Goal: Task Accomplishment & Management: Manage account settings

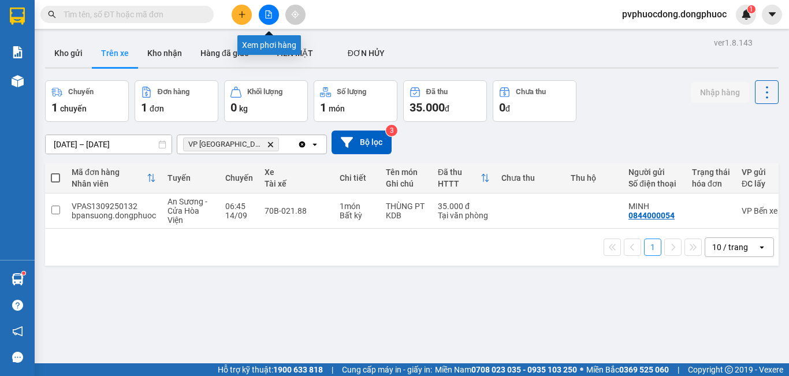
click at [271, 16] on icon "file-add" at bounding box center [269, 14] width 8 height 8
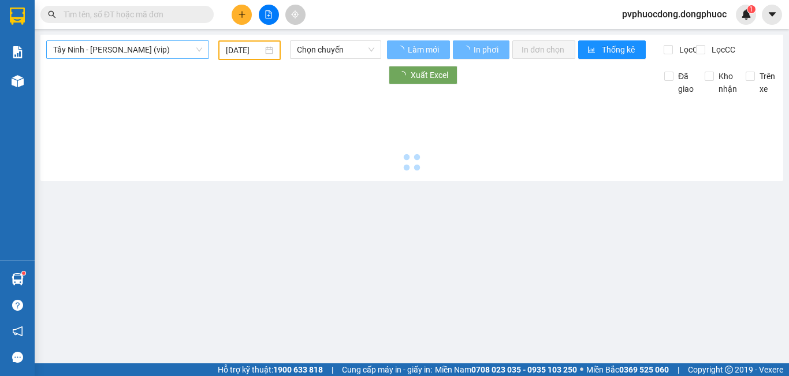
type input "[DATE]"
click at [156, 51] on span "Tây Ninh - [PERSON_NAME] (vip)" at bounding box center [127, 49] width 149 height 17
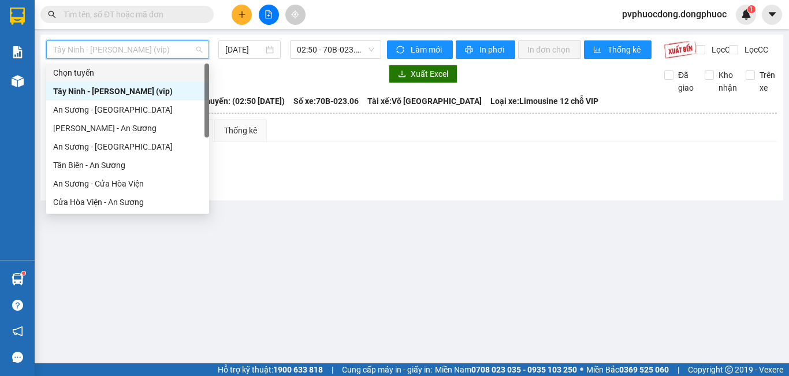
click at [281, 82] on div at bounding box center [213, 74] width 335 height 18
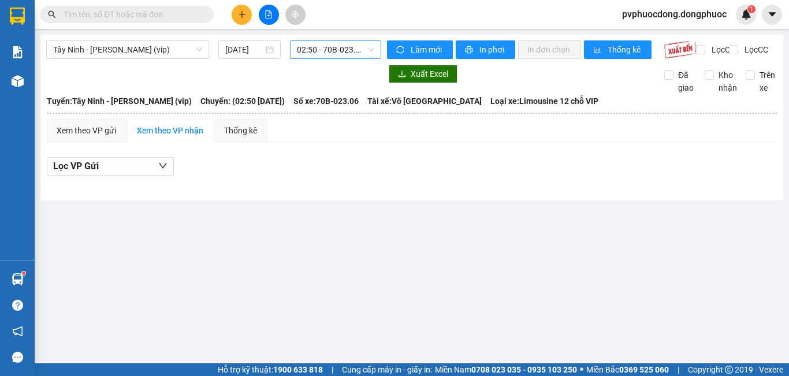
click at [332, 49] on span "02:50 - 70B-023.06" at bounding box center [335, 49] width 77 height 17
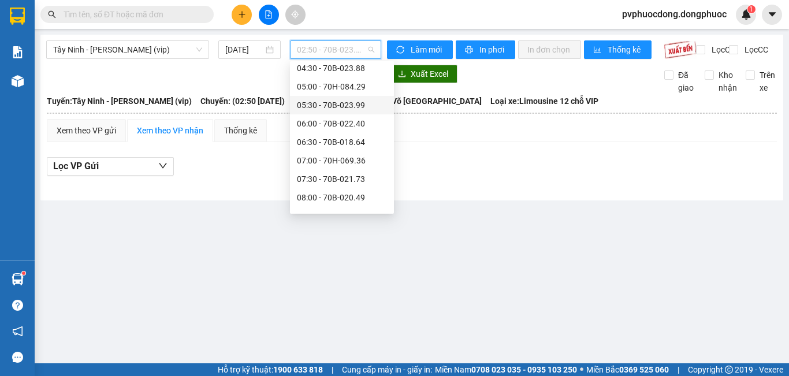
scroll to position [173, 0]
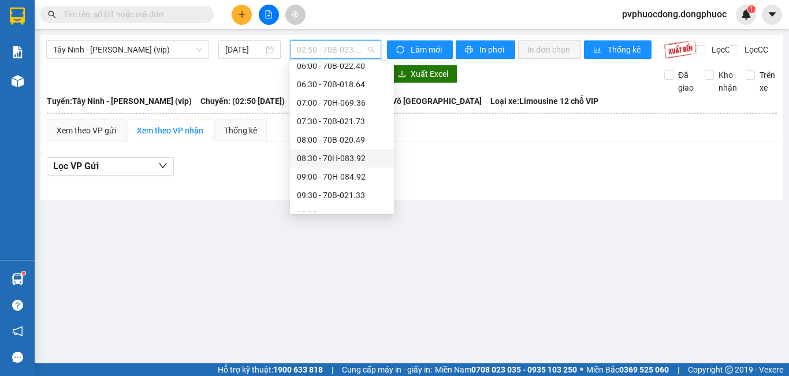
click at [418, 176] on div "Lọc VP Gửi" at bounding box center [412, 166] width 731 height 19
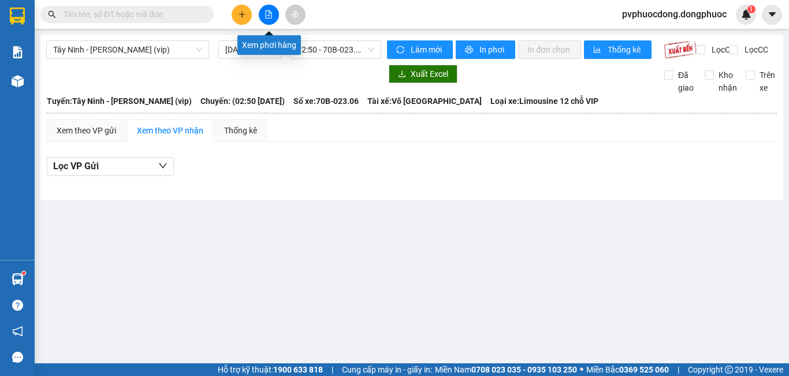
click at [272, 16] on icon "file-add" at bounding box center [269, 14] width 8 height 8
click at [341, 52] on span "02:50 - 70B-023.06" at bounding box center [335, 49] width 77 height 17
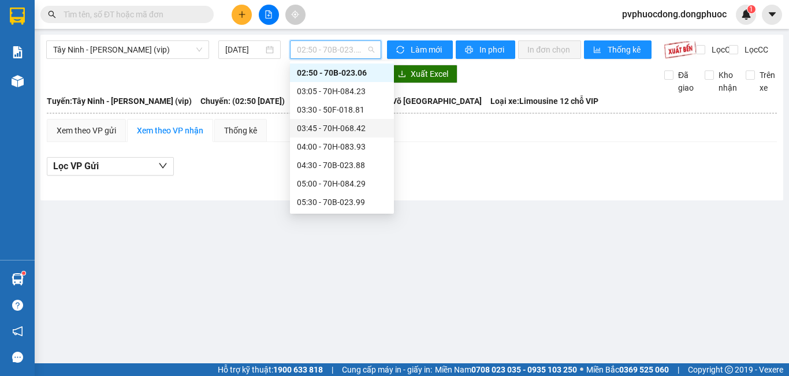
scroll to position [134, 0]
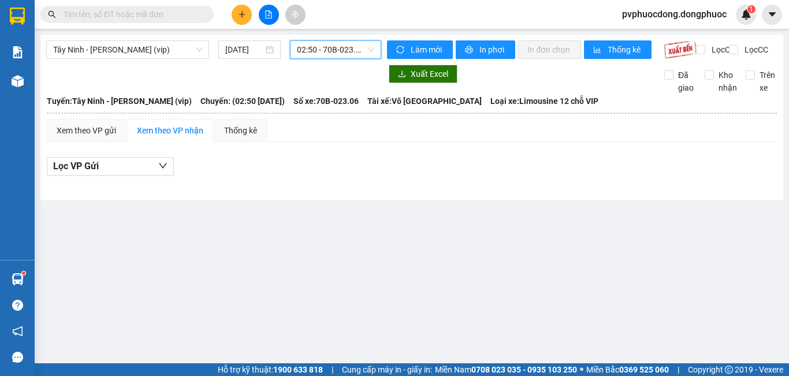
click at [206, 229] on main "Tây Ninh - [PERSON_NAME] (vip) [DATE] 02:50 02:50 - 70B-023.06 Làm mới In phơi …" at bounding box center [394, 182] width 789 height 364
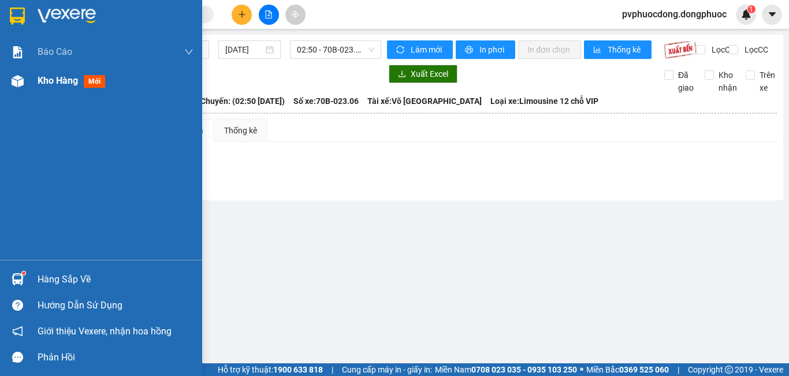
click at [21, 89] on div at bounding box center [18, 81] width 20 height 20
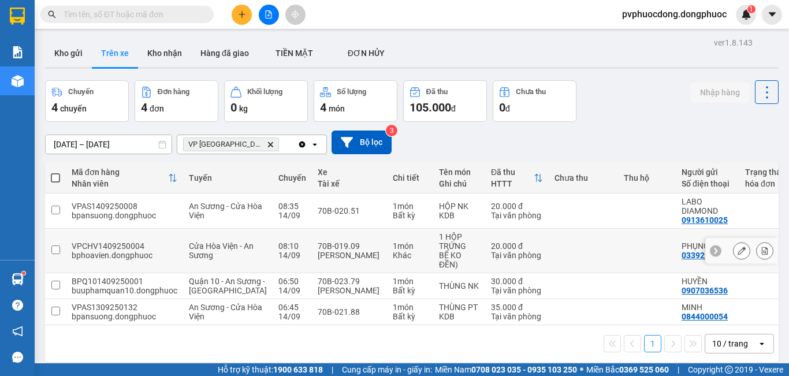
scroll to position [53, 0]
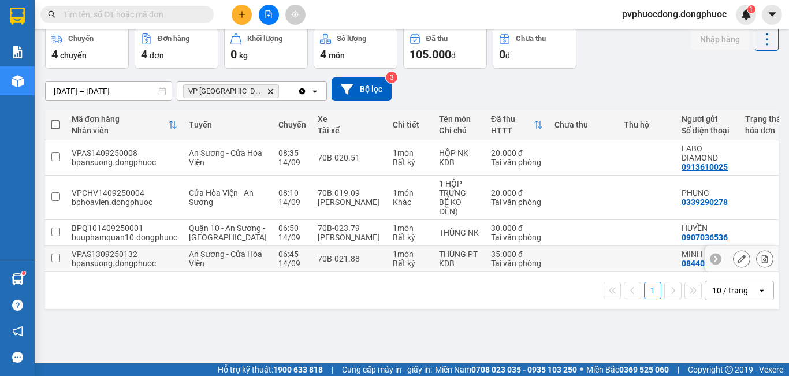
click at [322, 264] on div "70B-021.88" at bounding box center [350, 258] width 64 height 9
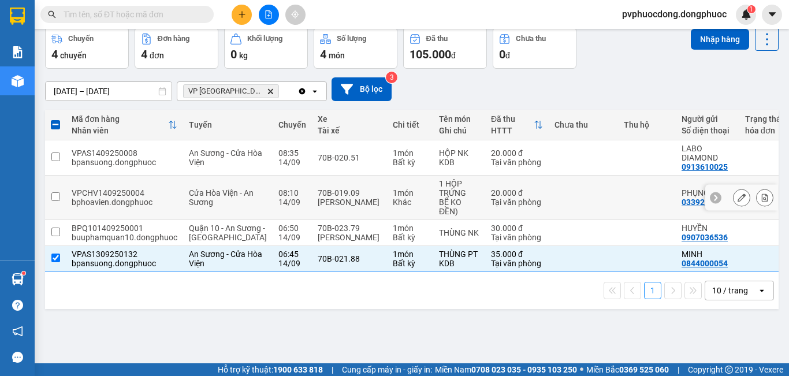
scroll to position [0, 0]
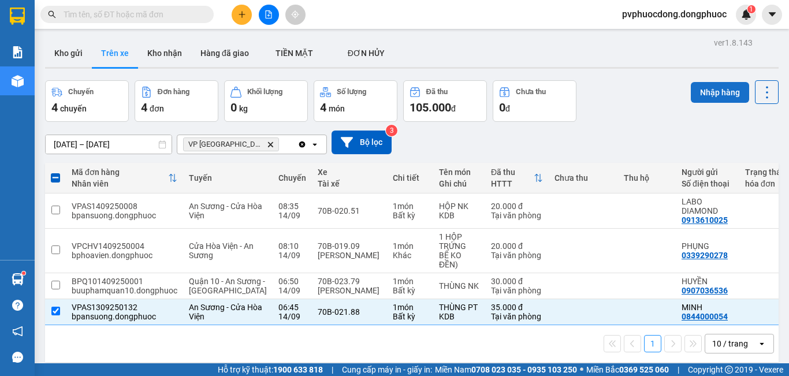
click at [711, 94] on button "Nhập hàng" at bounding box center [720, 92] width 58 height 21
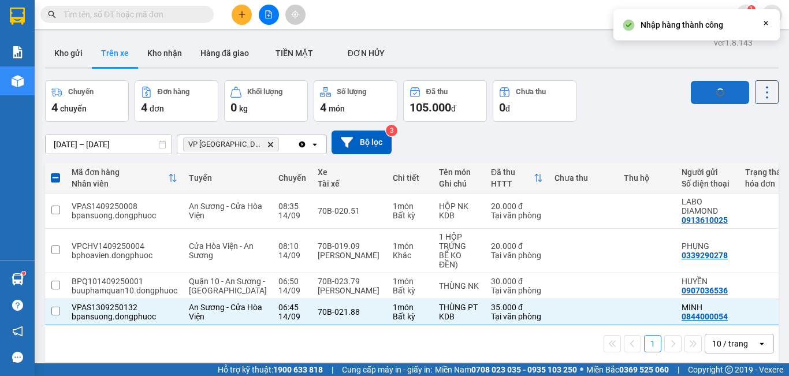
checkbox input "false"
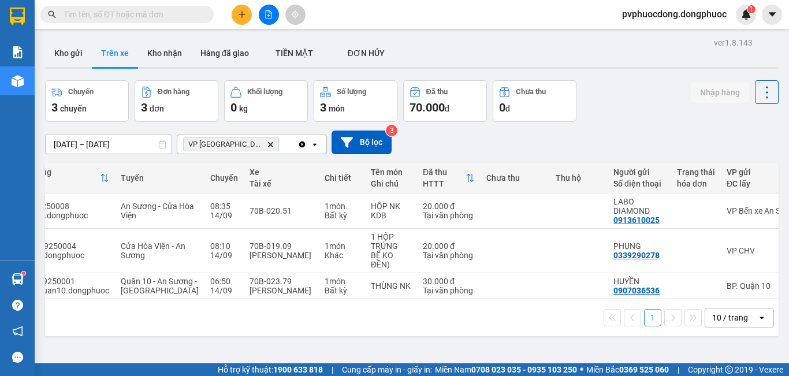
scroll to position [0, 6]
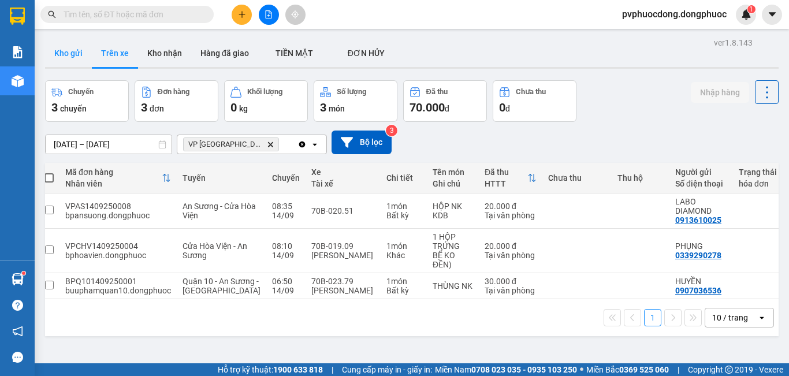
click at [61, 52] on button "Kho gửi" at bounding box center [68, 53] width 47 height 28
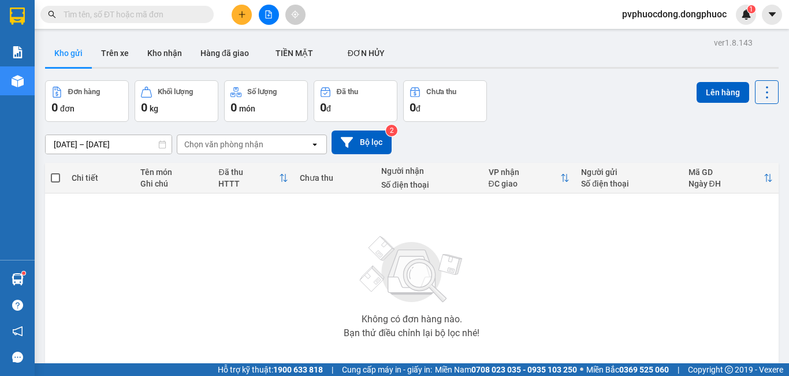
click at [123, 253] on div "Không có đơn hàng nào. Bạn thử điều chỉnh lại bộ lọc nhé!" at bounding box center [412, 283] width 722 height 173
click at [121, 64] on button "Trên xe" at bounding box center [115, 53] width 46 height 28
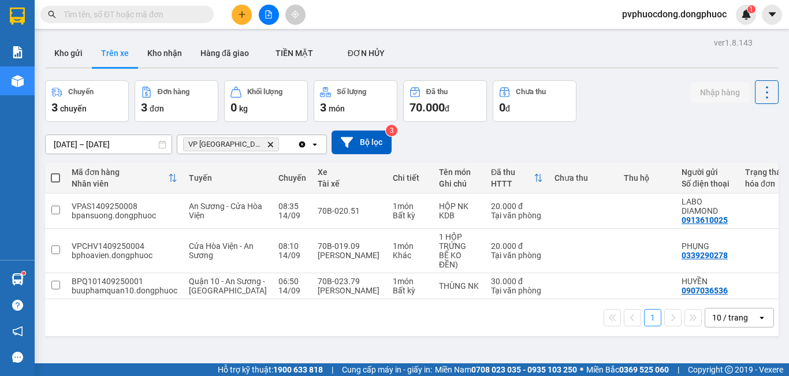
click at [119, 147] on input "[DATE] – [DATE]" at bounding box center [109, 144] width 126 height 18
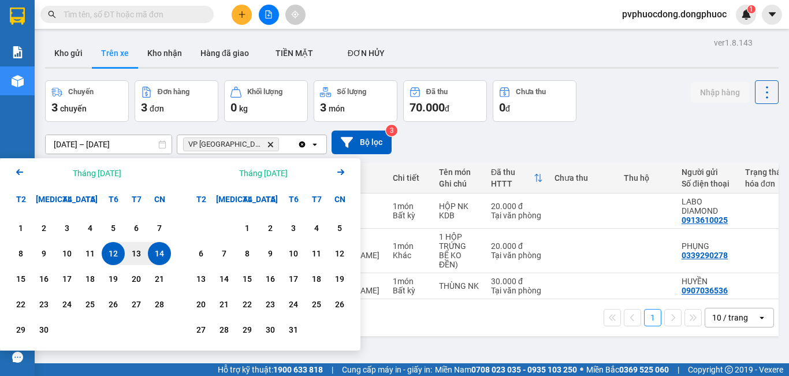
click at [158, 251] on div "14" at bounding box center [159, 254] width 16 height 14
type input "[DATE] – [DATE]"
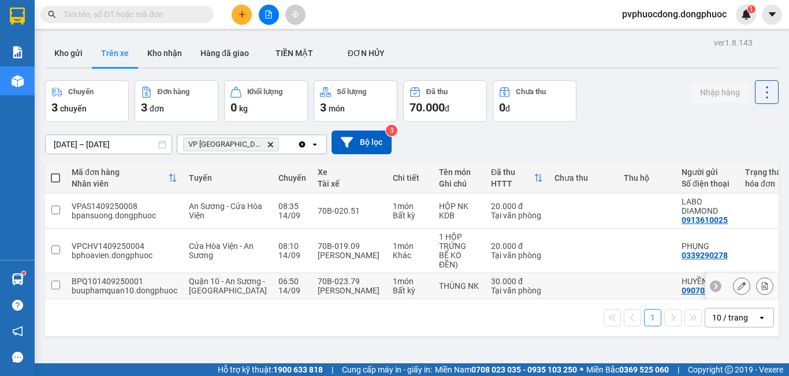
click at [226, 295] on div "Quận 10 - An Sương - [GEOGRAPHIC_DATA]" at bounding box center [228, 286] width 78 height 18
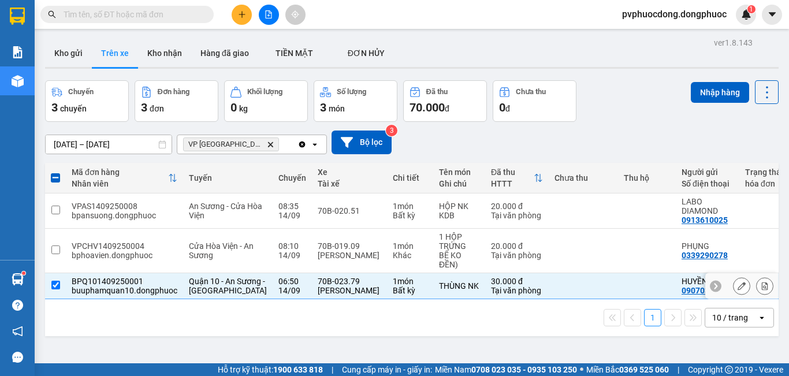
click at [312, 299] on td "70B-023.79 [PERSON_NAME]" at bounding box center [349, 286] width 75 height 26
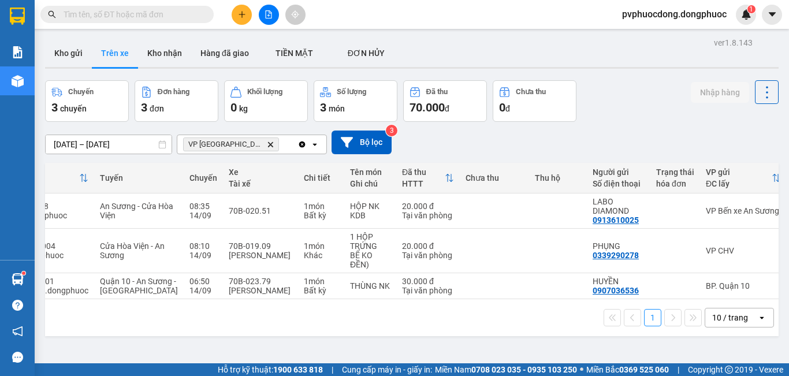
scroll to position [0, 91]
click at [348, 291] on div "THÙNG NK" at bounding box center [368, 285] width 40 height 9
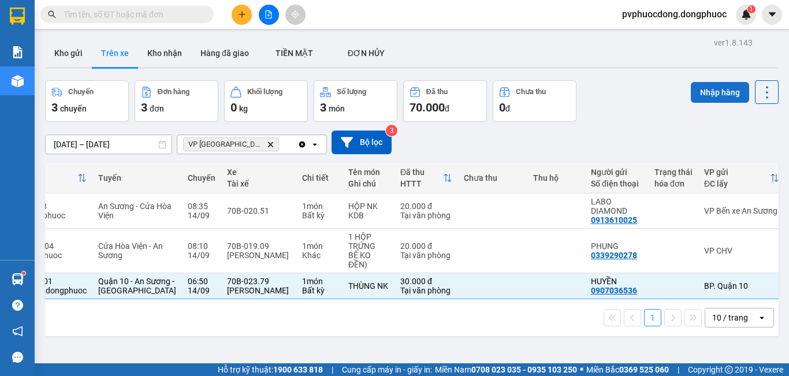
click at [691, 92] on button "Nhập hàng" at bounding box center [720, 92] width 58 height 21
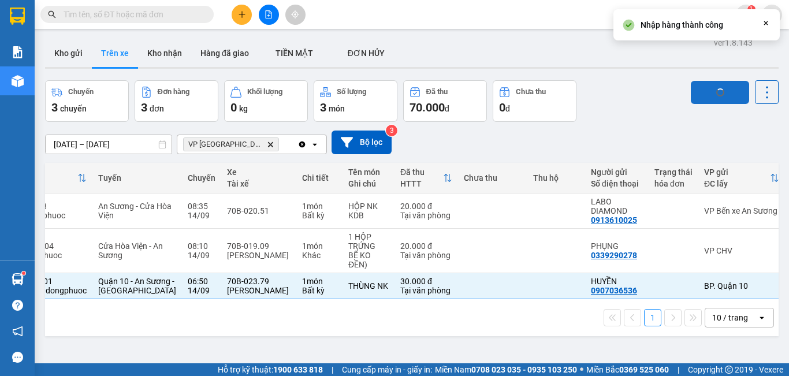
checkbox input "false"
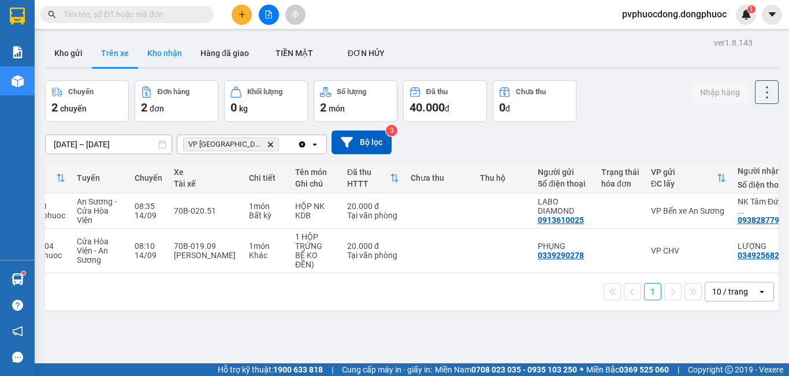
click at [178, 58] on button "Kho nhận" at bounding box center [164, 53] width 53 height 28
type input "[DATE] – [DATE]"
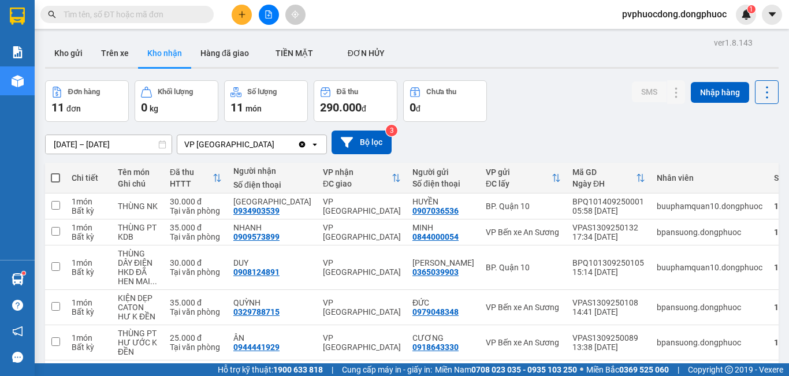
click at [508, 116] on div "Đơn hàng 11 đơn Khối lượng 0 kg Số lượng 11 món Đã thu 290.000 đ Chưa thu 0 đ S…" at bounding box center [412, 101] width 734 height 42
drag, startPoint x: 252, startPoint y: 16, endPoint x: 246, endPoint y: 18, distance: 6.0
click at [246, 18] on div at bounding box center [268, 15] width 87 height 20
click at [246, 18] on button at bounding box center [242, 15] width 20 height 20
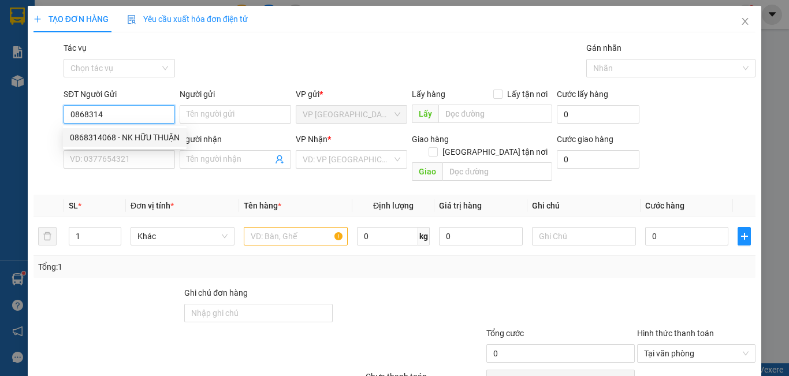
click at [179, 140] on div "0868314068 - NK HỮU THUẬN" at bounding box center [125, 137] width 110 height 13
type input "0868314068"
type input "NK HỮU THUẬN"
type input "0769389549"
type input "LABO NỤ CƯỜI"
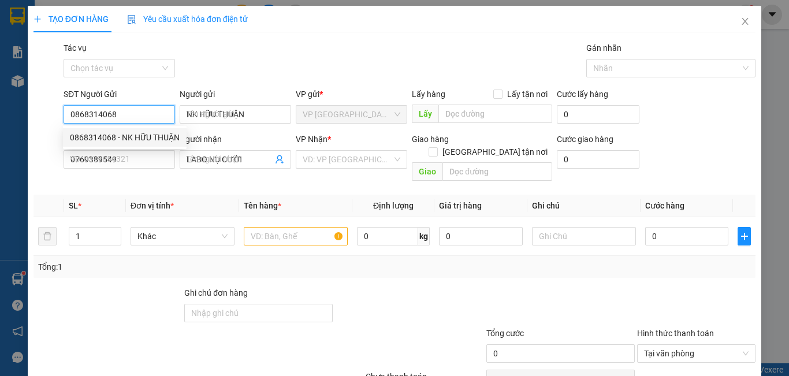
type input "20.000"
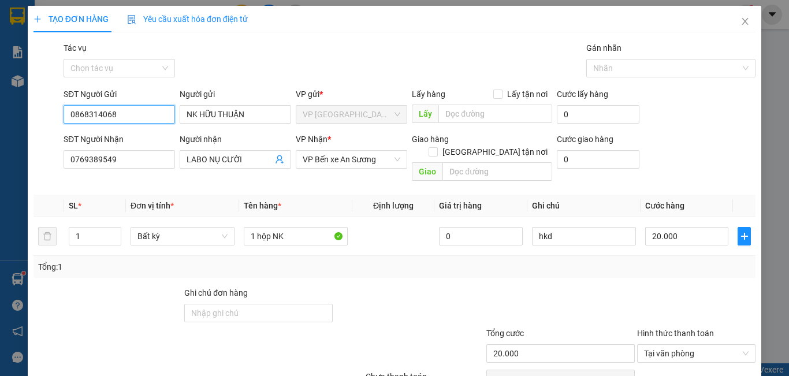
scroll to position [51, 0]
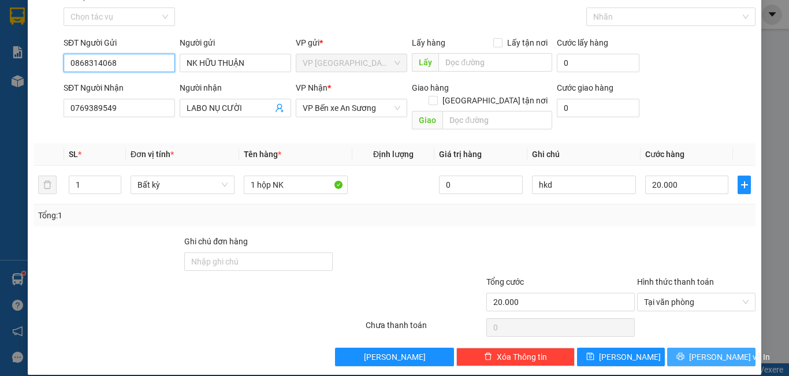
type input "0868314068"
click at [714, 351] on span "[PERSON_NAME] và In" at bounding box center [729, 357] width 81 height 13
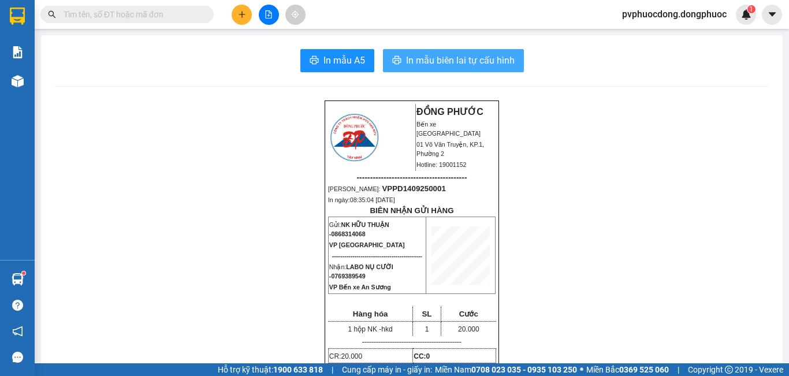
click at [491, 57] on span "In mẫu biên lai tự cấu hình" at bounding box center [460, 60] width 109 height 14
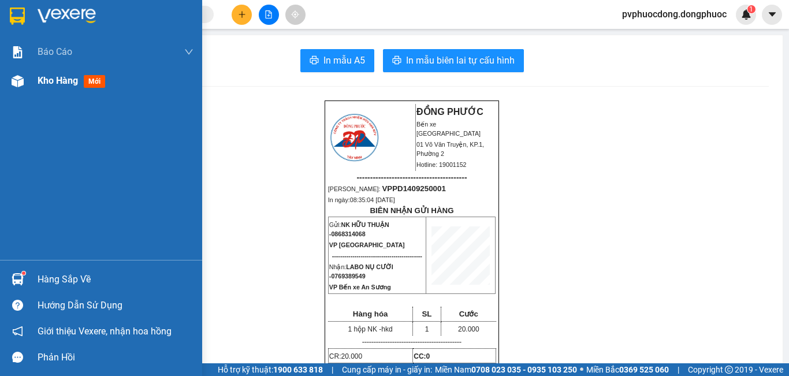
click at [29, 81] on div "Kho hàng mới" at bounding box center [101, 80] width 202 height 29
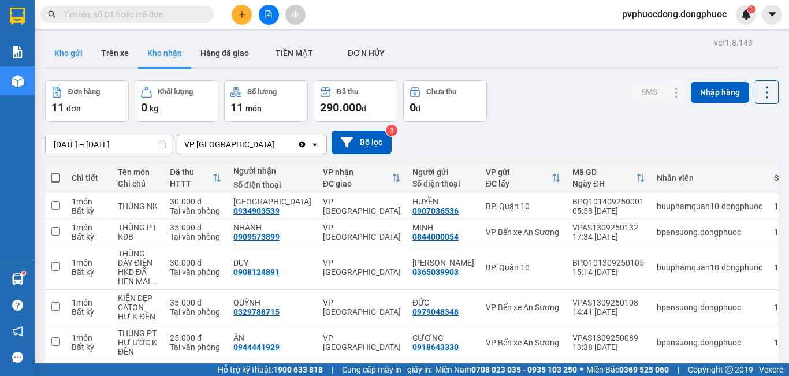
click at [78, 53] on button "Kho gửi" at bounding box center [68, 53] width 47 height 28
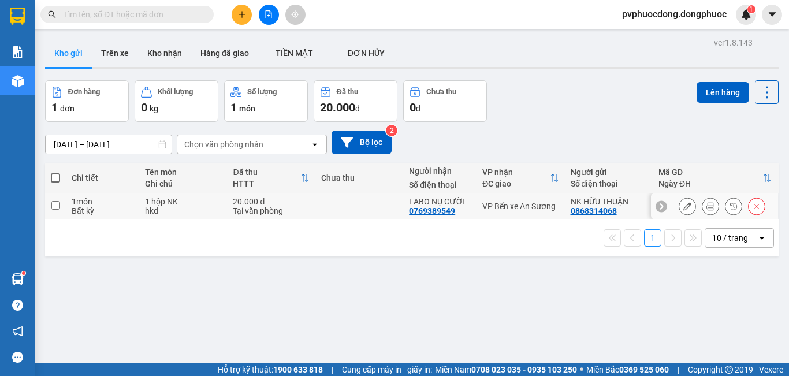
click at [228, 211] on td "20.000 đ Tại văn phòng" at bounding box center [271, 207] width 88 height 26
checkbox input "true"
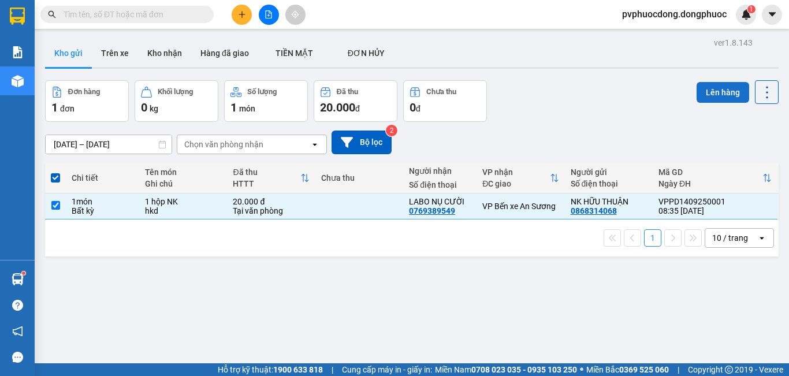
click at [697, 85] on button "Lên hàng" at bounding box center [723, 92] width 53 height 21
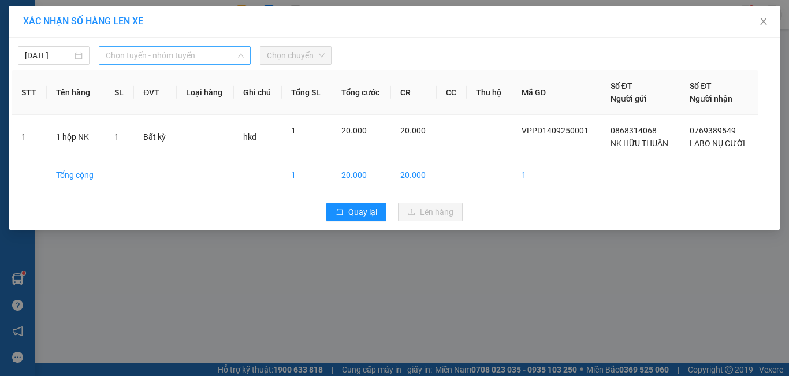
click at [188, 53] on span "Chọn tuyến - nhóm tuyến" at bounding box center [175, 55] width 138 height 17
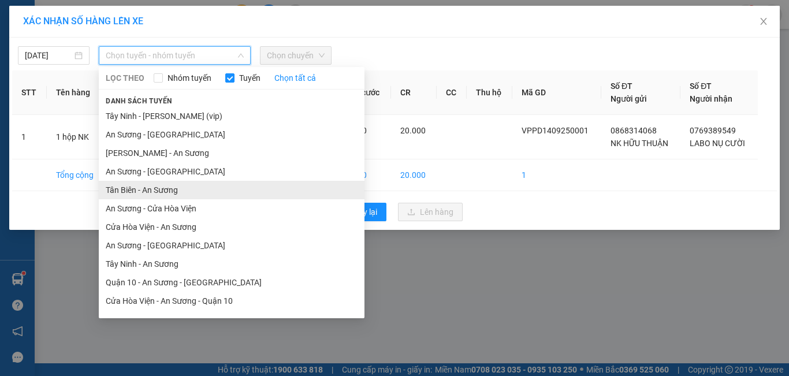
scroll to position [52, 0]
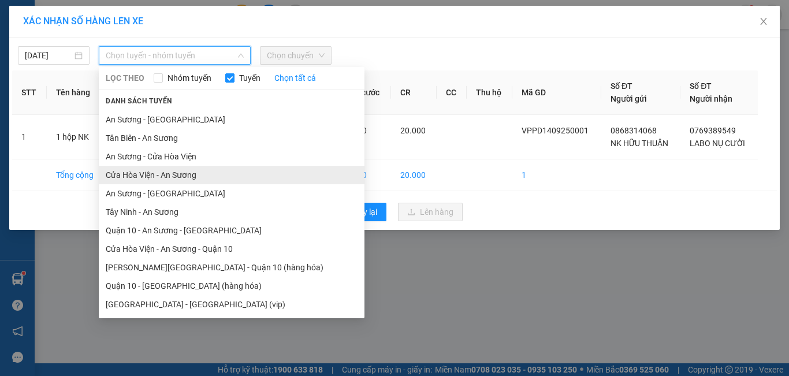
click at [163, 175] on li "Cửa Hòa Viện - An Sương" at bounding box center [232, 175] width 266 height 18
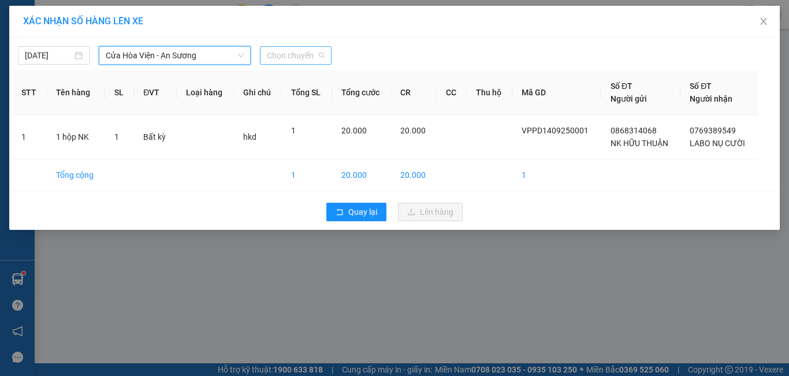
click at [296, 54] on span "Chọn chuyến" at bounding box center [296, 55] width 58 height 17
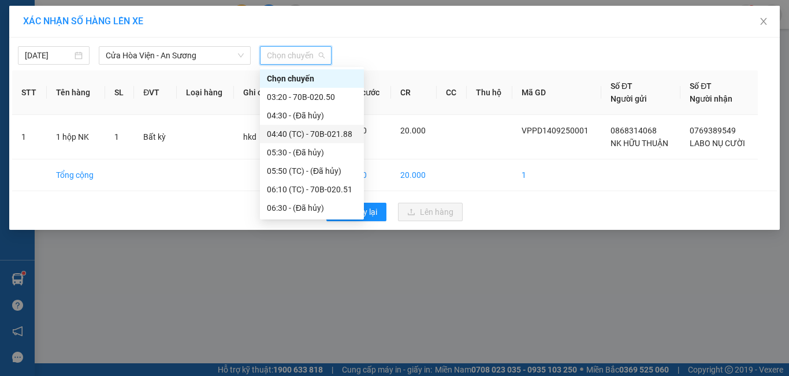
scroll to position [173, 0]
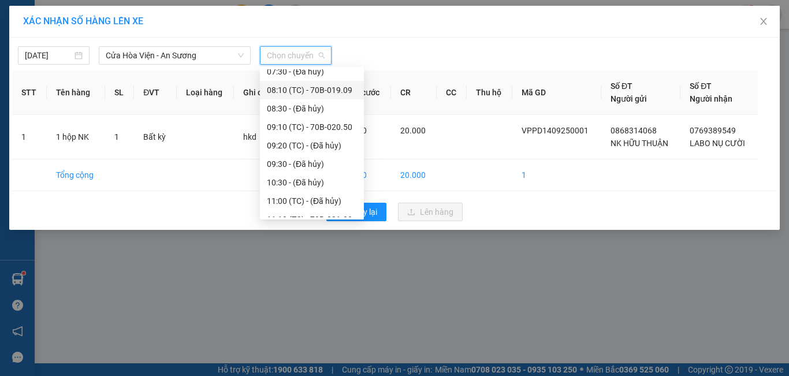
click at [337, 86] on div "08:10 (TC) - 70B-019.09" at bounding box center [312, 90] width 90 height 13
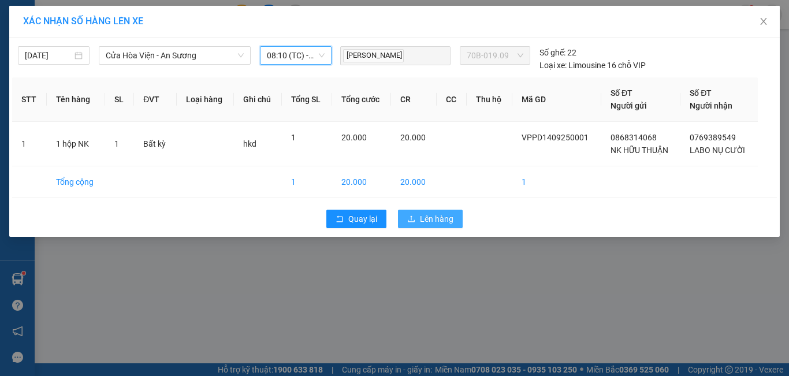
click at [428, 215] on span "Lên hàng" at bounding box center [437, 219] width 34 height 13
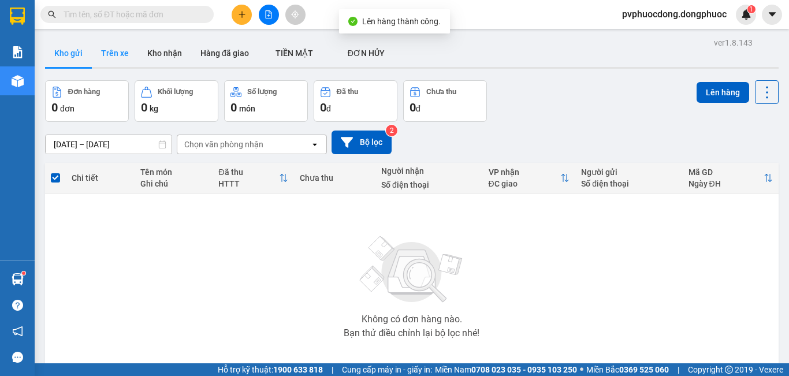
click at [112, 49] on button "Trên xe" at bounding box center [115, 53] width 46 height 28
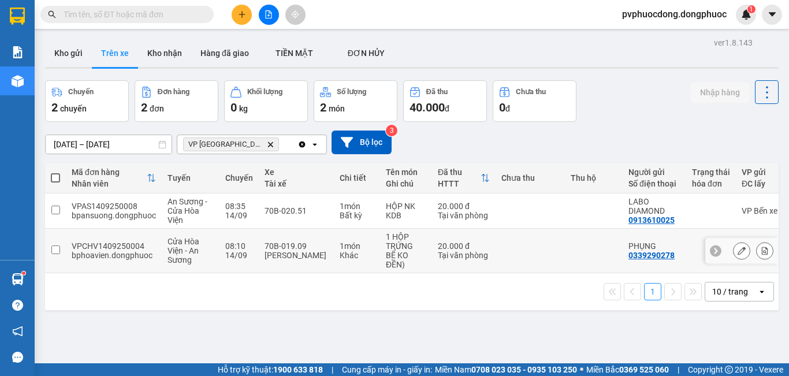
click at [336, 249] on td "1 món Khác" at bounding box center [357, 251] width 46 height 45
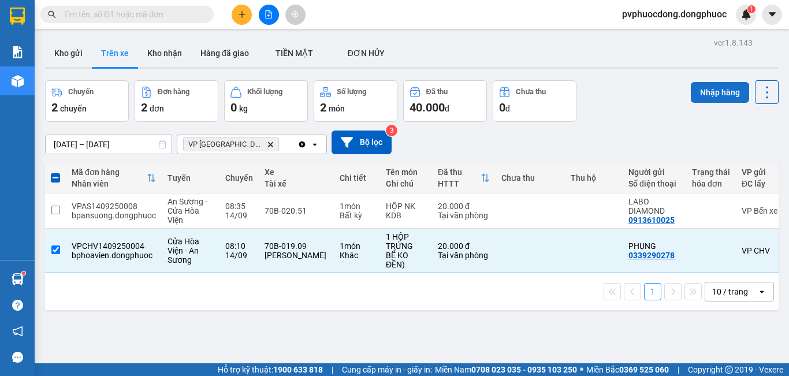
click at [694, 93] on button "Nhập hàng" at bounding box center [720, 92] width 58 height 21
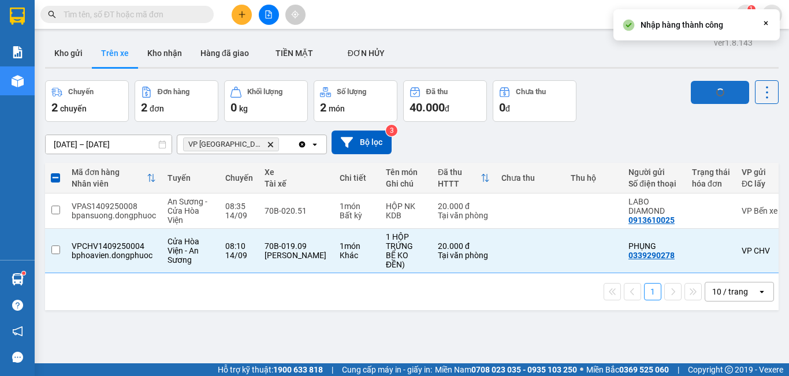
checkbox input "false"
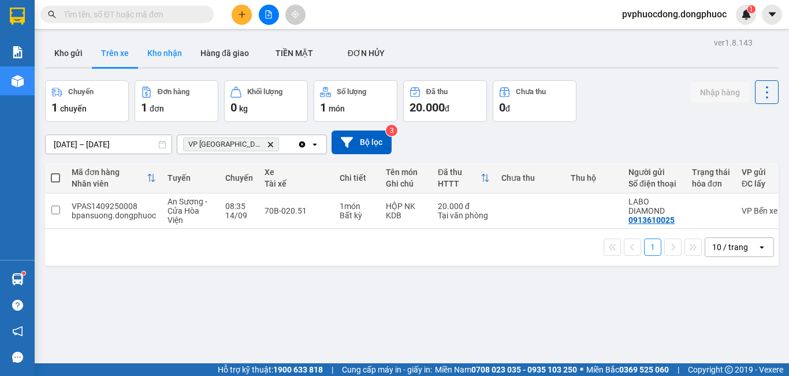
click at [173, 52] on button "Kho nhận" at bounding box center [164, 53] width 53 height 28
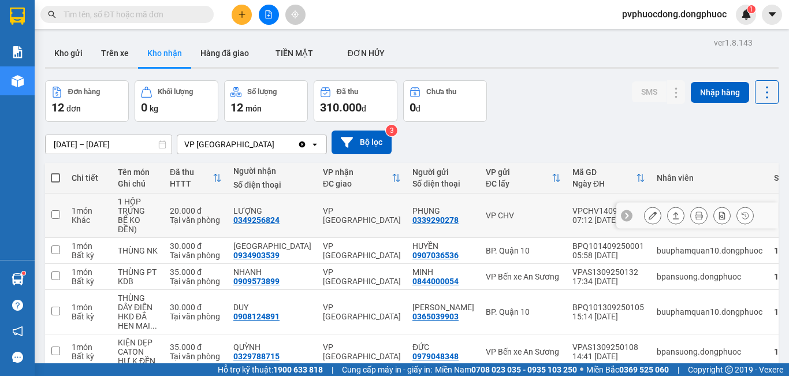
scroll to position [58, 0]
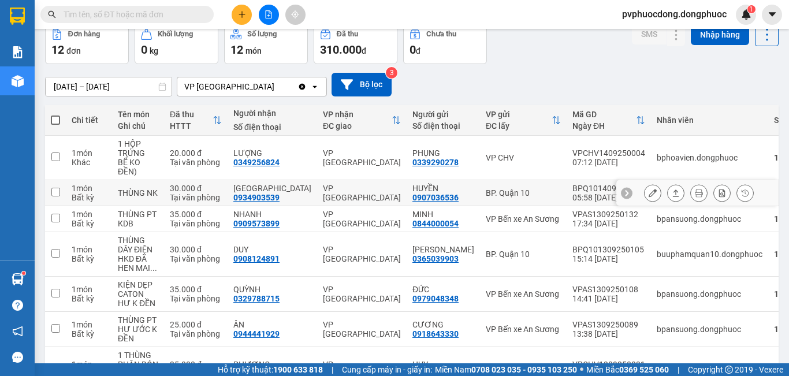
click at [672, 193] on icon at bounding box center [676, 193] width 8 height 8
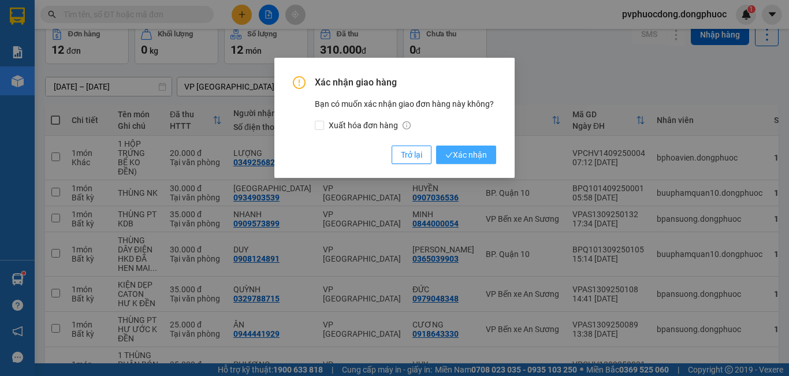
click at [484, 158] on span "Xác nhận" at bounding box center [467, 155] width 42 height 13
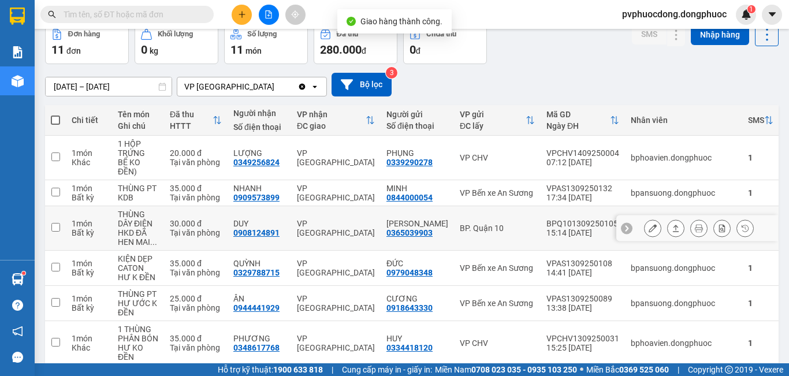
scroll to position [173, 0]
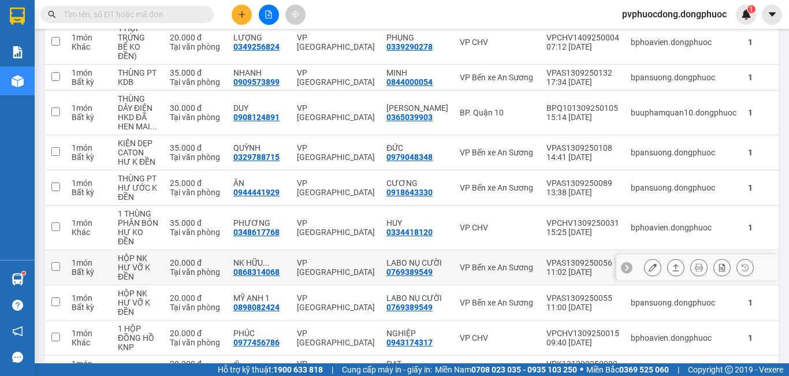
click at [672, 271] on icon at bounding box center [676, 268] width 8 height 8
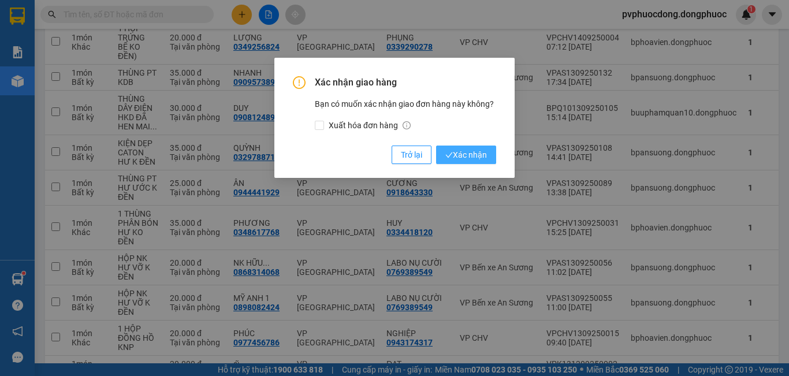
click at [475, 147] on button "Xác nhận" at bounding box center [466, 155] width 60 height 18
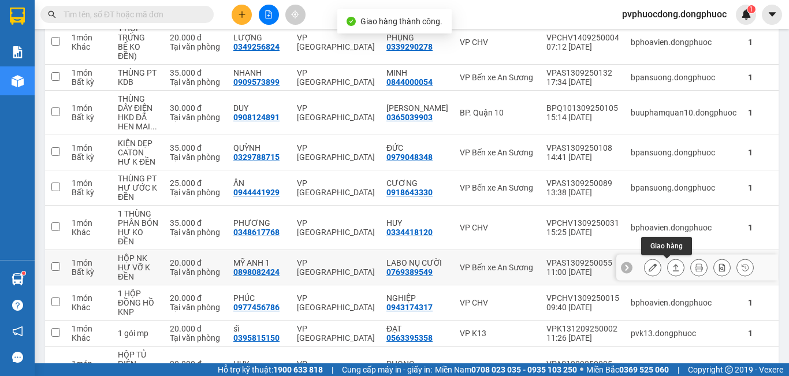
click at [672, 268] on icon at bounding box center [676, 268] width 8 height 8
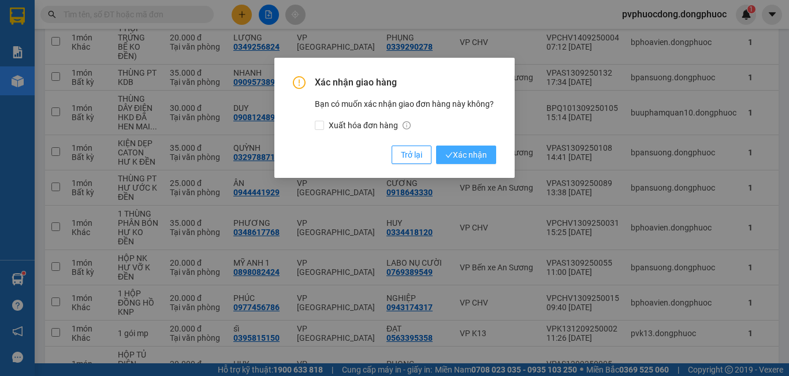
click at [448, 151] on icon "check" at bounding box center [450, 155] width 8 height 8
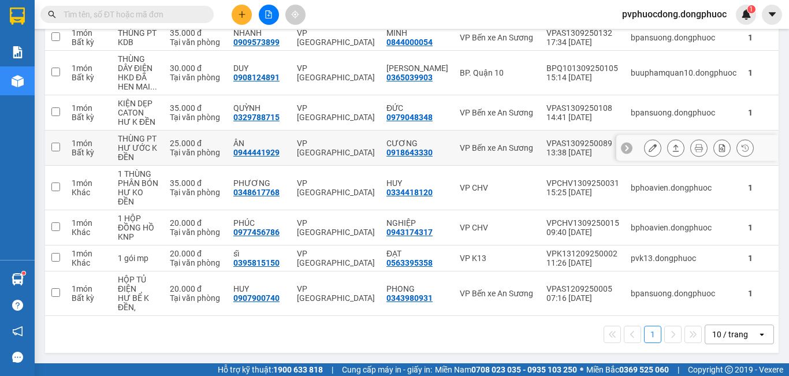
scroll to position [0, 0]
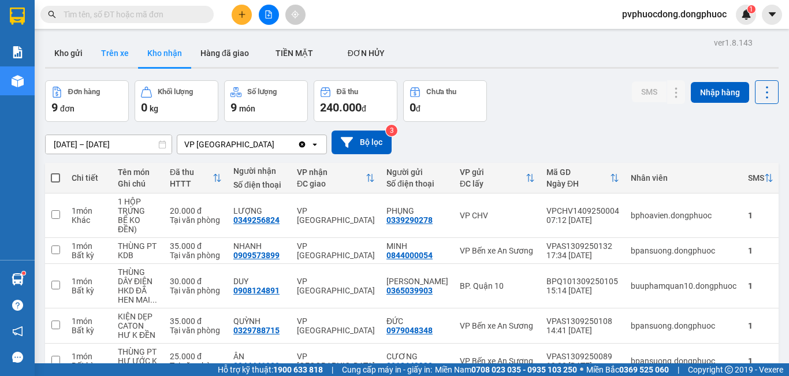
click at [126, 62] on button "Trên xe" at bounding box center [115, 53] width 46 height 28
type input "[DATE] – [DATE]"
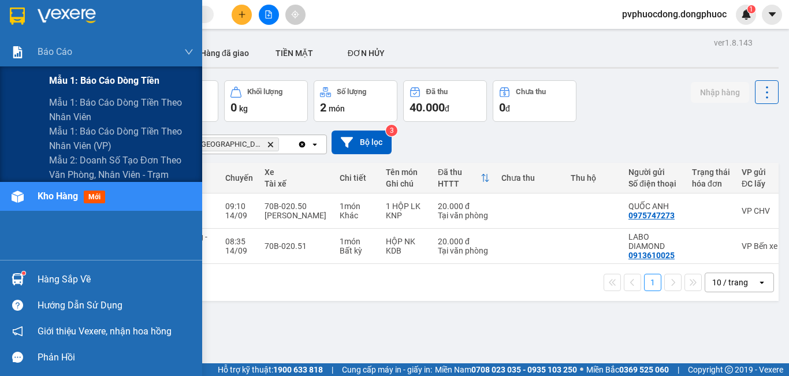
click at [72, 81] on span "Mẫu 1: Báo cáo dòng tiền" at bounding box center [104, 80] width 110 height 14
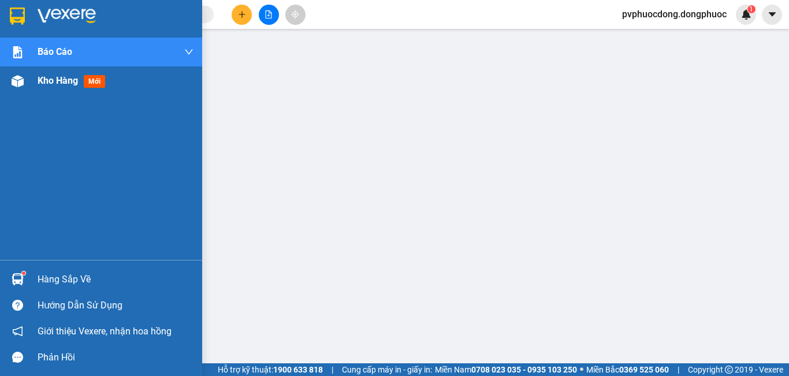
click at [21, 80] on img at bounding box center [18, 81] width 12 height 12
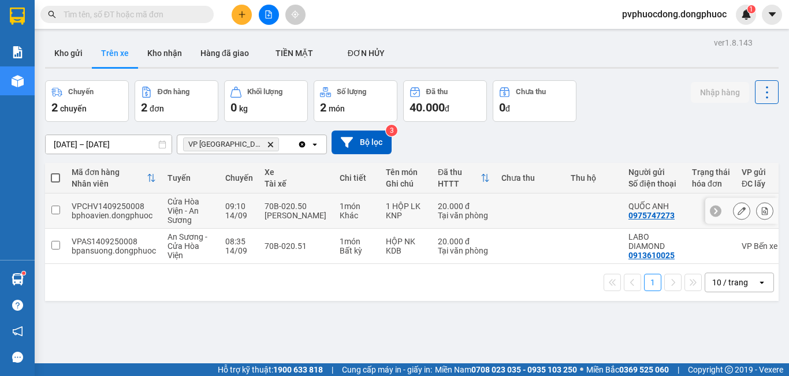
click at [328, 216] on td "70B-020.50 [PERSON_NAME]" at bounding box center [296, 211] width 75 height 35
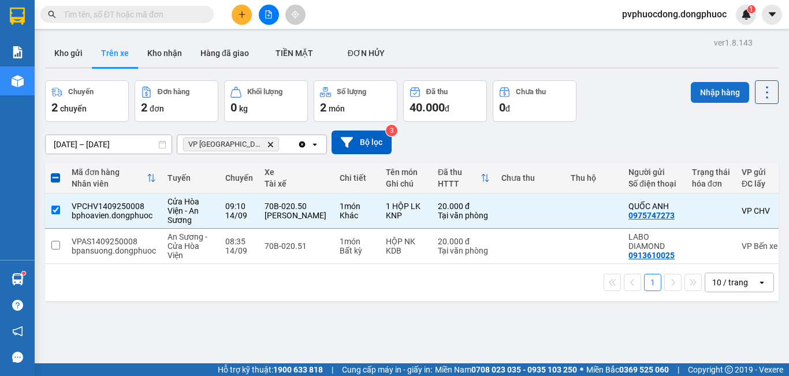
click at [707, 93] on button "Nhập hàng" at bounding box center [720, 92] width 58 height 21
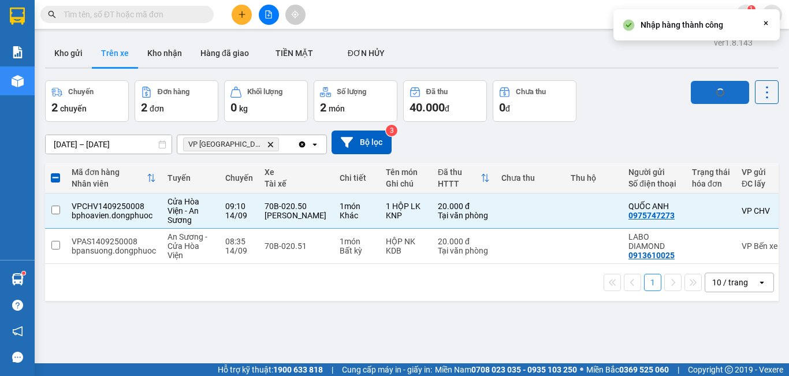
checkbox input "false"
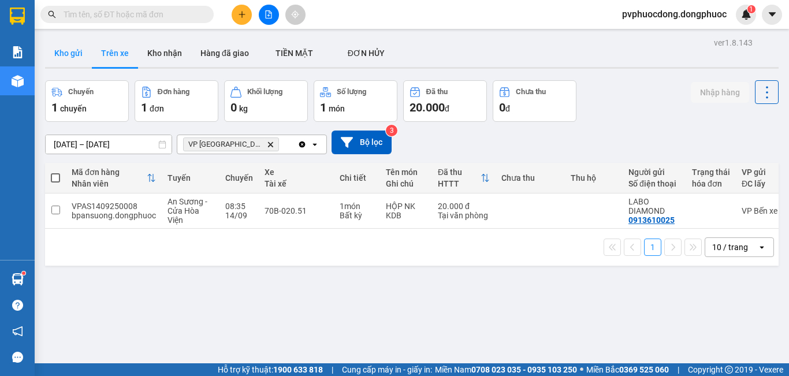
click at [66, 55] on button "Kho gửi" at bounding box center [68, 53] width 47 height 28
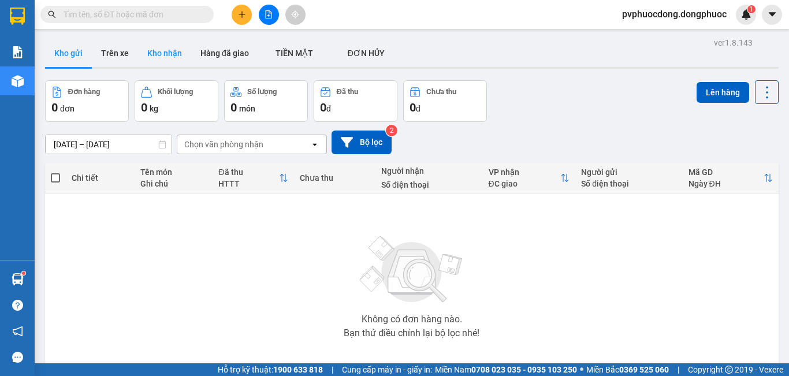
click at [175, 65] on button "Kho nhận" at bounding box center [164, 53] width 53 height 28
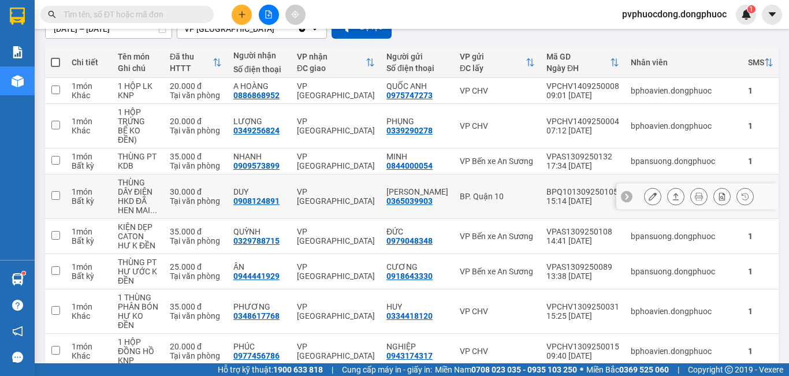
scroll to position [231, 0]
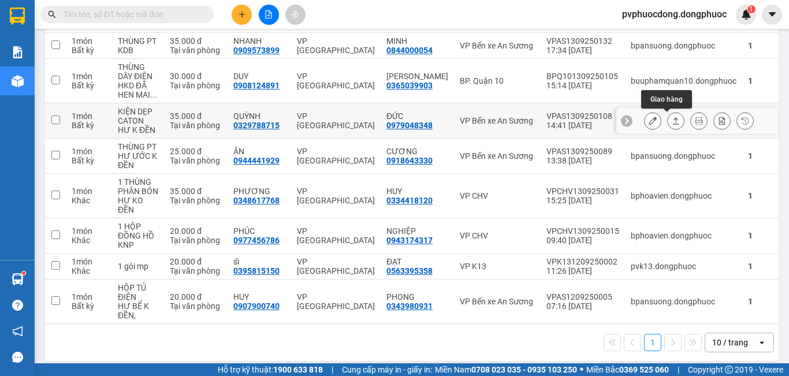
click at [672, 118] on icon at bounding box center [676, 121] width 8 height 8
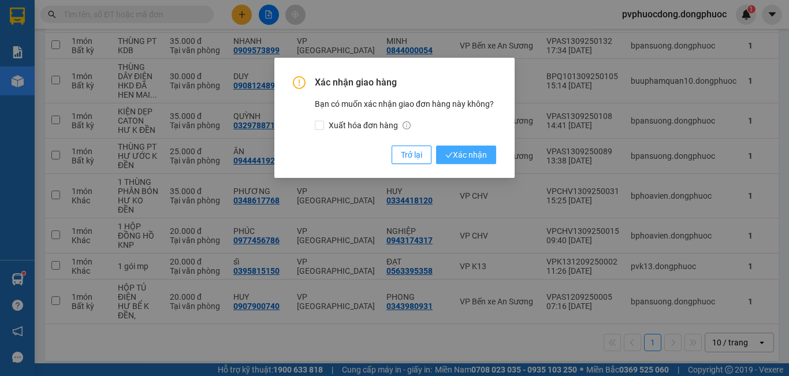
click at [466, 152] on span "Xác nhận" at bounding box center [467, 155] width 42 height 13
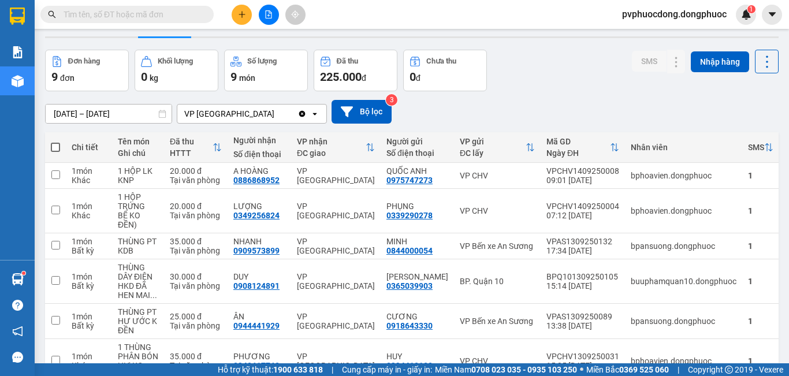
scroll to position [0, 0]
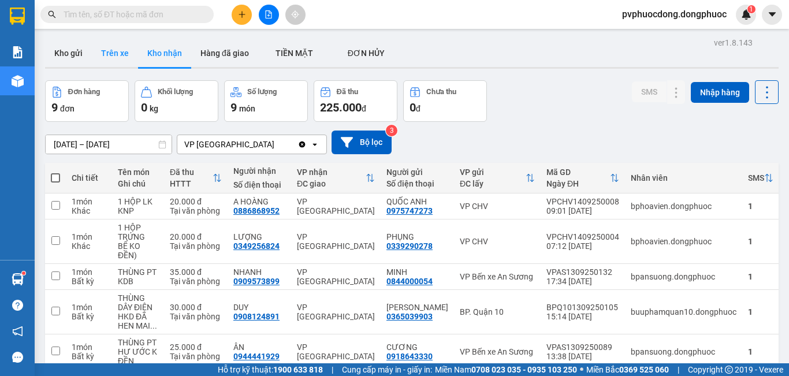
click at [116, 54] on button "Trên xe" at bounding box center [115, 53] width 46 height 28
type input "[DATE] – [DATE]"
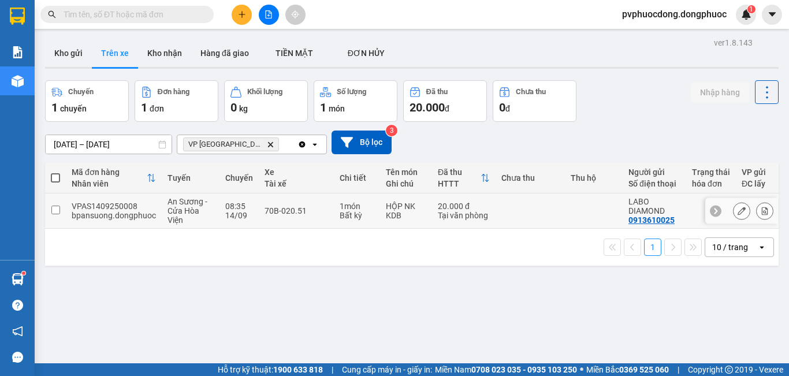
click at [298, 216] on td "70B-020.51" at bounding box center [296, 211] width 75 height 35
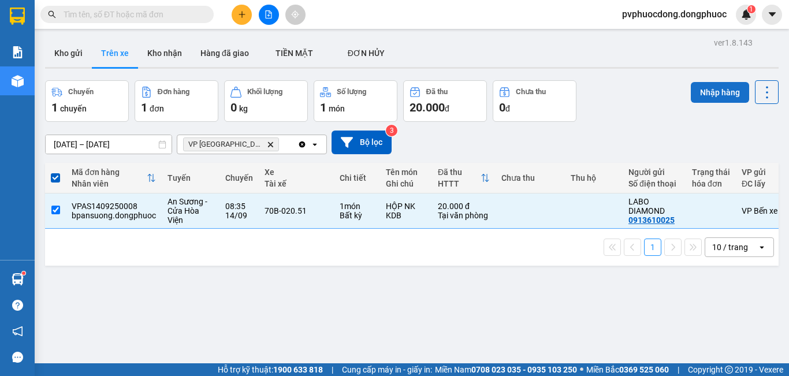
click at [701, 99] on button "Nhập hàng" at bounding box center [720, 92] width 58 height 21
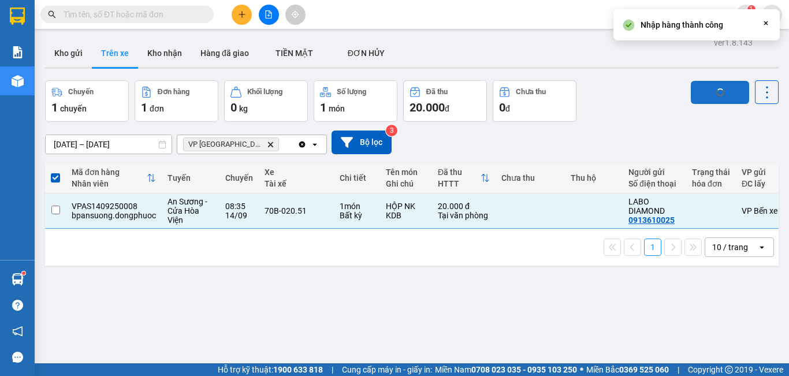
checkbox input "false"
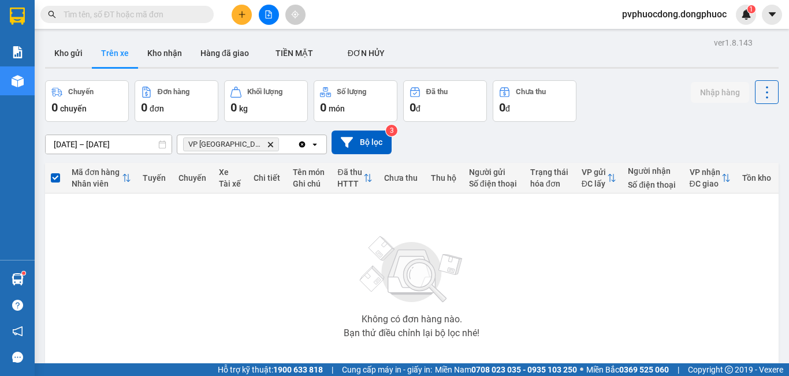
drag, startPoint x: 348, startPoint y: 8, endPoint x: 241, endPoint y: 339, distance: 348.2
click at [241, 350] on div "Không có đơn hàng nào. Bạn thử điều chỉnh lại bộ lọc nhé!" at bounding box center [412, 283] width 722 height 173
click at [240, 8] on button at bounding box center [242, 15] width 20 height 20
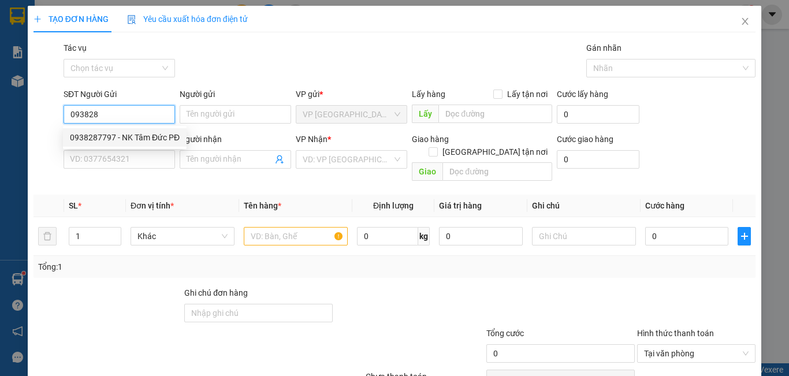
click at [123, 139] on div "0938287797 - NK Tâm Đức PĐ" at bounding box center [125, 137] width 110 height 13
type input "0938287797"
type input "NK Tâm Đức PĐ"
type input "0913610025"
type input "LABO DIAMOND"
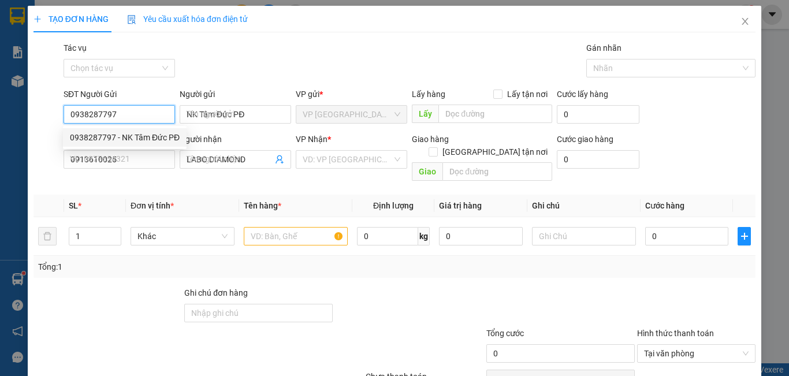
type input "20.000"
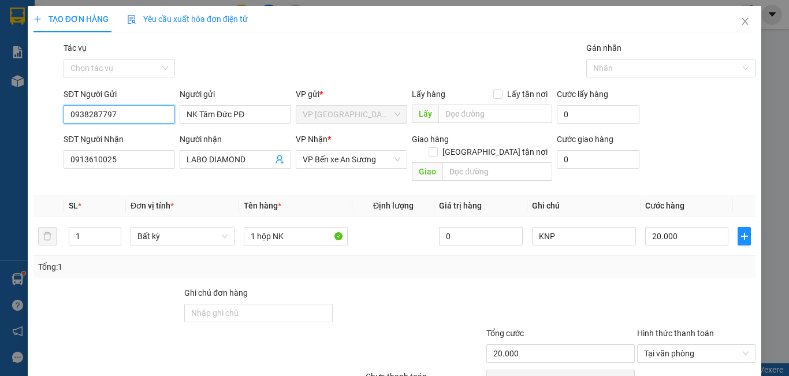
scroll to position [51, 0]
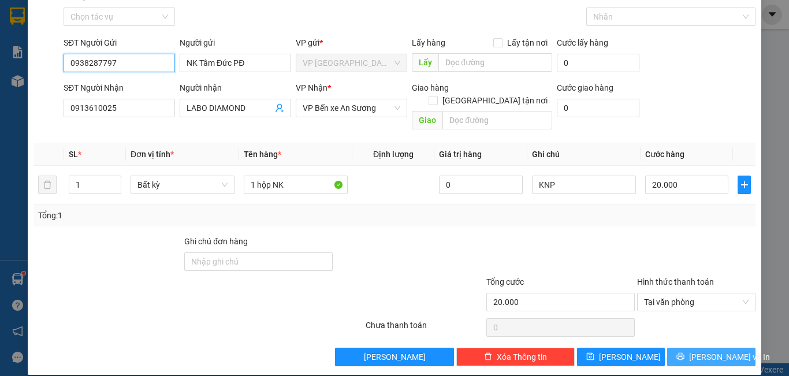
type input "0938287797"
click at [714, 351] on span "[PERSON_NAME] và In" at bounding box center [729, 357] width 81 height 13
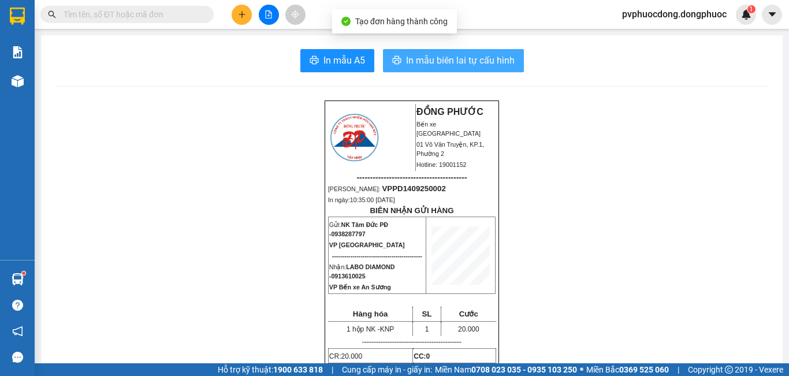
click at [459, 62] on span "In mẫu biên lai tự cấu hình" at bounding box center [460, 60] width 109 height 14
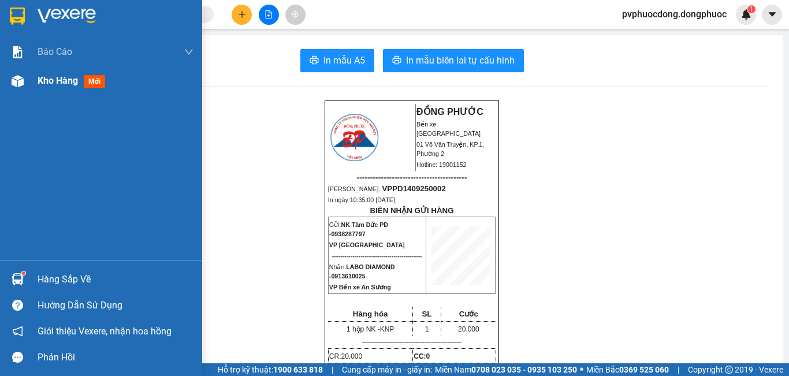
click at [49, 79] on span "Kho hàng" at bounding box center [58, 80] width 40 height 11
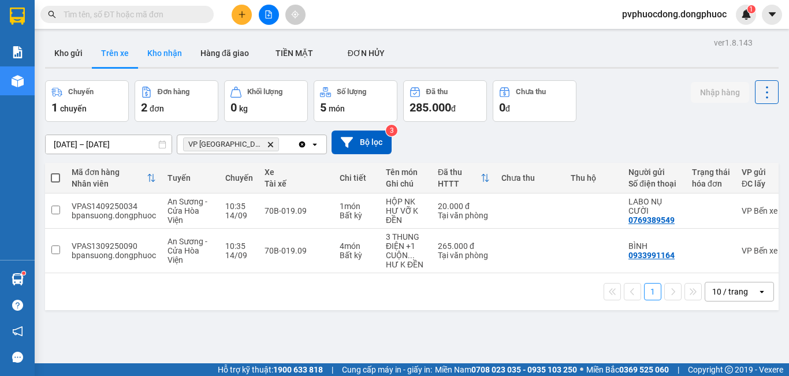
click at [146, 51] on button "Kho nhận" at bounding box center [164, 53] width 53 height 28
type input "[DATE] – [DATE]"
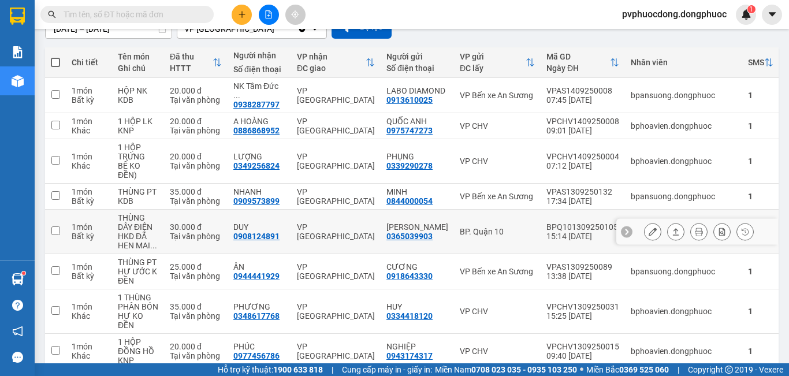
scroll to position [231, 0]
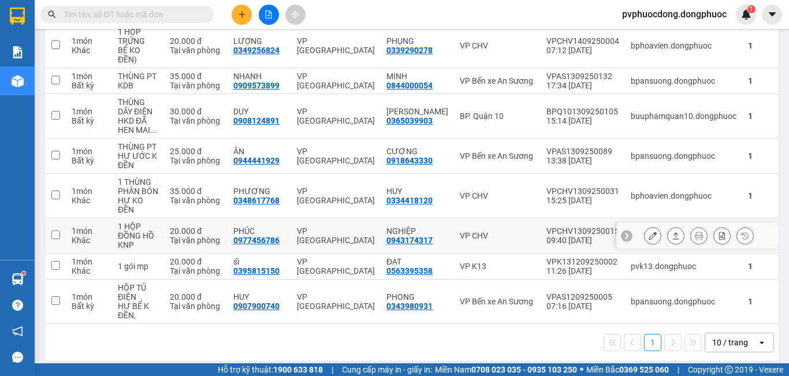
click at [672, 239] on icon at bounding box center [676, 236] width 8 height 8
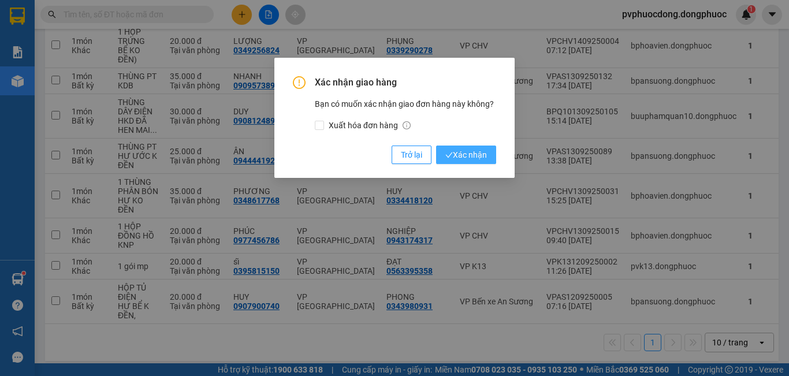
click at [454, 151] on span "Xác nhận" at bounding box center [467, 155] width 42 height 13
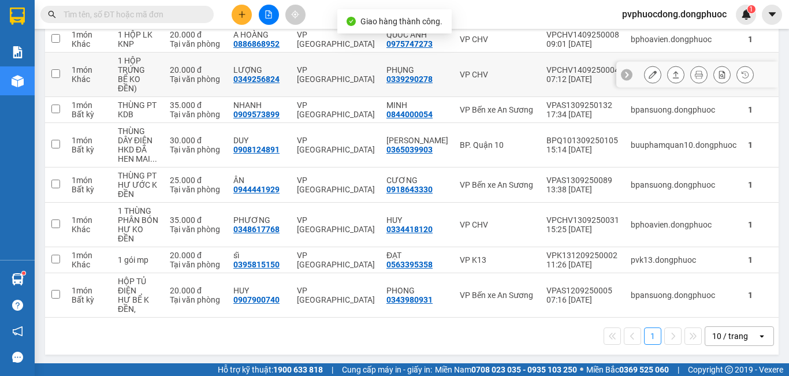
scroll to position [204, 0]
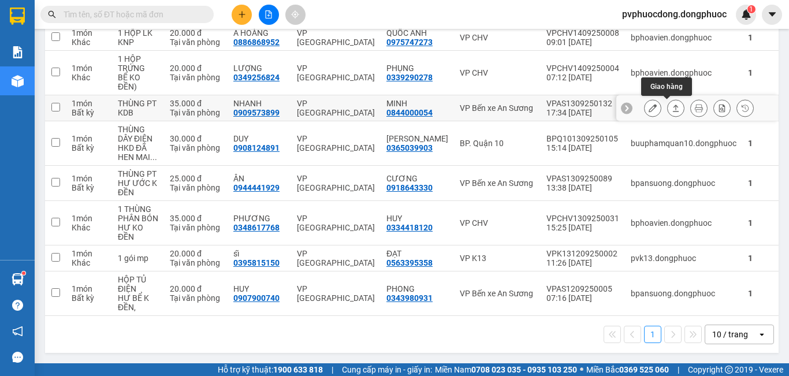
click at [672, 109] on icon at bounding box center [676, 108] width 8 height 8
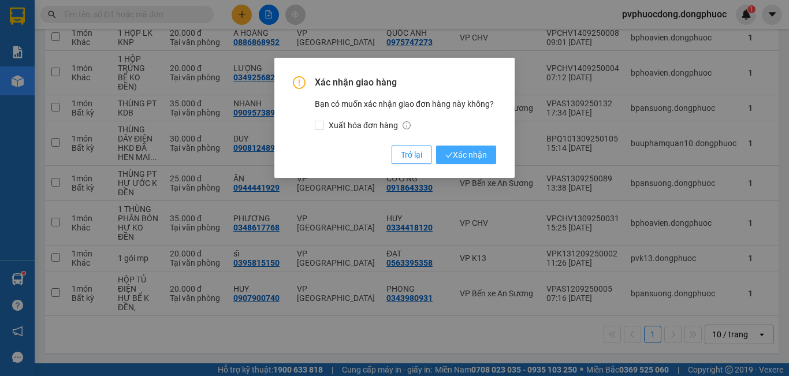
click at [473, 162] on button "Xác nhận" at bounding box center [466, 155] width 60 height 18
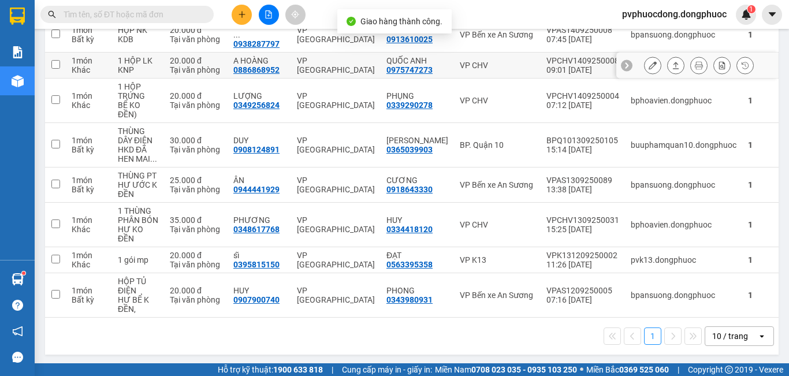
scroll to position [178, 0]
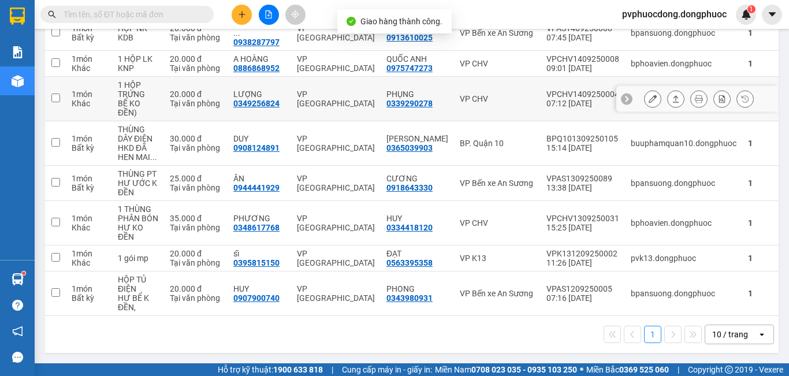
click at [668, 96] on button at bounding box center [676, 99] width 16 height 20
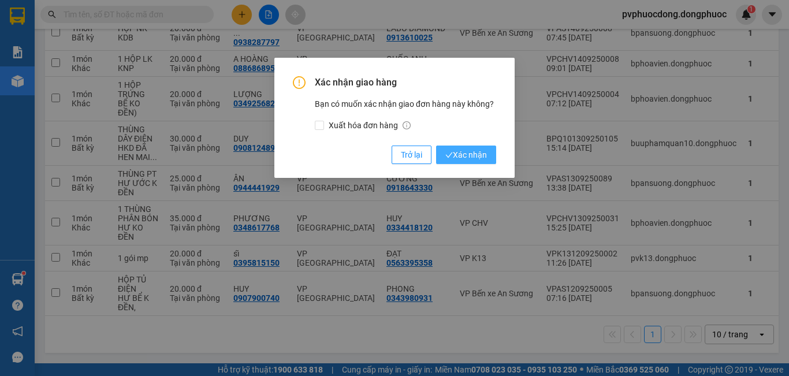
click at [474, 151] on span "Xác nhận" at bounding box center [467, 155] width 42 height 13
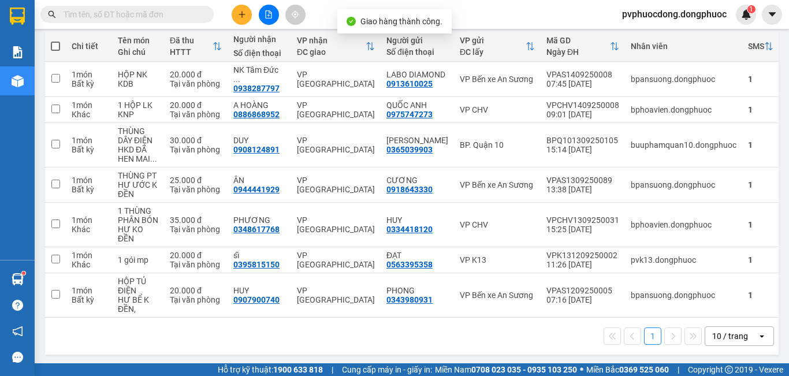
scroll to position [134, 0]
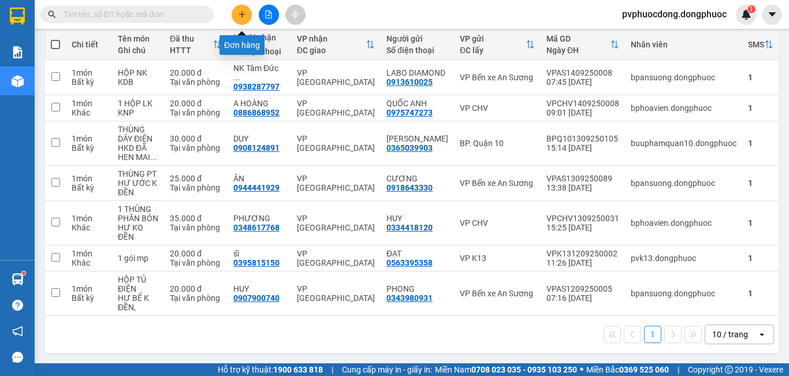
click at [234, 12] on button at bounding box center [242, 15] width 20 height 20
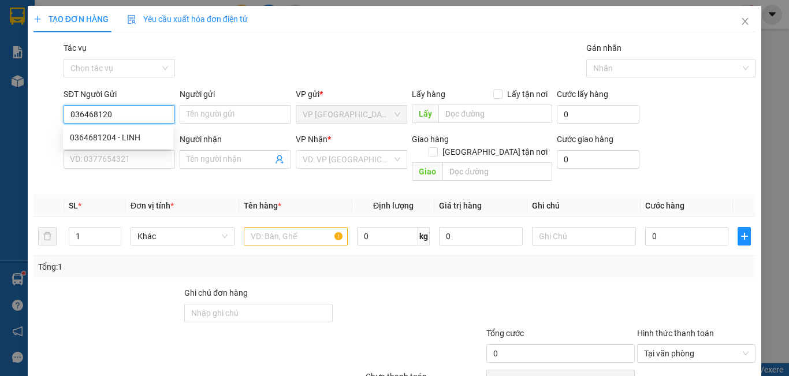
type input "0364681204"
click at [144, 132] on div "0364681204 - LINH" at bounding box center [118, 137] width 97 height 13
type input "LINH"
type input "0909144899"
type input "MINH"
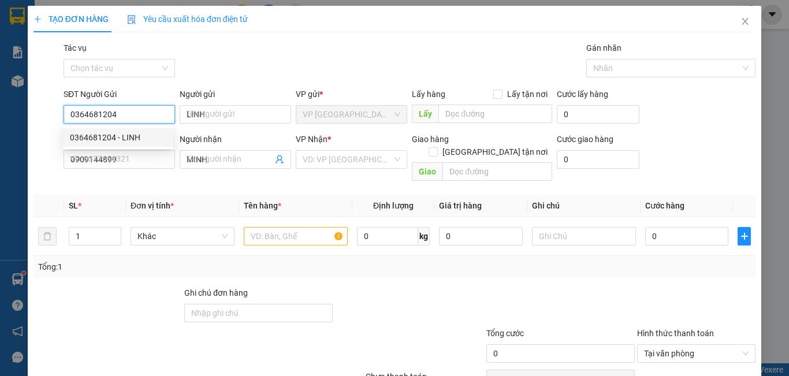
type input "20.000"
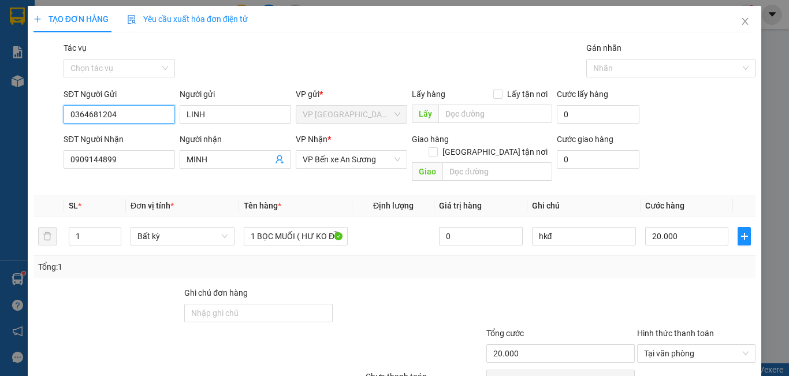
type input "0364681204"
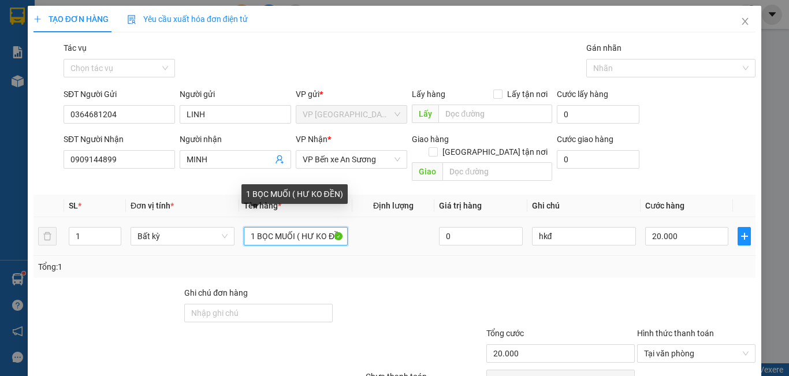
click at [295, 227] on input "1 BỌC MUỐI ( HƯ KO ĐỀN)" at bounding box center [296, 236] width 104 height 18
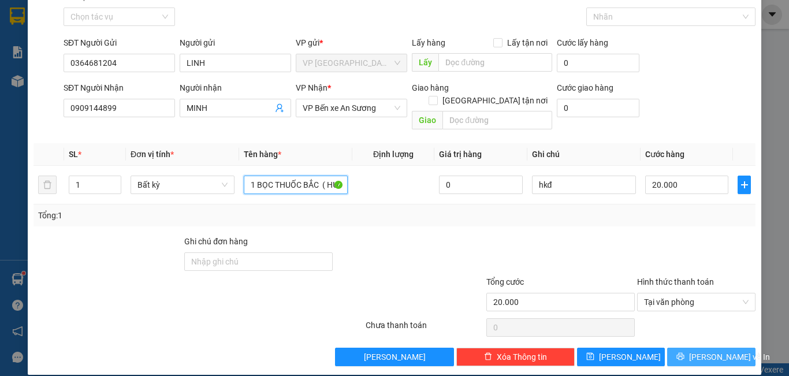
type input "1 BỌC THUỐC BẮC ( HƯ KO ĐỀN)"
click at [700, 351] on span "[PERSON_NAME] và In" at bounding box center [729, 357] width 81 height 13
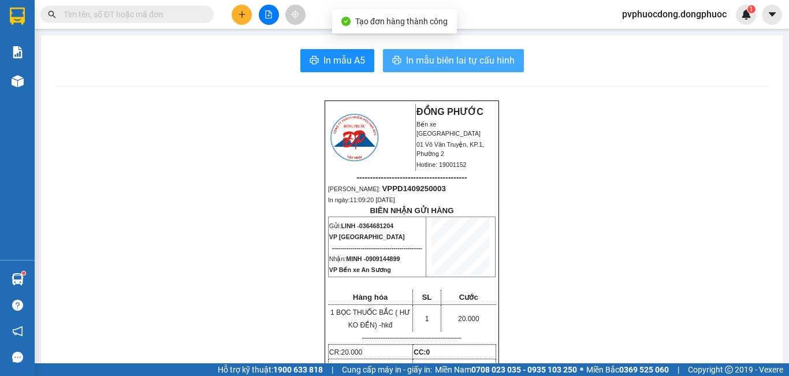
click at [415, 62] on span "In mẫu biên lai tự cấu hình" at bounding box center [460, 60] width 109 height 14
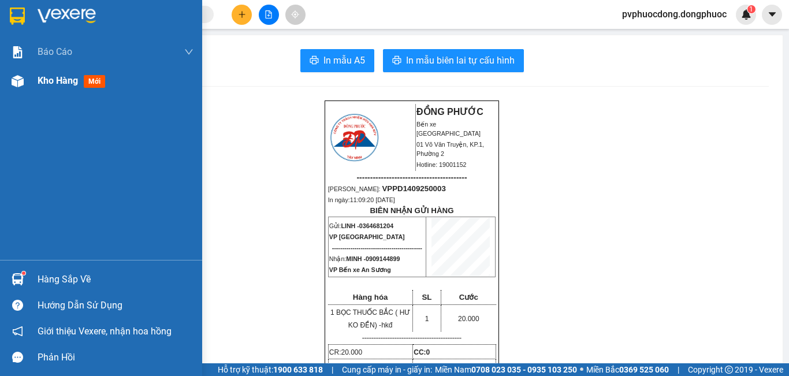
click at [32, 83] on div "Kho hàng mới" at bounding box center [101, 80] width 202 height 29
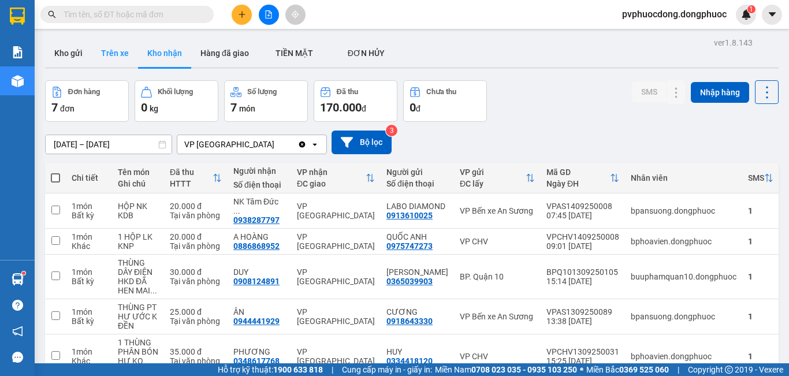
click at [117, 50] on button "Trên xe" at bounding box center [115, 53] width 46 height 28
type input "[DATE] – [DATE]"
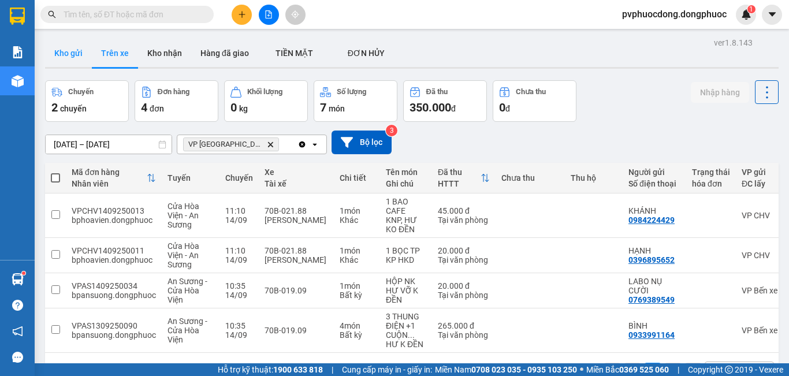
click at [64, 53] on button "Kho gửi" at bounding box center [68, 53] width 47 height 28
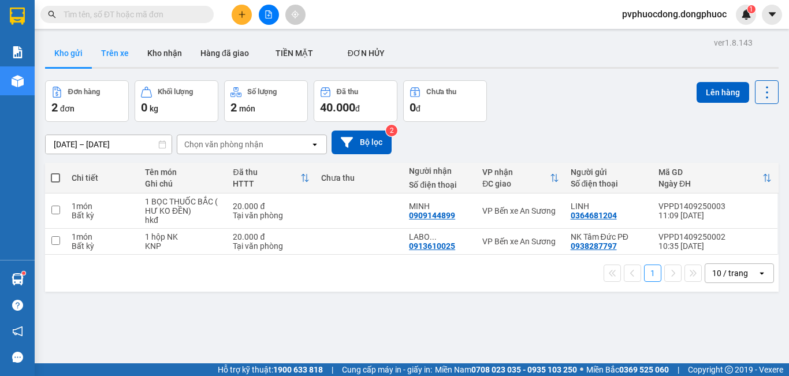
click at [110, 63] on button "Trên xe" at bounding box center [115, 53] width 46 height 28
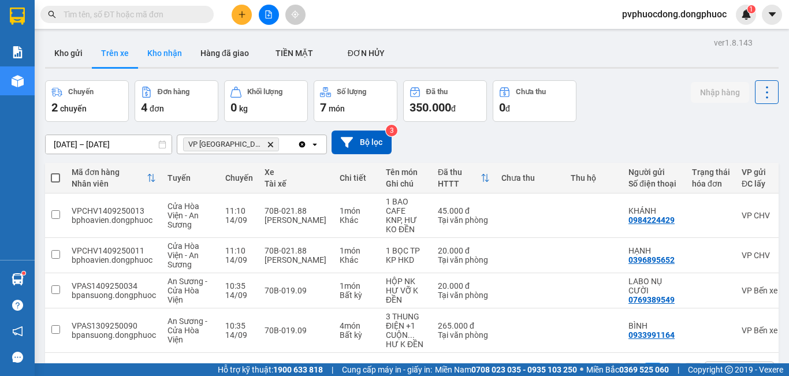
click at [157, 52] on button "Kho nhận" at bounding box center [164, 53] width 53 height 28
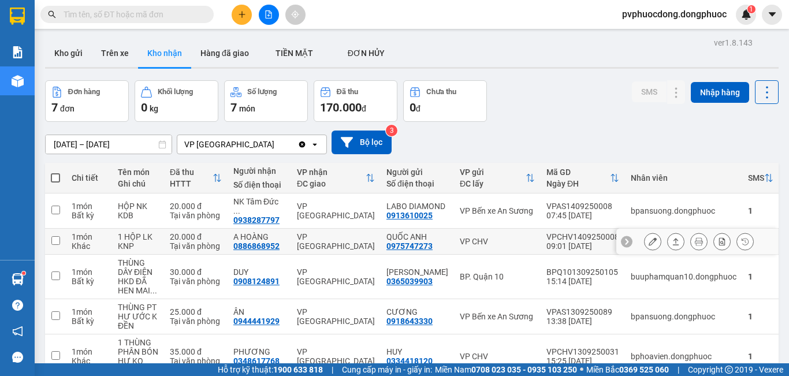
click at [672, 244] on icon at bounding box center [676, 242] width 8 height 8
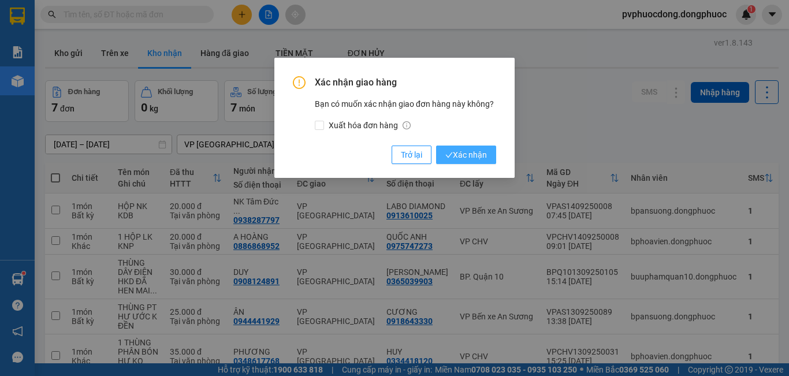
click at [463, 155] on span "Xác nhận" at bounding box center [467, 155] width 42 height 13
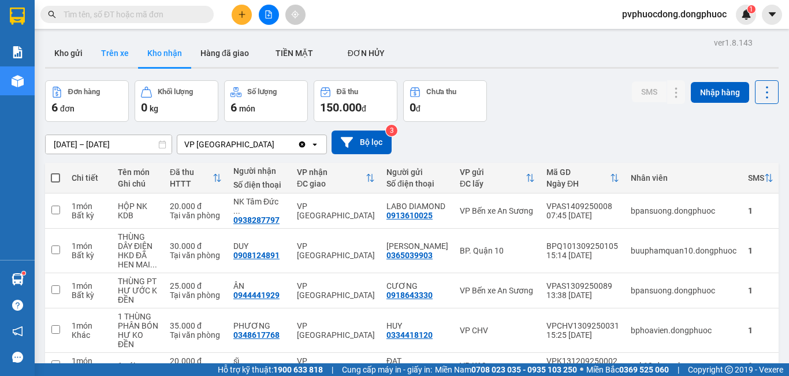
click at [109, 50] on button "Trên xe" at bounding box center [115, 53] width 46 height 28
type input "[DATE] – [DATE]"
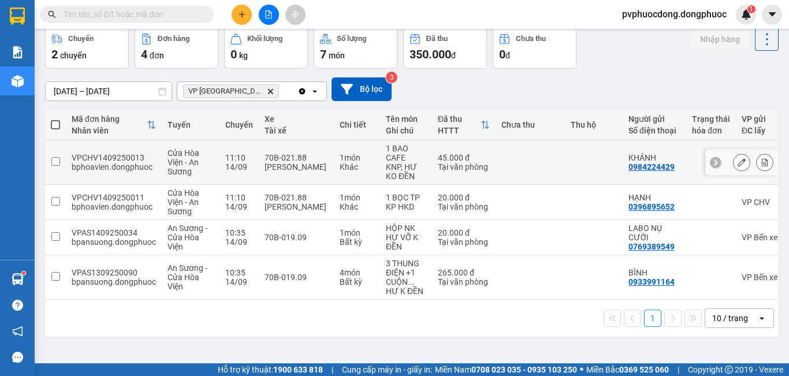
click at [386, 162] on div "KNP, HƯ KO ĐỀN" at bounding box center [406, 171] width 40 height 18
checkbox input "true"
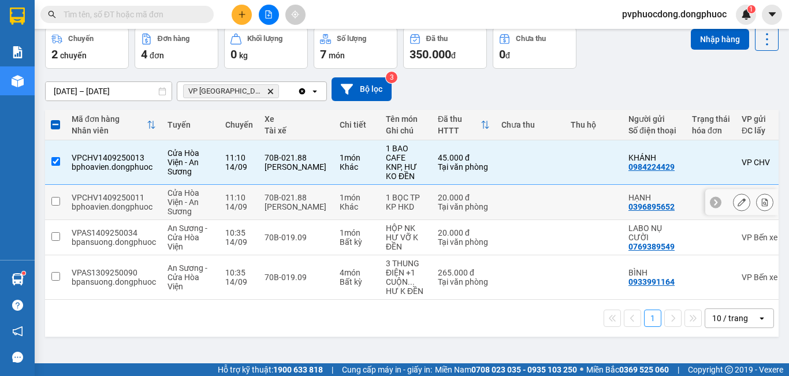
click at [382, 195] on td "1 BỌC TP KP HKD" at bounding box center [406, 202] width 52 height 35
checkbox input "true"
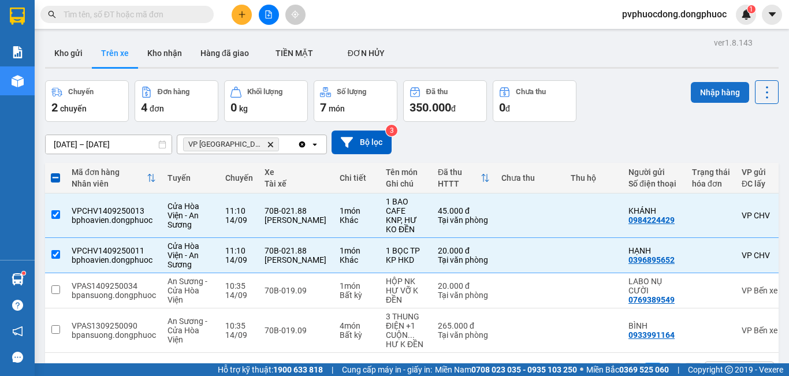
click at [691, 86] on button "Nhập hàng" at bounding box center [720, 92] width 58 height 21
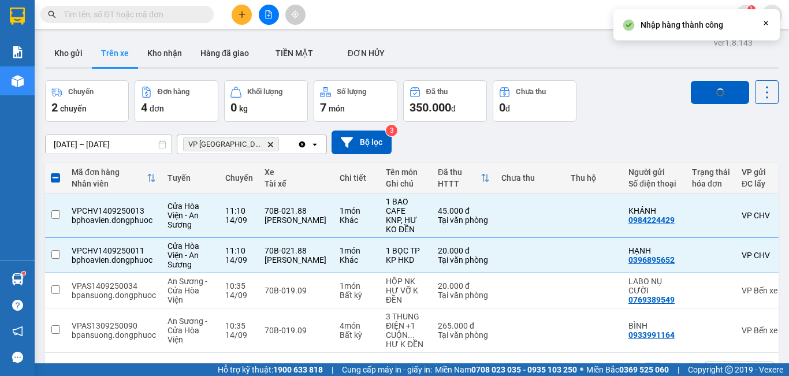
checkbox input "false"
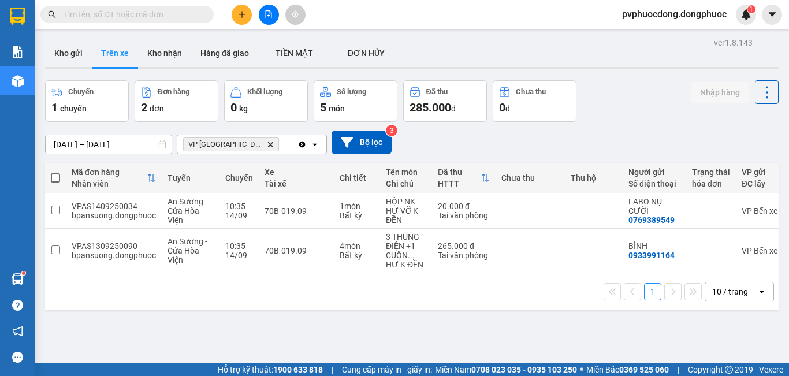
click at [65, 54] on button "Kho gửi" at bounding box center [68, 53] width 47 height 28
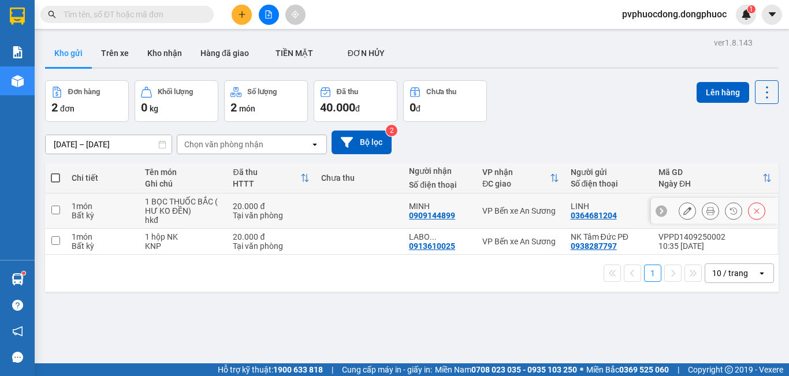
click at [109, 210] on div "1 món" at bounding box center [103, 206] width 62 height 9
checkbox input "true"
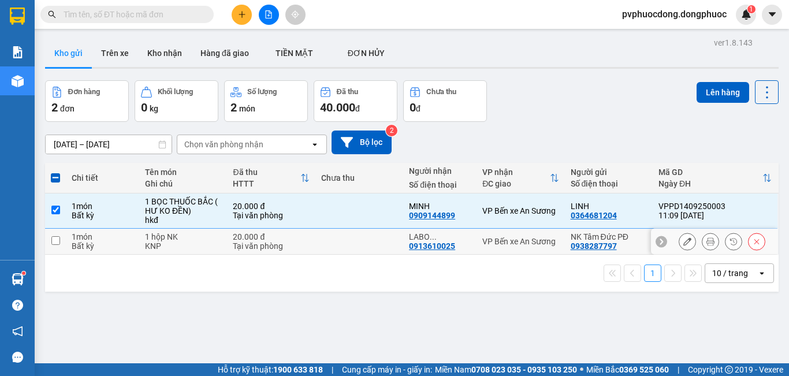
click at [110, 238] on div "1 món" at bounding box center [103, 236] width 62 height 9
checkbox input "true"
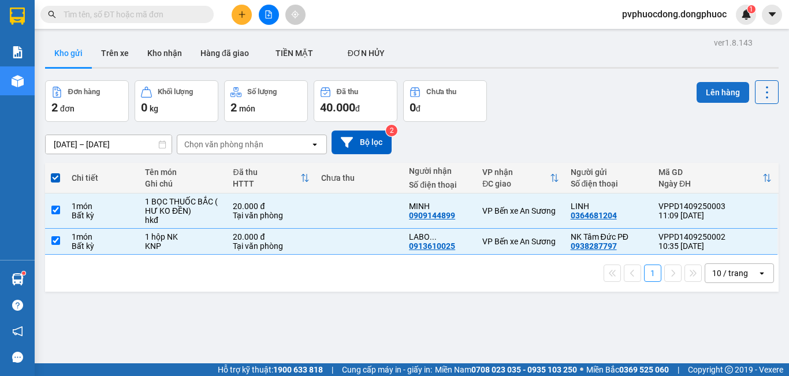
click at [729, 94] on button "Lên hàng" at bounding box center [723, 92] width 53 height 21
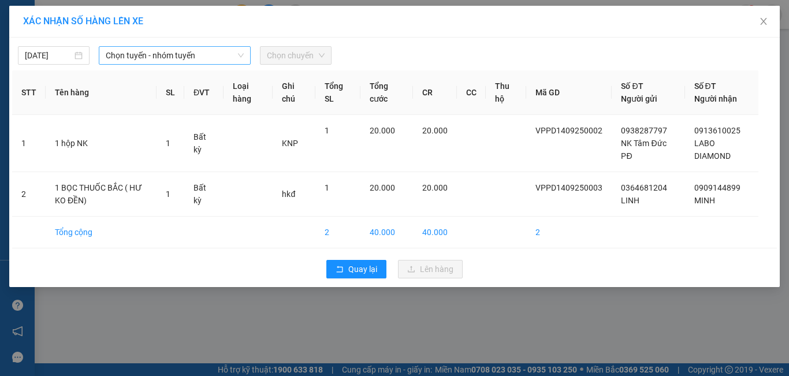
click at [115, 55] on span "Chọn tuyến - nhóm tuyến" at bounding box center [175, 55] width 138 height 17
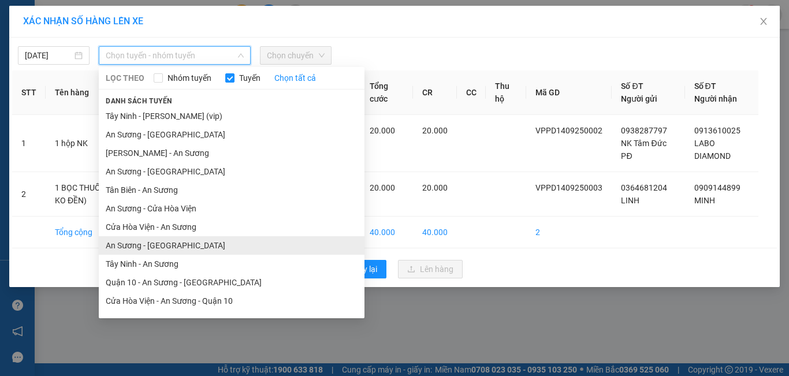
scroll to position [52, 0]
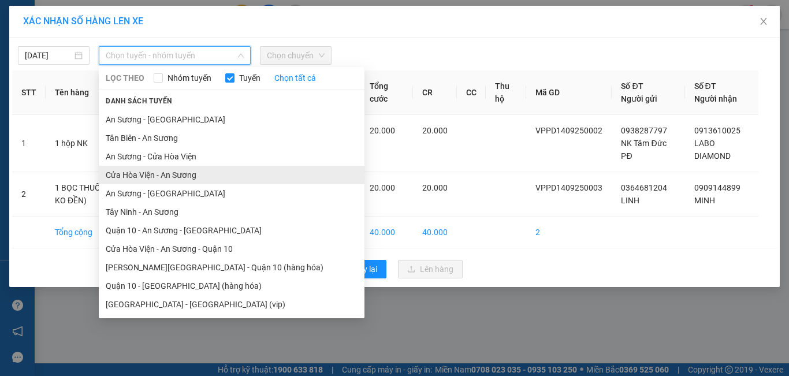
click at [157, 176] on li "Cửa Hòa Viện - An Sương" at bounding box center [232, 175] width 266 height 18
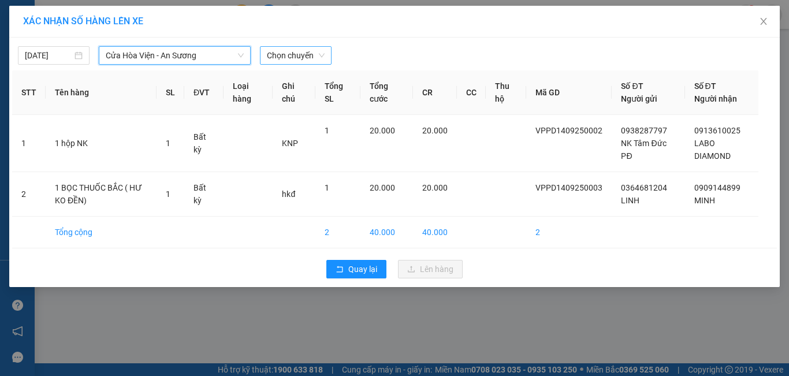
click at [321, 55] on span "Chọn chuyến" at bounding box center [296, 55] width 58 height 17
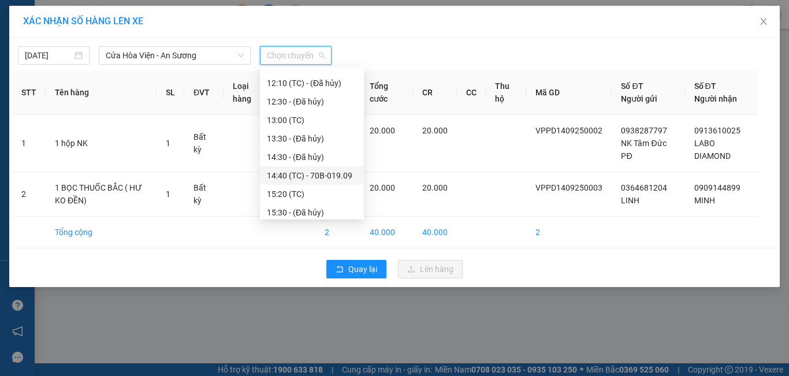
scroll to position [231, 0]
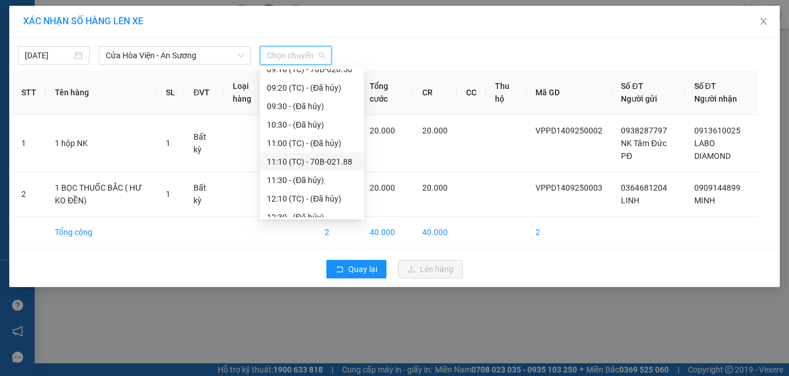
click at [353, 158] on div "11:10 (TC) - 70B-021.88" at bounding box center [312, 161] width 90 height 13
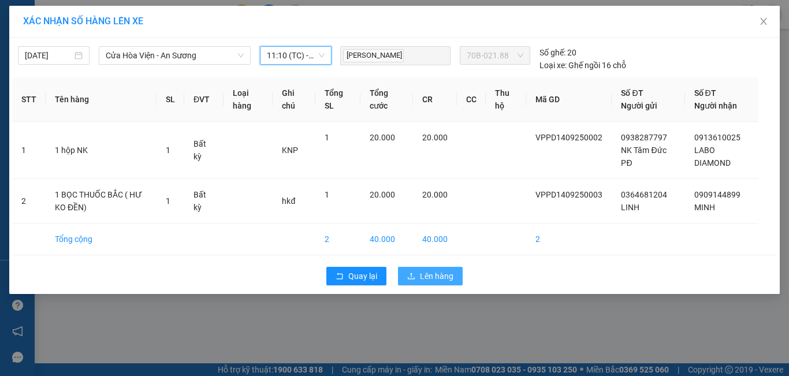
click at [430, 275] on span "Lên hàng" at bounding box center [437, 276] width 34 height 13
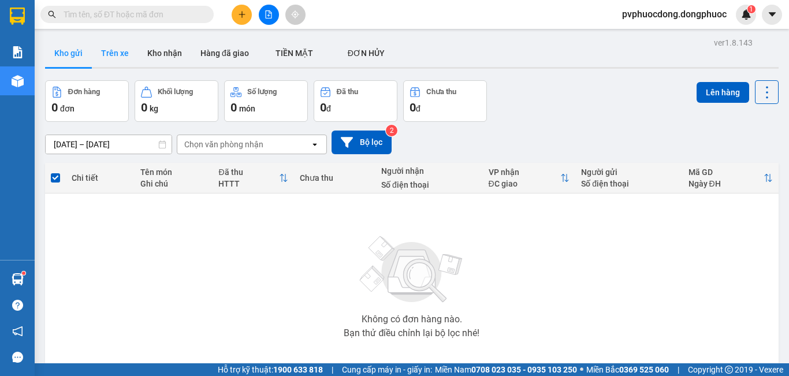
click at [110, 63] on button "Trên xe" at bounding box center [115, 53] width 46 height 28
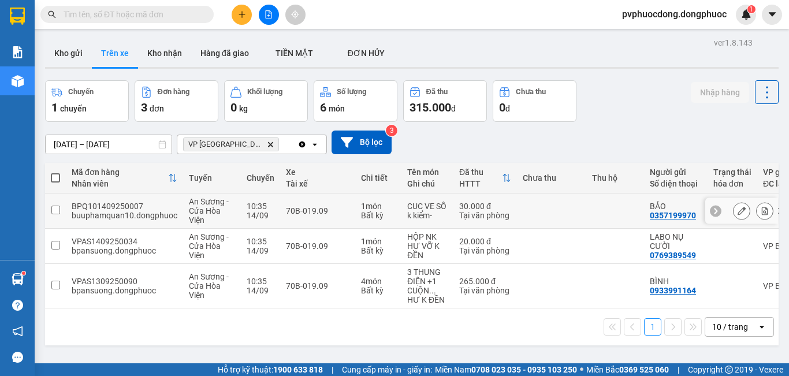
click at [361, 203] on div "1 món" at bounding box center [378, 206] width 35 height 9
checkbox input "true"
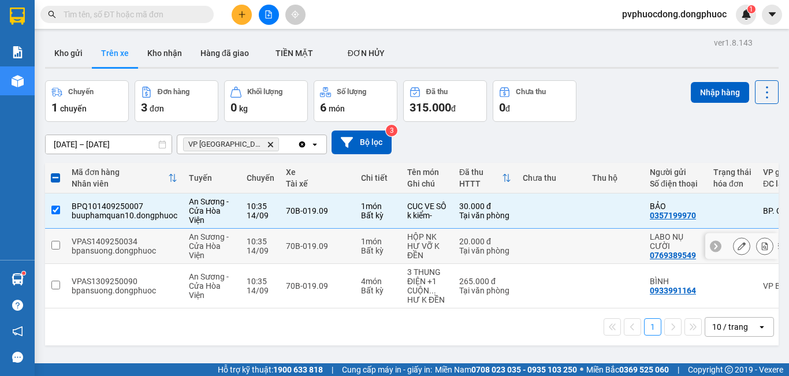
click at [345, 245] on div "70B-019.09" at bounding box center [318, 246] width 64 height 9
checkbox input "true"
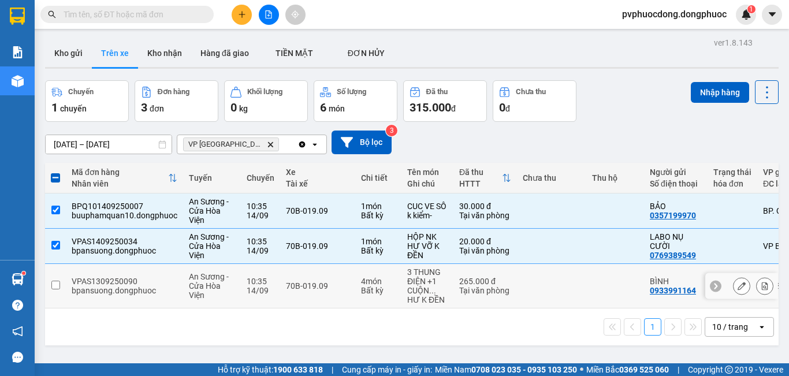
click at [347, 280] on td "70B-019.09" at bounding box center [317, 286] width 75 height 45
checkbox input "true"
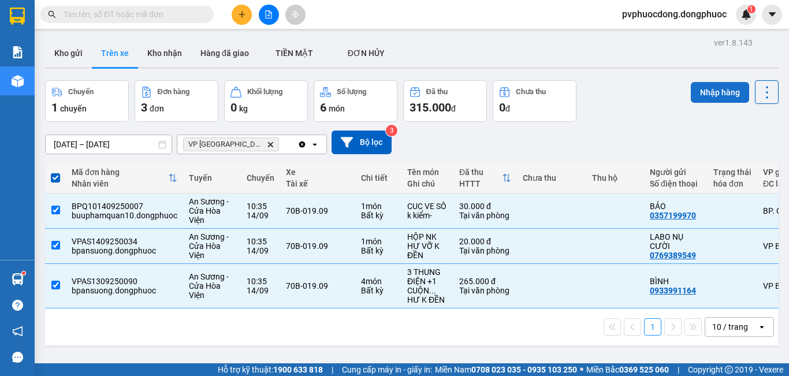
click at [722, 89] on button "Nhập hàng" at bounding box center [720, 92] width 58 height 21
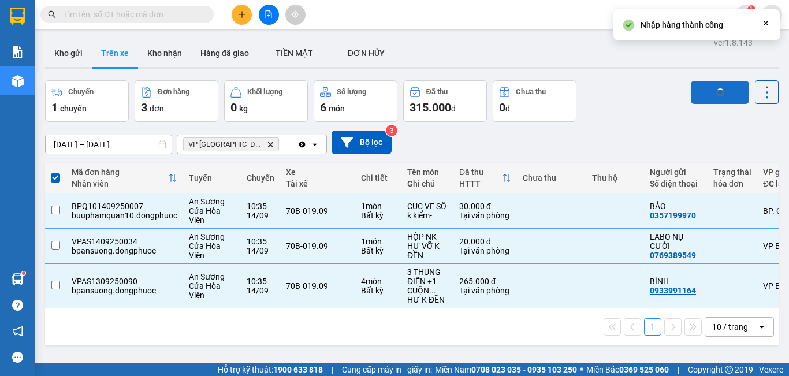
checkbox input "false"
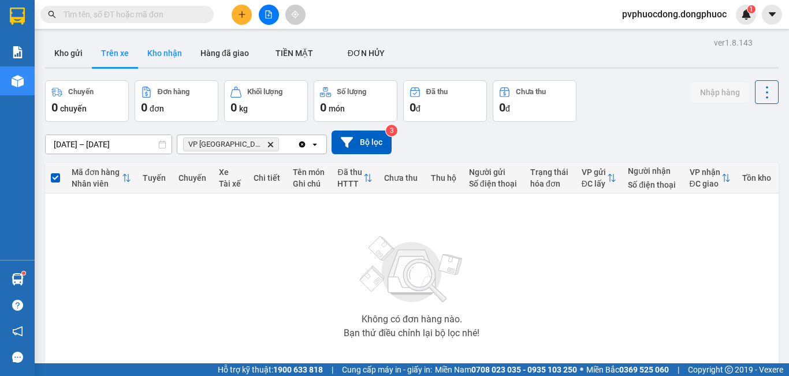
click at [185, 53] on button "Kho nhận" at bounding box center [164, 53] width 53 height 28
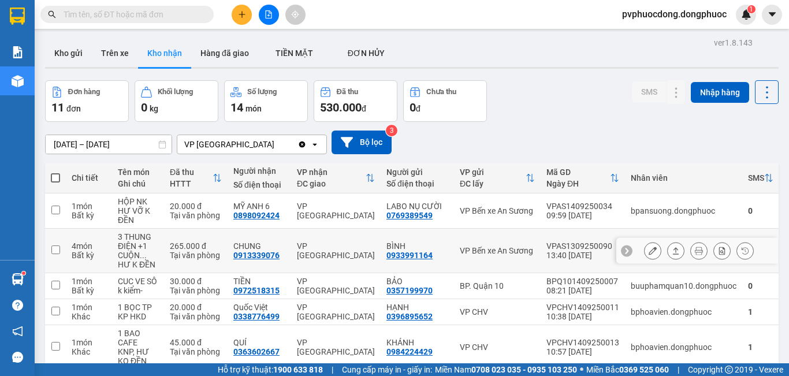
scroll to position [58, 0]
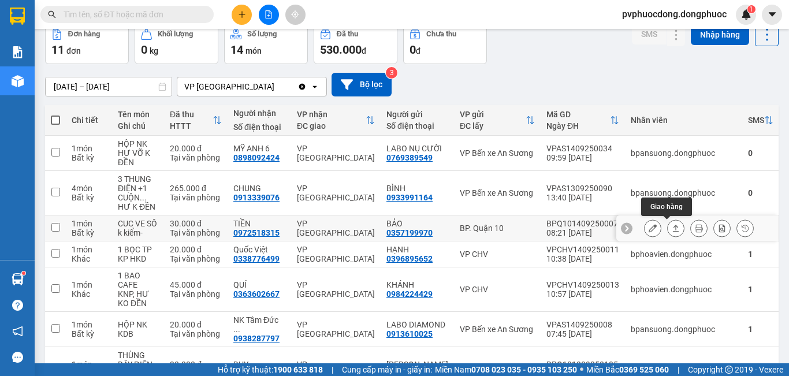
click at [672, 225] on icon at bounding box center [676, 228] width 8 height 8
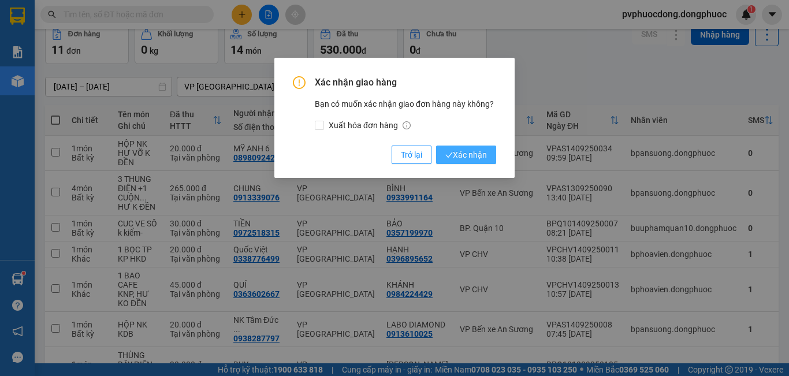
click at [473, 151] on span "Xác nhận" at bounding box center [467, 155] width 42 height 13
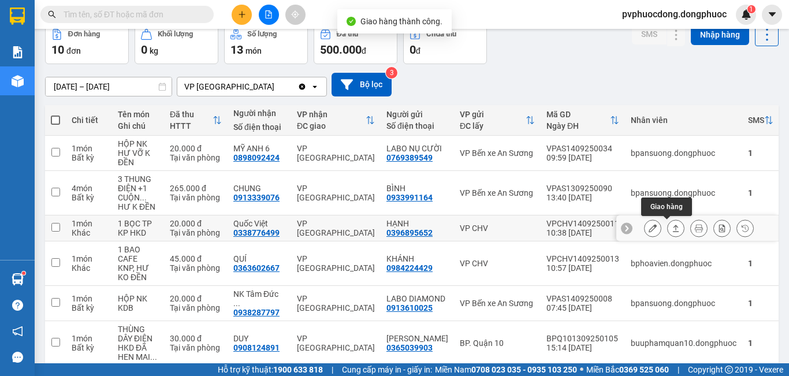
click at [668, 227] on button at bounding box center [676, 228] width 16 height 20
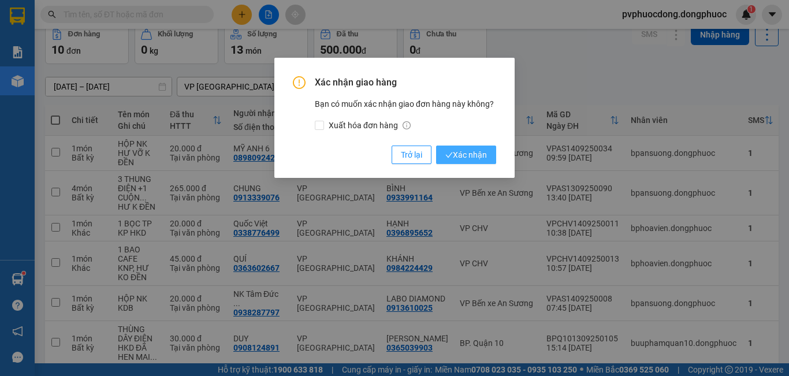
click at [460, 158] on span "Xác nhận" at bounding box center [467, 155] width 42 height 13
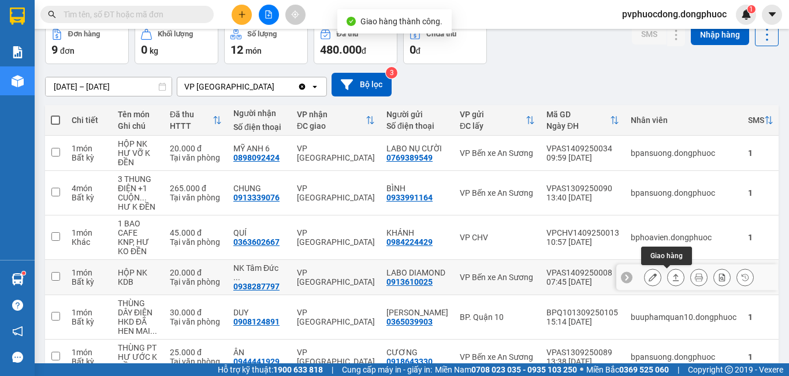
click at [672, 274] on icon at bounding box center [676, 277] width 8 height 8
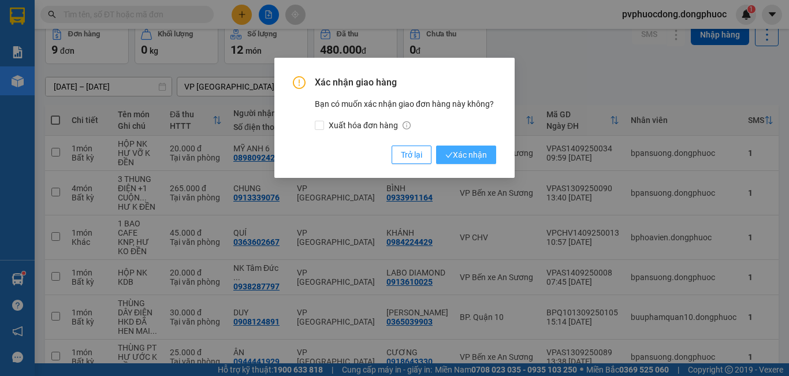
click at [475, 158] on span "Xác nhận" at bounding box center [467, 155] width 42 height 13
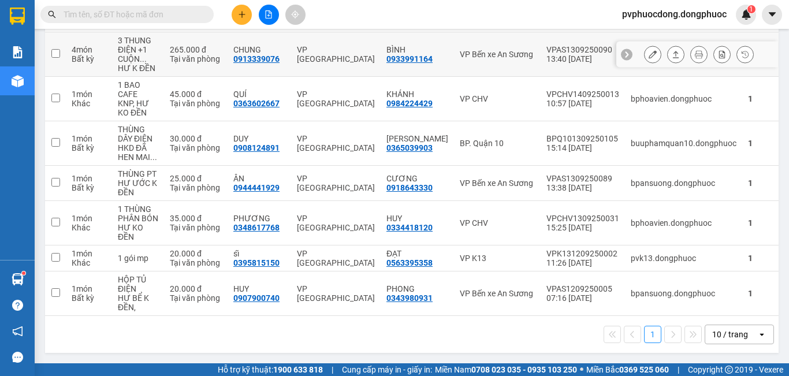
scroll to position [0, 0]
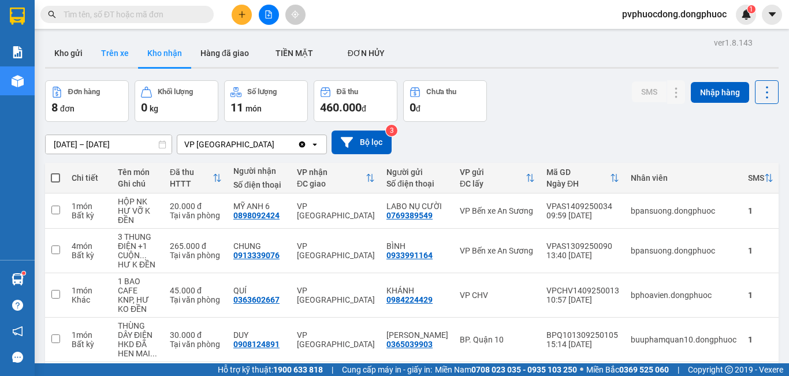
click at [113, 51] on button "Trên xe" at bounding box center [115, 53] width 46 height 28
type input "[DATE] – [DATE]"
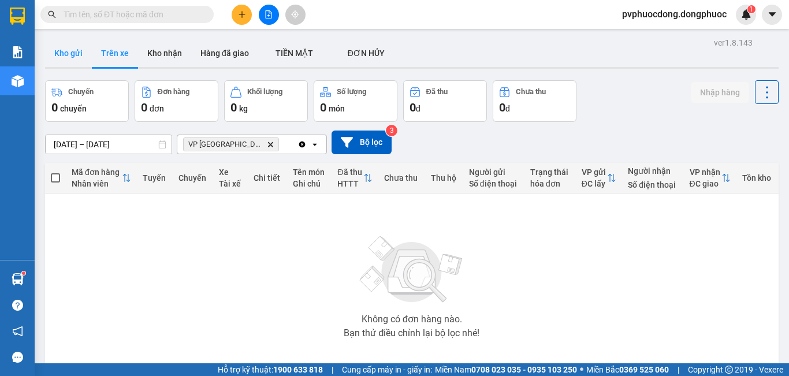
click at [80, 54] on button "Kho gửi" at bounding box center [68, 53] width 47 height 28
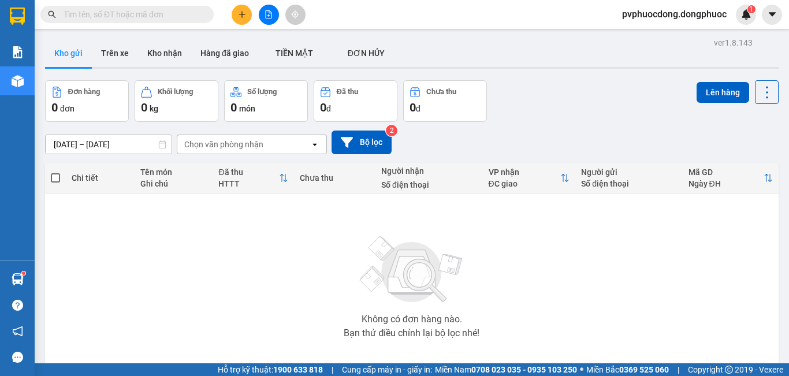
click at [114, 58] on button "Trên xe" at bounding box center [115, 53] width 46 height 28
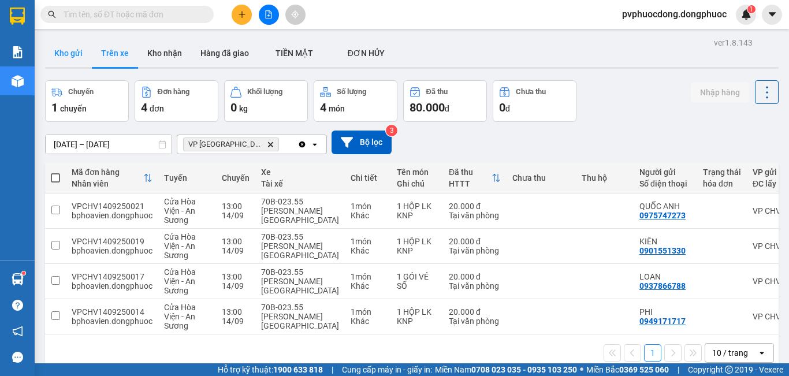
click at [66, 58] on button "Kho gửi" at bounding box center [68, 53] width 47 height 28
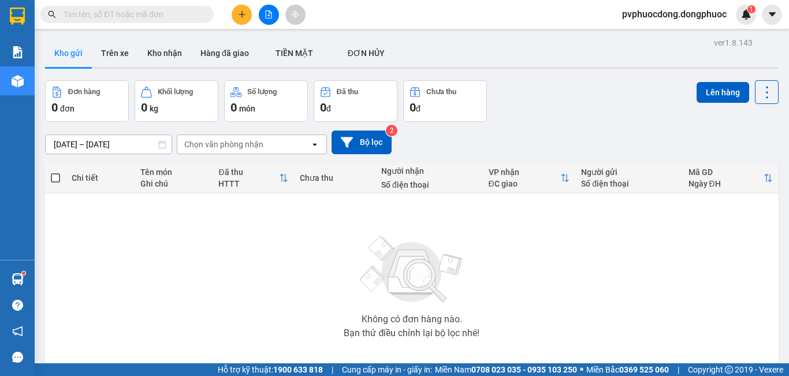
click at [244, 10] on button at bounding box center [242, 15] width 20 height 20
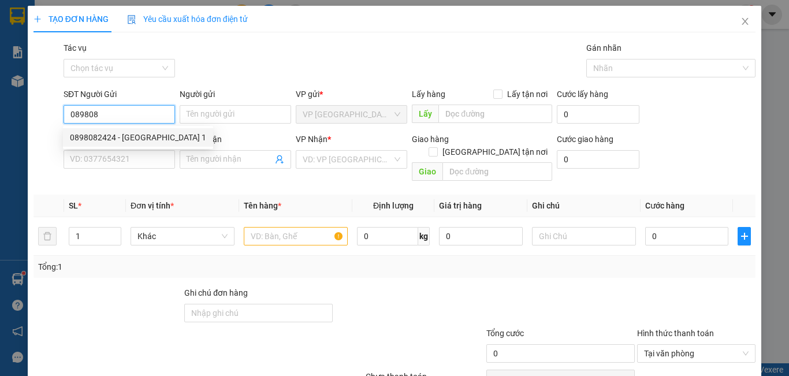
click at [145, 134] on div "0898082424 - [GEOGRAPHIC_DATA] 1" at bounding box center [138, 137] width 136 height 13
type input "0898082424"
type input "MỸ ANH 1"
type input "0585747447"
type input "PHÁT"
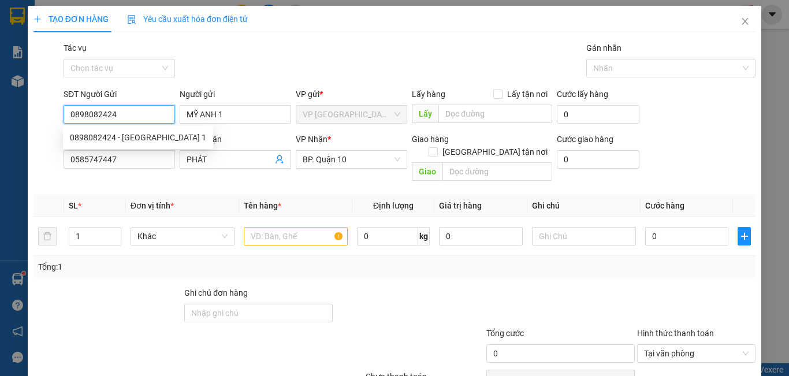
type input "30.000"
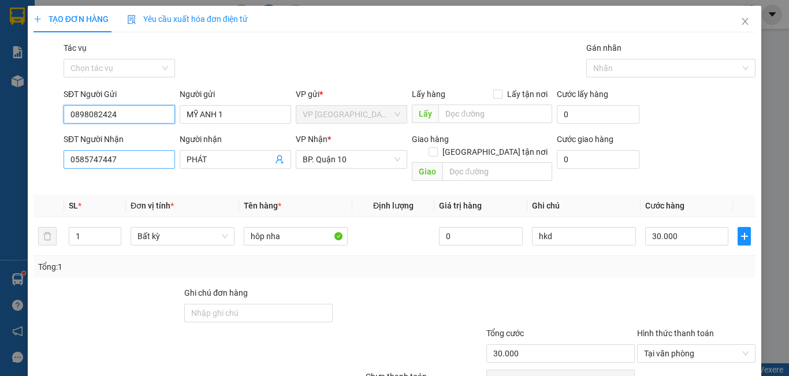
type input "0898082424"
drag, startPoint x: 123, startPoint y: 158, endPoint x: 14, endPoint y: 161, distance: 108.7
click at [14, 161] on div "TẠO ĐƠN HÀNG Yêu cầu xuất hóa đơn điện tử Transit Pickup Surcharge Ids Transit …" at bounding box center [394, 188] width 789 height 376
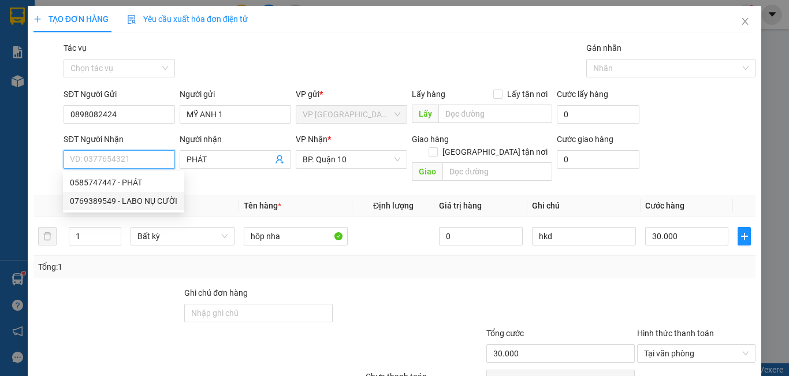
click at [142, 194] on div "0769389549 - LABO NỤ CƯỜI" at bounding box center [123, 201] width 121 height 18
type input "0769389549"
type input "LABO NỤ CƯỜI"
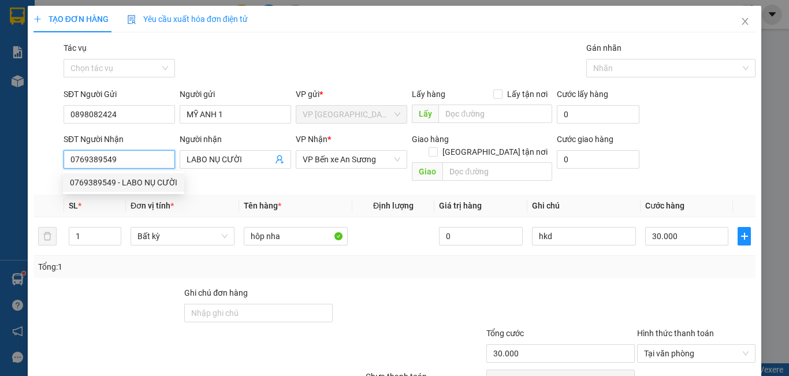
type input "20.000"
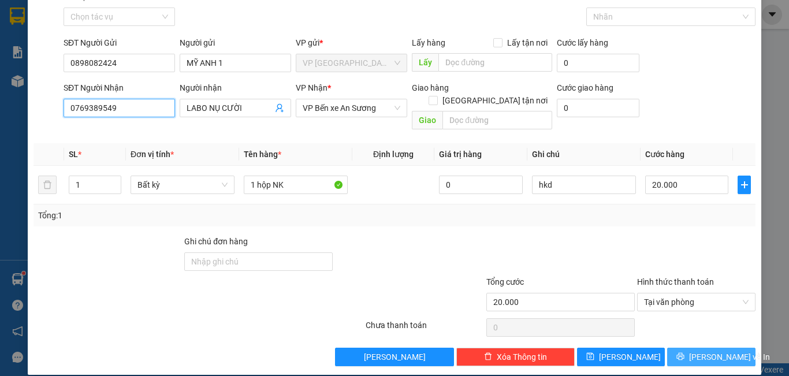
type input "0769389549"
click at [689, 348] on button "[PERSON_NAME] và In" at bounding box center [712, 357] width 88 height 18
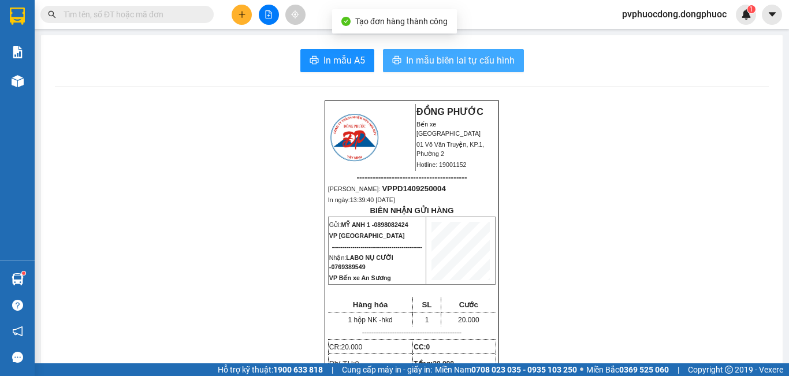
click at [403, 51] on button "In mẫu biên lai tự cấu hình" at bounding box center [453, 60] width 141 height 23
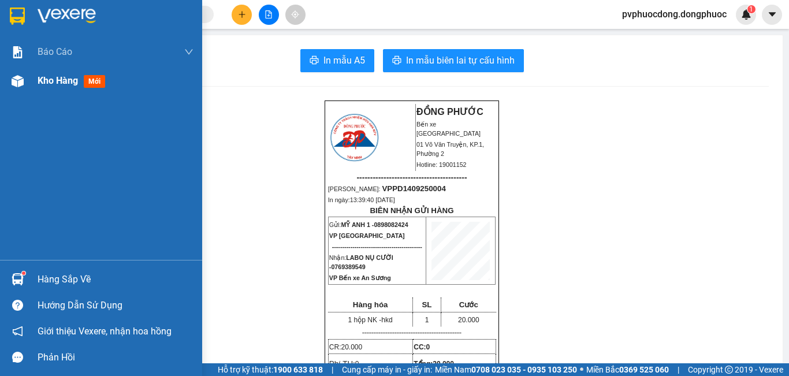
click at [52, 77] on span "Kho hàng" at bounding box center [58, 80] width 40 height 11
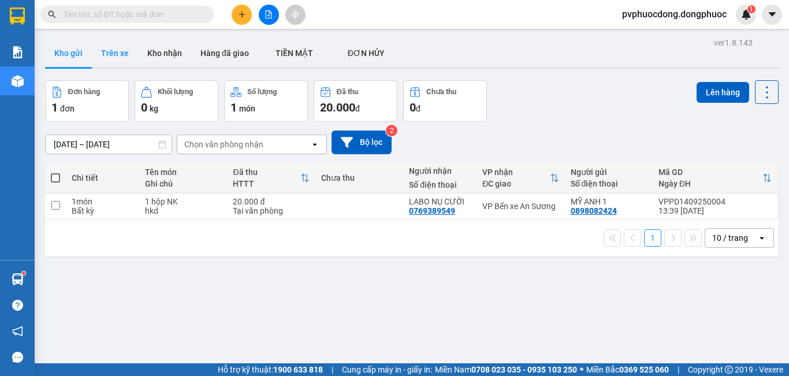
click at [130, 51] on button "Trên xe" at bounding box center [115, 53] width 46 height 28
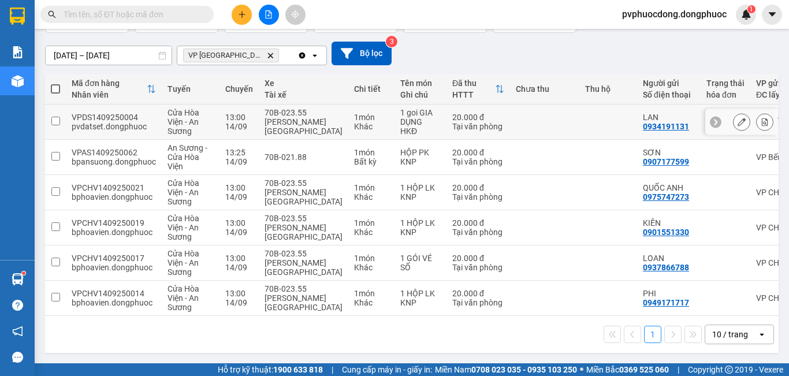
click at [761, 118] on icon at bounding box center [765, 122] width 8 height 8
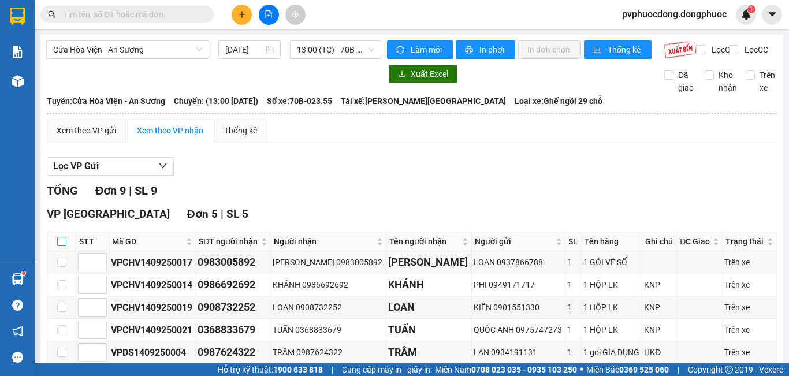
click at [64, 246] on input "checkbox" at bounding box center [61, 241] width 9 height 9
checkbox input "true"
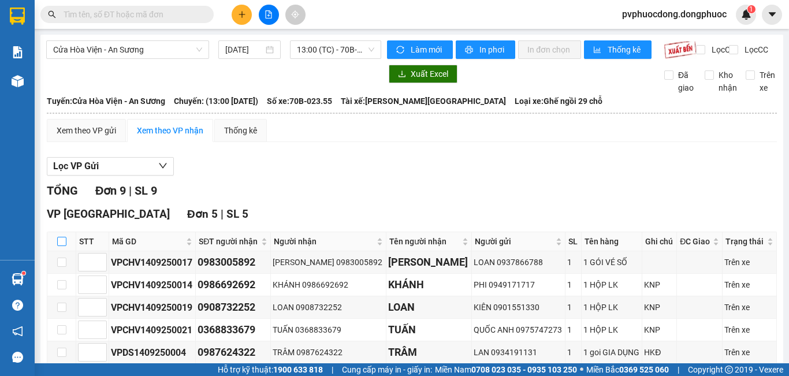
checkbox input "true"
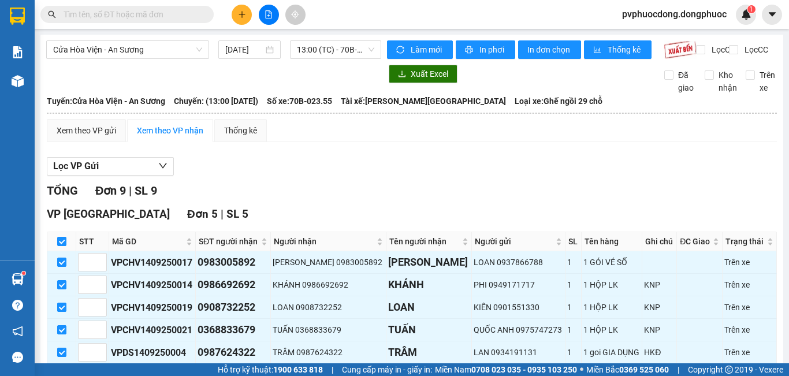
scroll to position [173, 0]
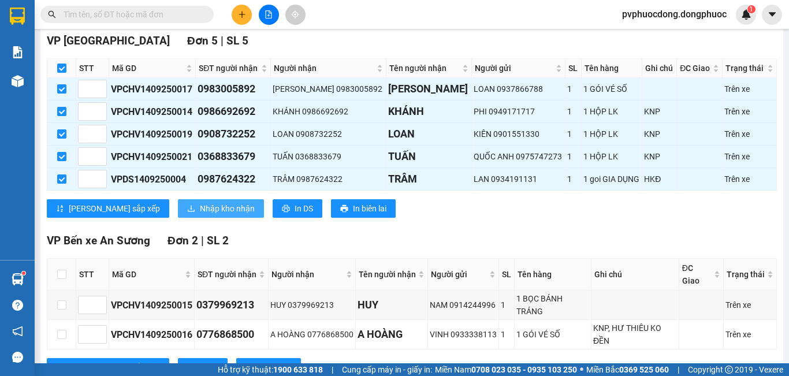
click at [179, 218] on button "Nhập kho nhận" at bounding box center [221, 208] width 86 height 18
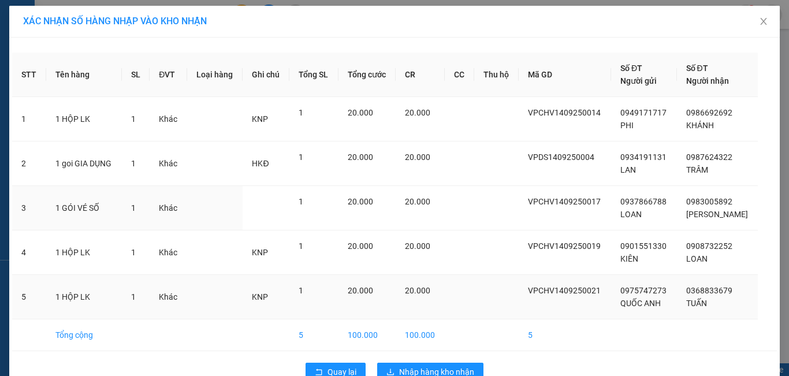
scroll to position [28, 0]
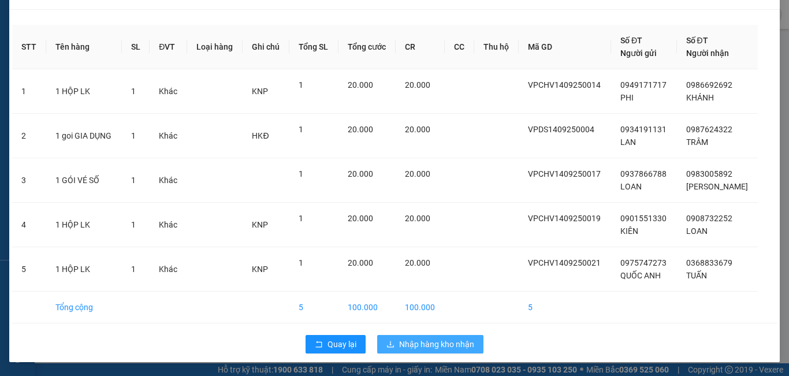
click at [420, 340] on span "Nhập hàng kho nhận" at bounding box center [436, 344] width 75 height 13
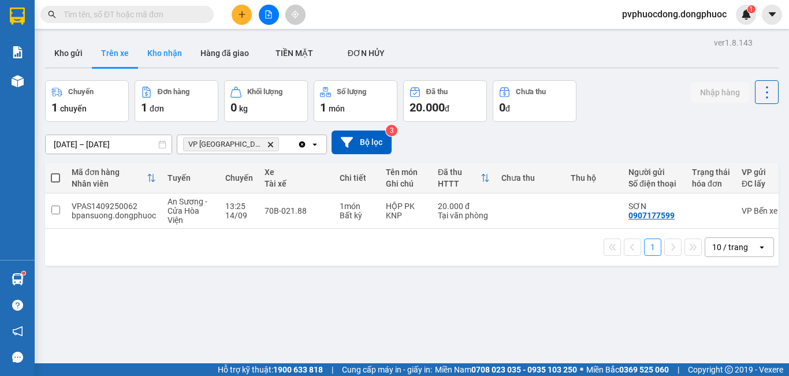
click at [158, 52] on button "Kho nhận" at bounding box center [164, 53] width 53 height 28
type input "[DATE] – [DATE]"
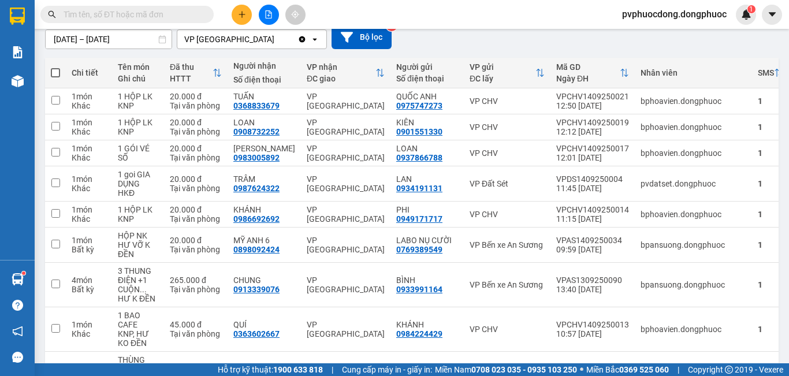
scroll to position [221, 0]
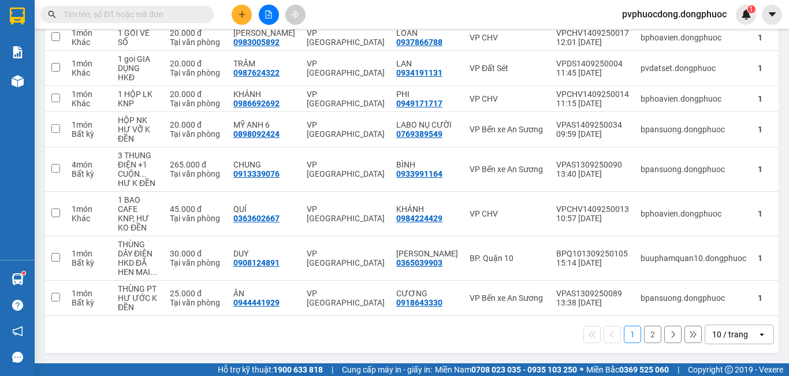
click at [645, 333] on button "2" at bounding box center [652, 334] width 17 height 17
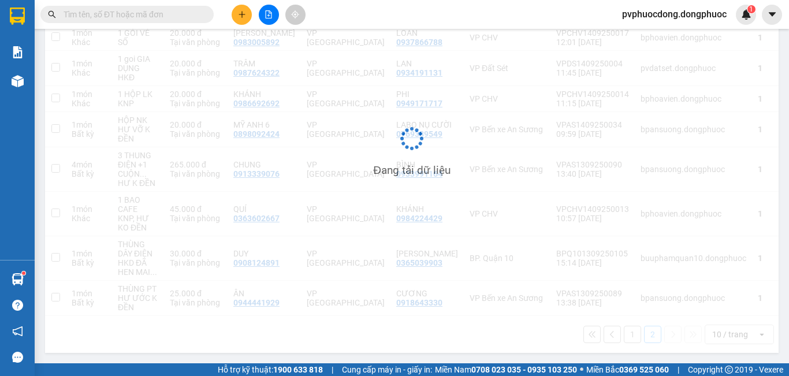
scroll to position [53, 0]
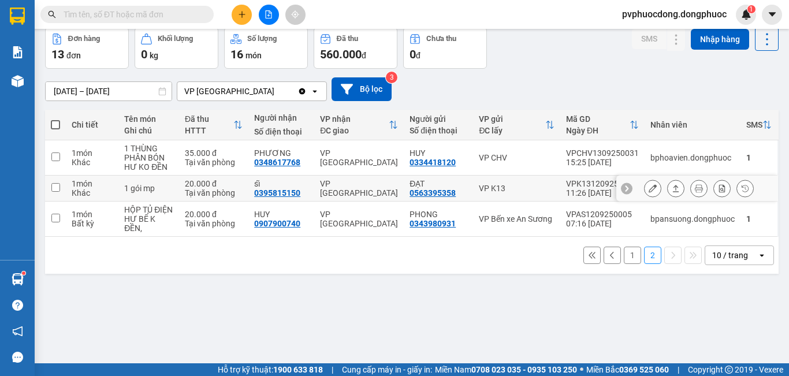
click at [672, 191] on icon at bounding box center [676, 188] width 8 height 8
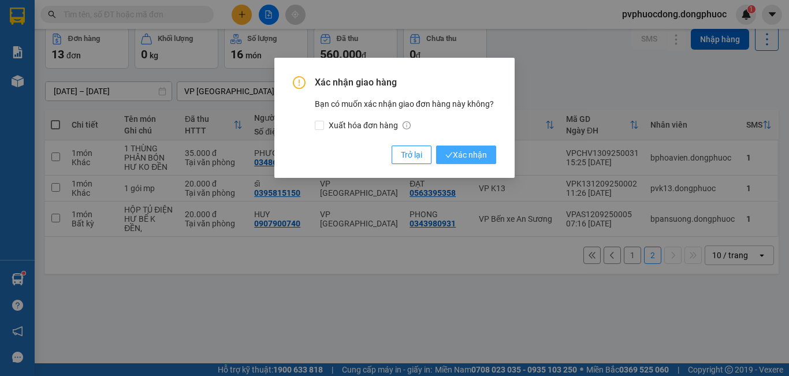
click at [474, 152] on span "Xác nhận" at bounding box center [467, 155] width 42 height 13
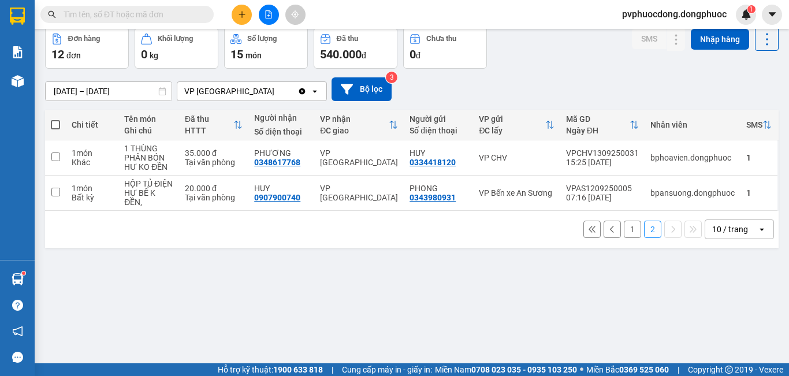
scroll to position [0, 0]
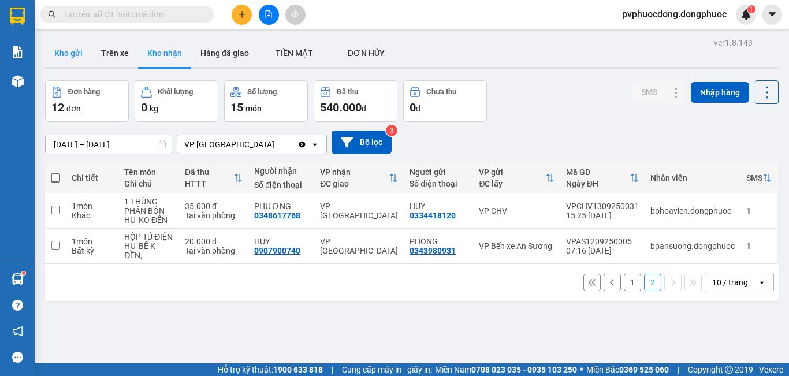
click at [80, 61] on button "Kho gửi" at bounding box center [68, 53] width 47 height 28
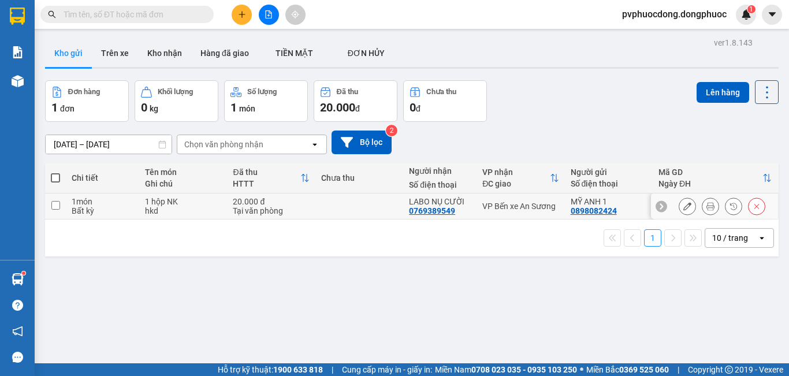
click at [327, 214] on td at bounding box center [360, 207] width 88 height 26
checkbox input "true"
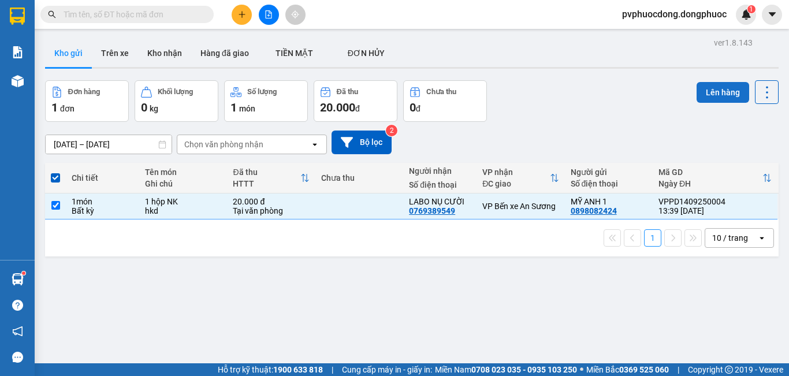
click at [724, 90] on button "Lên hàng" at bounding box center [723, 92] width 53 height 21
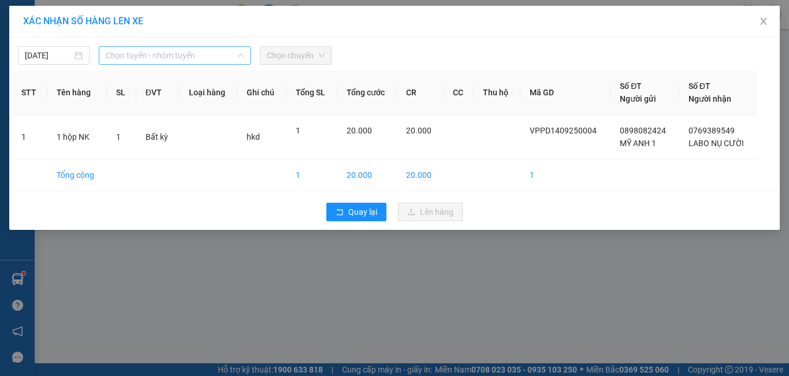
click at [243, 62] on div "Chọn tuyến - nhóm tuyến" at bounding box center [175, 55] width 152 height 18
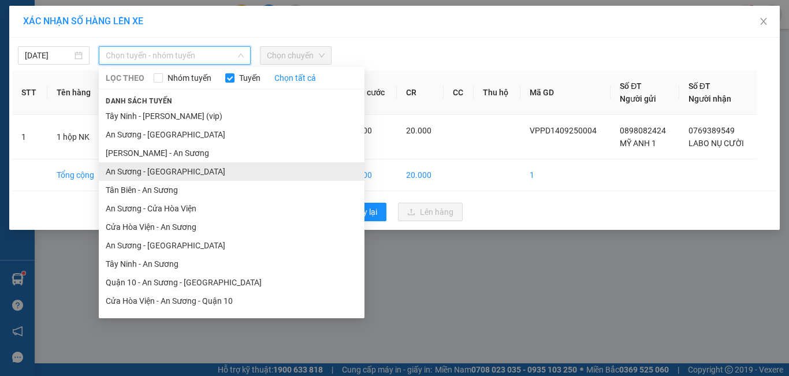
scroll to position [52, 0]
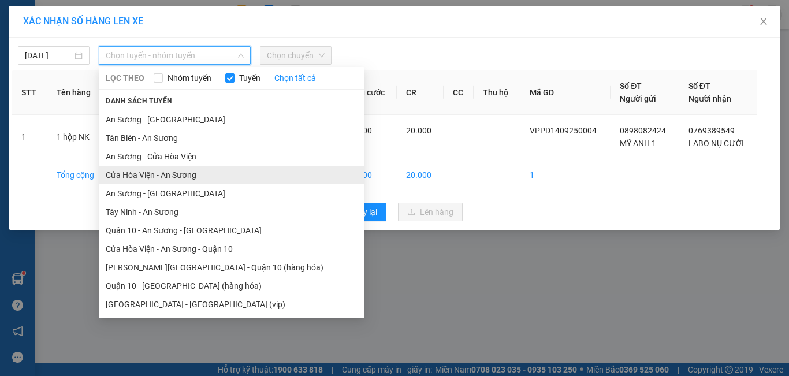
click at [172, 176] on li "Cửa Hòa Viện - An Sương" at bounding box center [232, 175] width 266 height 18
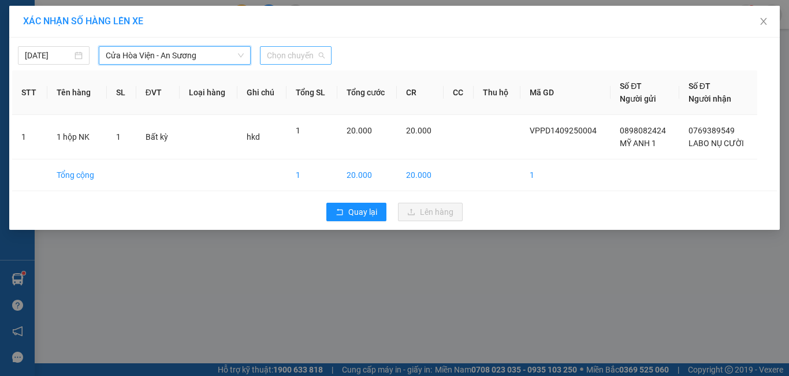
click at [318, 49] on span "Chọn chuyến" at bounding box center [296, 55] width 58 height 17
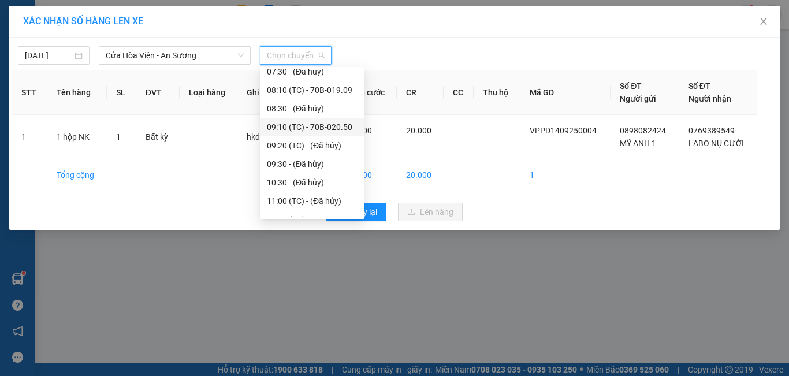
scroll to position [289, 0]
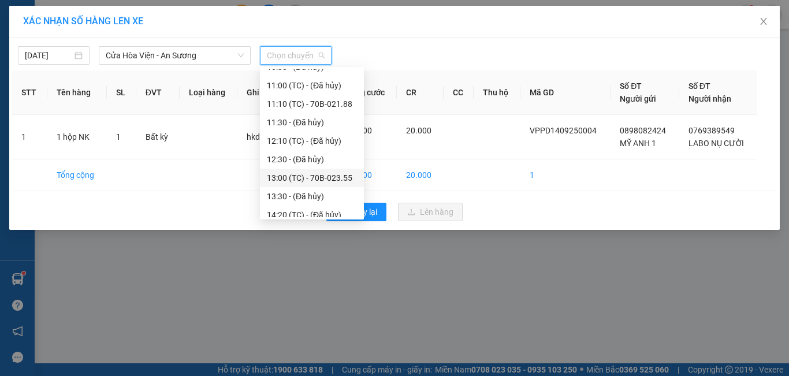
click at [340, 176] on div "13:00 (TC) - 70B-023.55" at bounding box center [312, 178] width 90 height 13
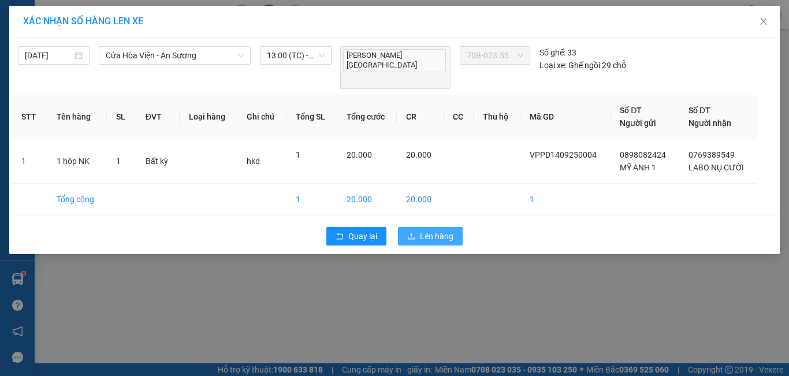
click at [441, 230] on span "Lên hàng" at bounding box center [437, 236] width 34 height 13
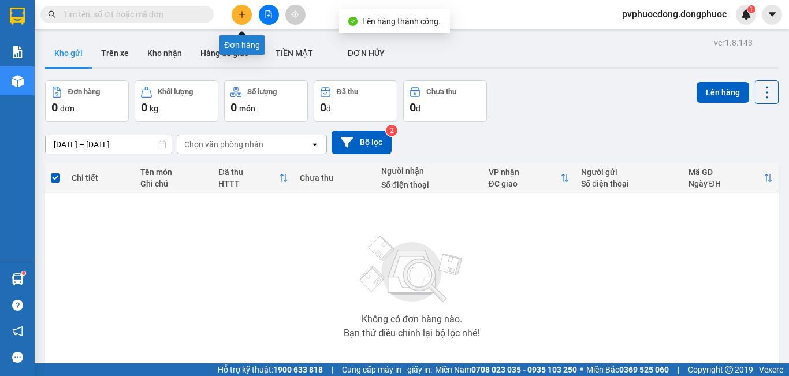
click at [238, 11] on icon "plus" at bounding box center [242, 14] width 8 height 8
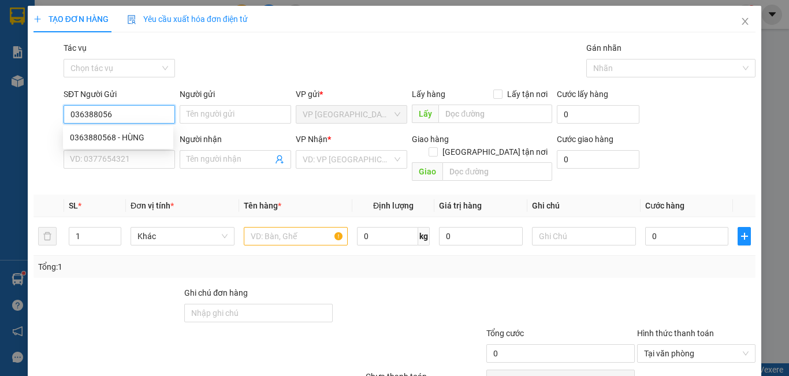
type input "0363880568"
click at [112, 139] on div "0363880568 - HÙNG" at bounding box center [118, 137] width 97 height 13
type input "HÙNG"
type input "0964133128"
type input "HẬU"
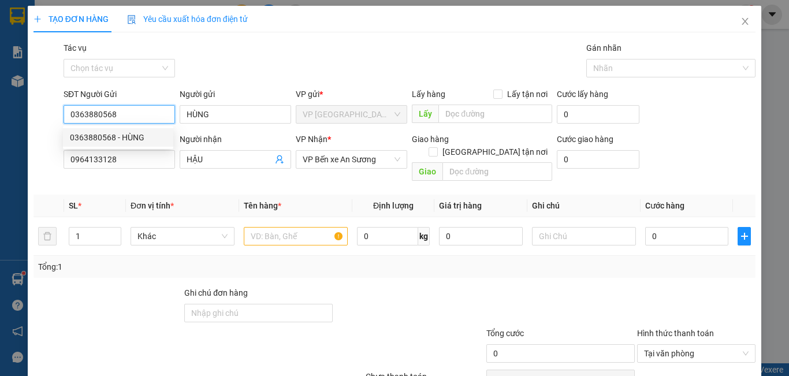
type input "40.000"
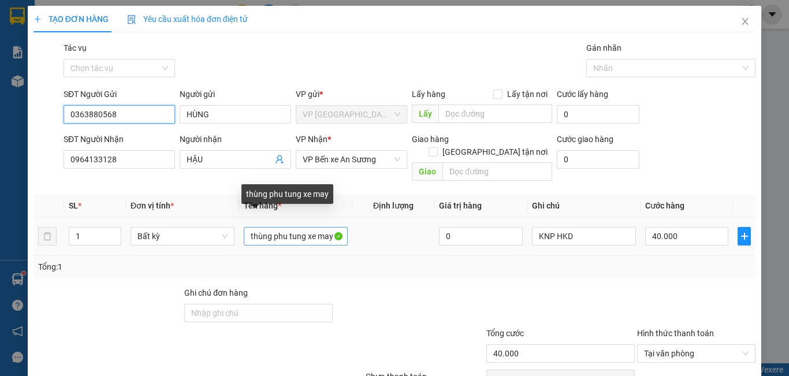
type input "0363880568"
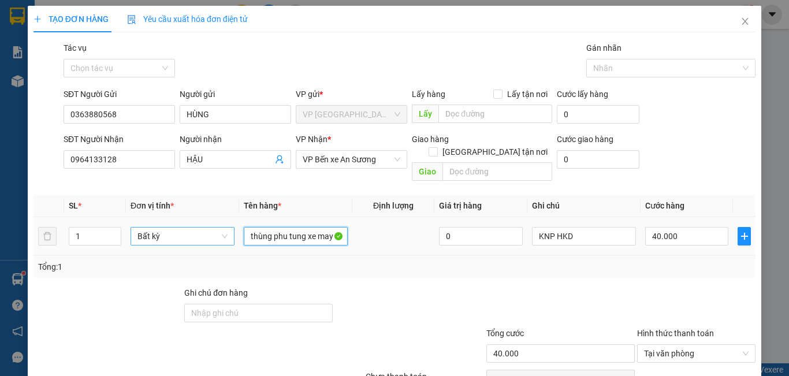
drag, startPoint x: 337, startPoint y: 223, endPoint x: 201, endPoint y: 223, distance: 135.8
click at [202, 223] on tr "1 Bất kỳ thùng phu tung xe may 0 KNP HKD 40.000" at bounding box center [395, 236] width 722 height 39
type input "CỤC PT"
click at [685, 231] on input "40.000" at bounding box center [687, 236] width 83 height 18
type input "2"
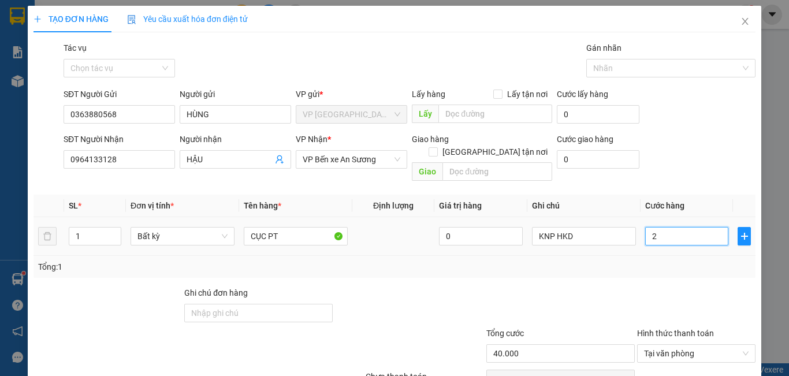
type input "2"
type input "20"
type input "20.000"
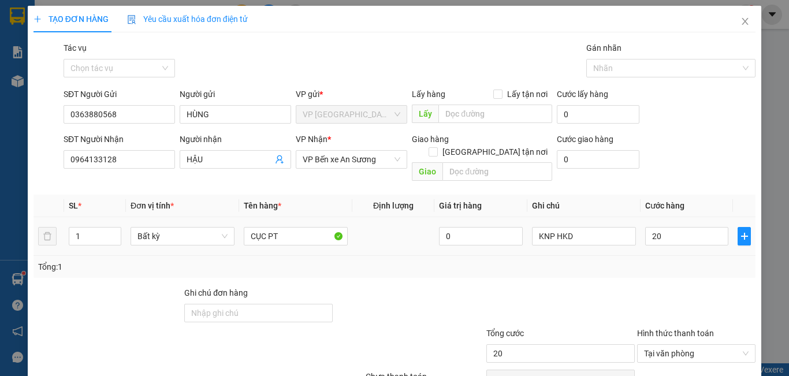
type input "20.000"
click at [648, 269] on div "Transit Pickup Surcharge Ids Transit Deliver Surcharge Ids Transit Deliver Surc…" at bounding box center [395, 230] width 722 height 376
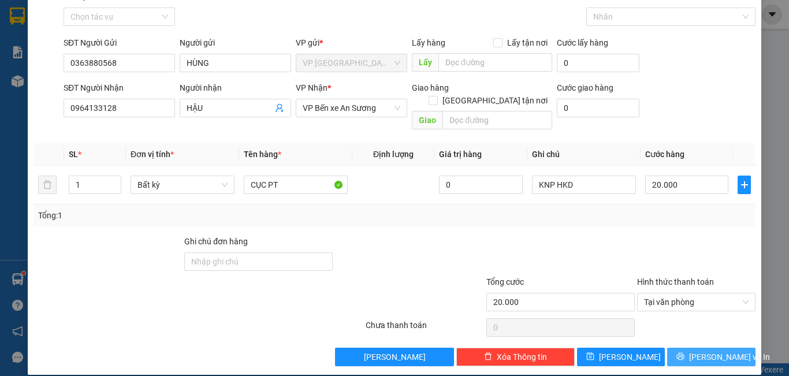
drag, startPoint x: 688, startPoint y: 340, endPoint x: 683, endPoint y: 325, distance: 15.7
click at [685, 353] on icon "printer" at bounding box center [681, 357] width 8 height 8
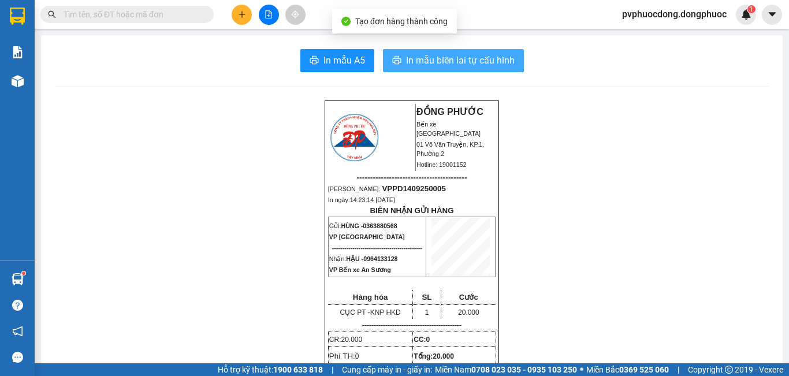
click at [490, 55] on span "In mẫu biên lai tự cấu hình" at bounding box center [460, 60] width 109 height 14
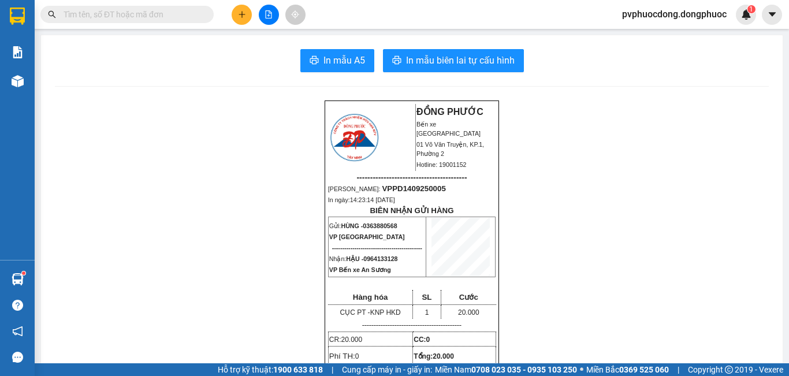
click at [170, 7] on span at bounding box center [126, 14] width 173 height 17
click at [171, 18] on input "text" at bounding box center [132, 14] width 136 height 13
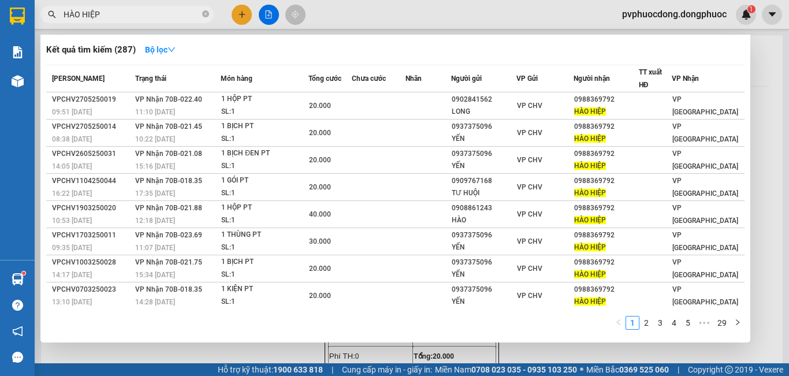
type input "HÀO HIỆP"
click at [765, 77] on div at bounding box center [394, 188] width 789 height 376
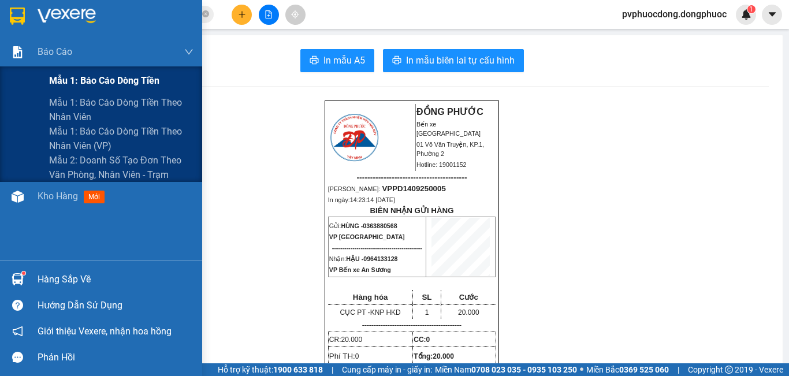
click at [57, 80] on span "Mẫu 1: Báo cáo dòng tiền" at bounding box center [104, 80] width 110 height 14
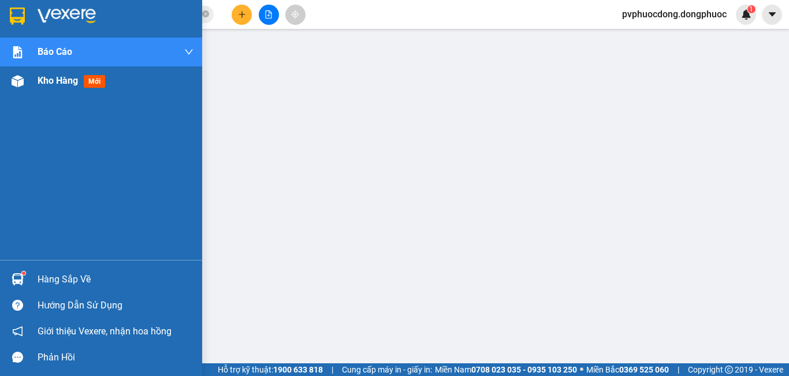
click at [13, 84] on img at bounding box center [18, 81] width 12 height 12
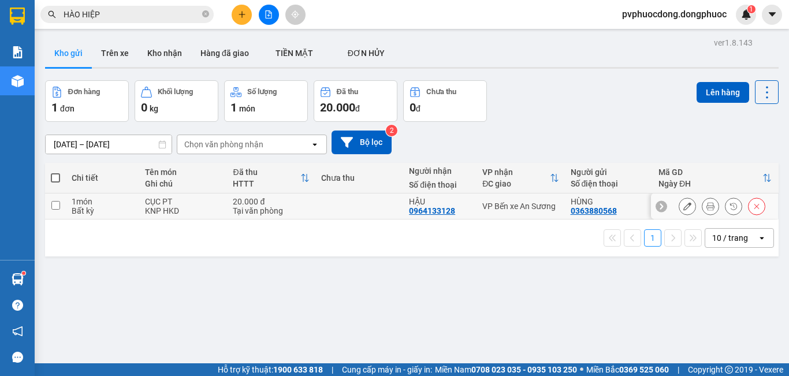
click at [158, 211] on div "KNP HKD" at bounding box center [183, 210] width 76 height 9
checkbox input "true"
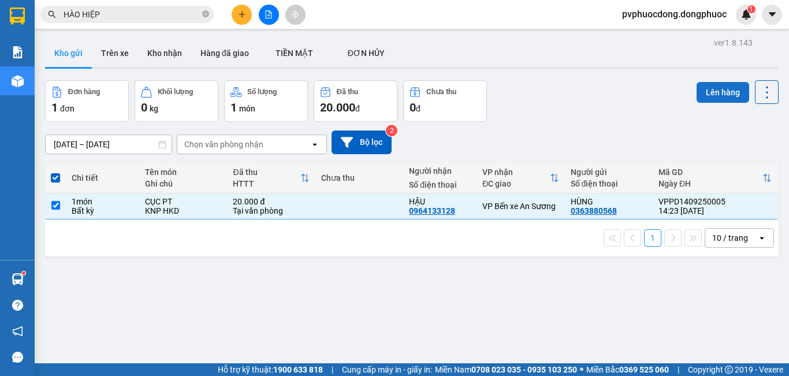
click at [709, 95] on button "Lên hàng" at bounding box center [723, 92] width 53 height 21
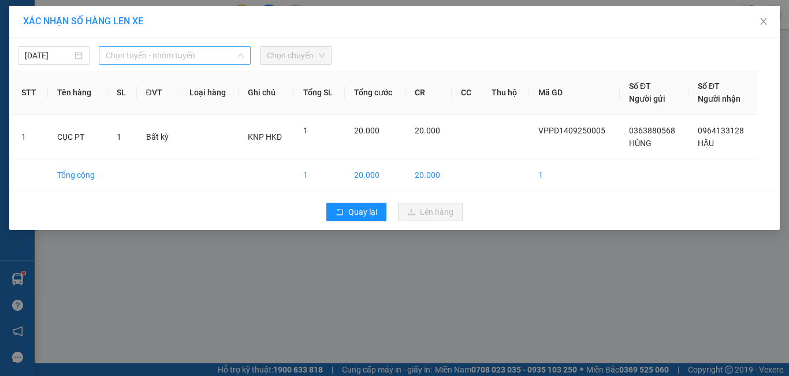
click at [138, 51] on span "Chọn tuyến - nhóm tuyến" at bounding box center [175, 55] width 138 height 17
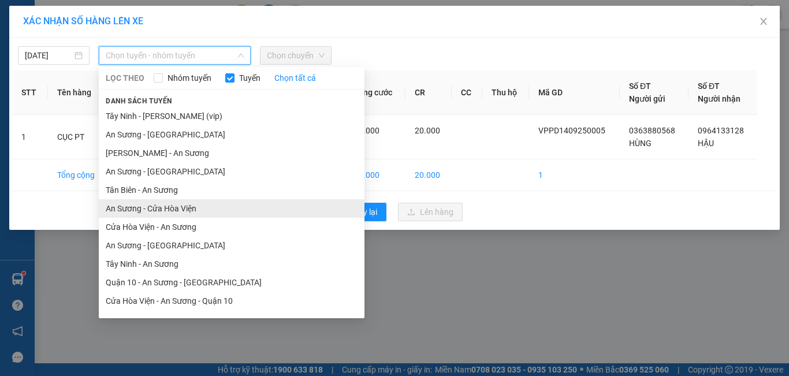
scroll to position [52, 0]
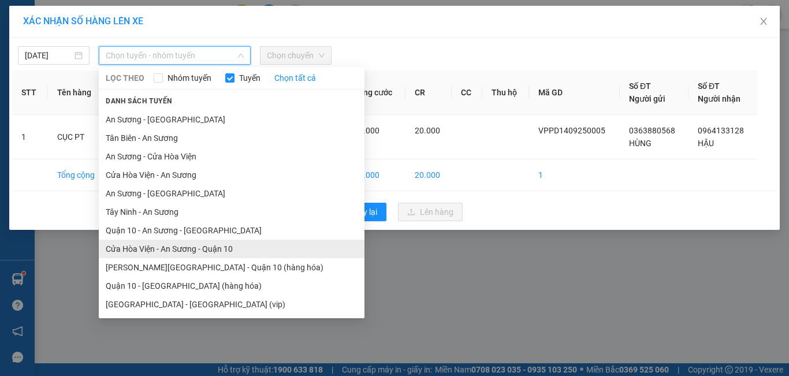
click at [201, 249] on li "Cửa Hòa Viện - An Sương - Quận 10" at bounding box center [232, 249] width 266 height 18
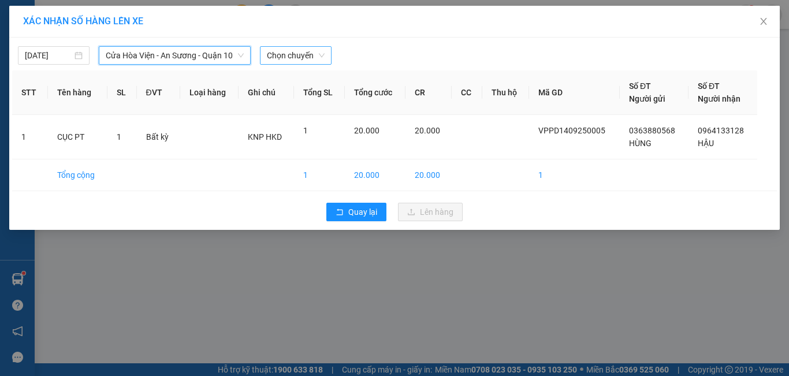
click at [310, 55] on span "Chọn chuyến" at bounding box center [296, 55] width 58 height 17
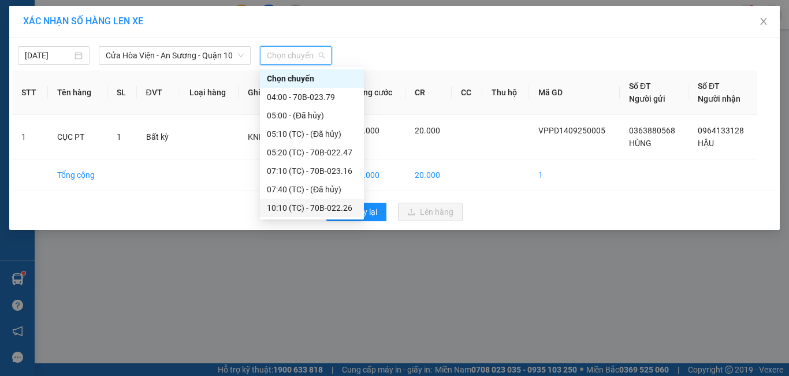
scroll to position [55, 0]
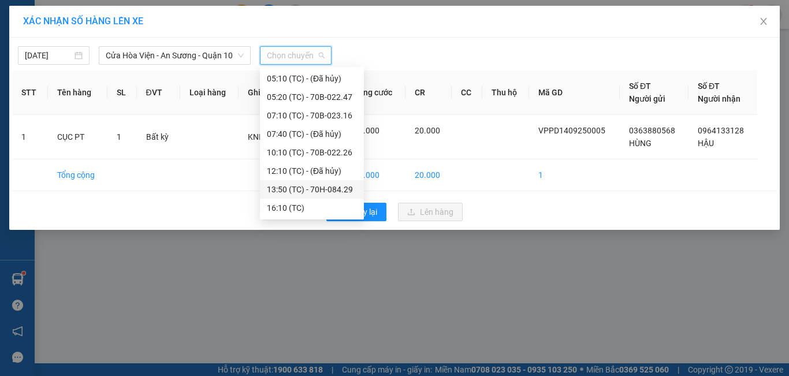
click at [344, 190] on div "13:50 (TC) - 70H-084.29" at bounding box center [312, 189] width 90 height 13
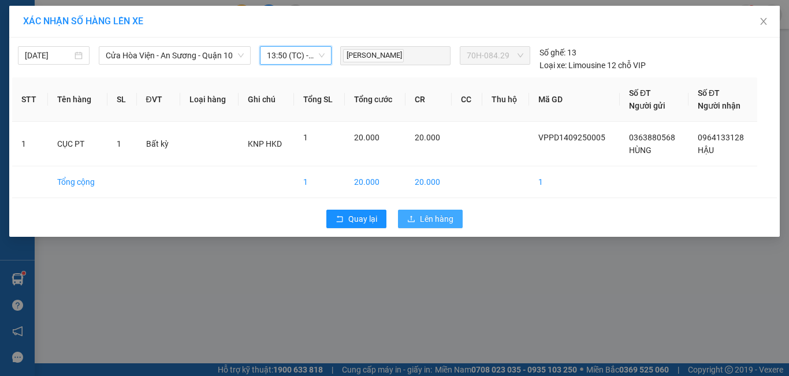
click at [418, 224] on button "Lên hàng" at bounding box center [430, 219] width 65 height 18
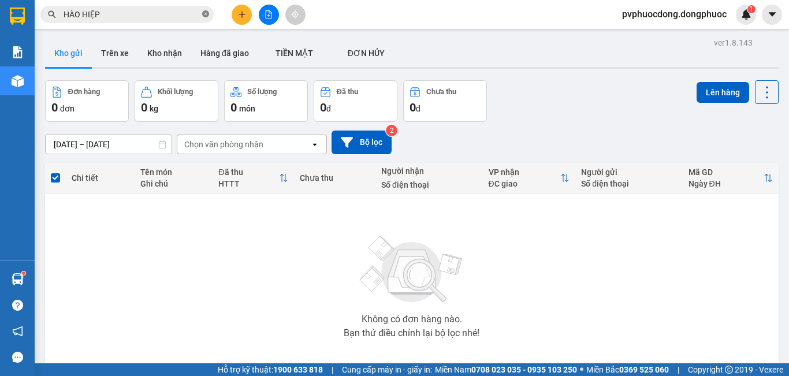
click at [206, 11] on icon "close-circle" at bounding box center [205, 13] width 7 height 7
click at [243, 16] on icon "plus" at bounding box center [242, 14] width 8 height 8
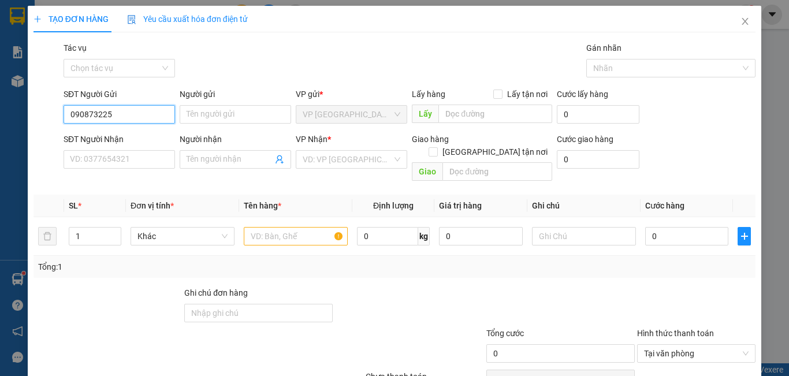
type input "0908732252"
click at [142, 131] on div "0908732252 - LOAN" at bounding box center [118, 137] width 110 height 18
type input "LOAN"
type input "0901551330"
type input "KIÊN"
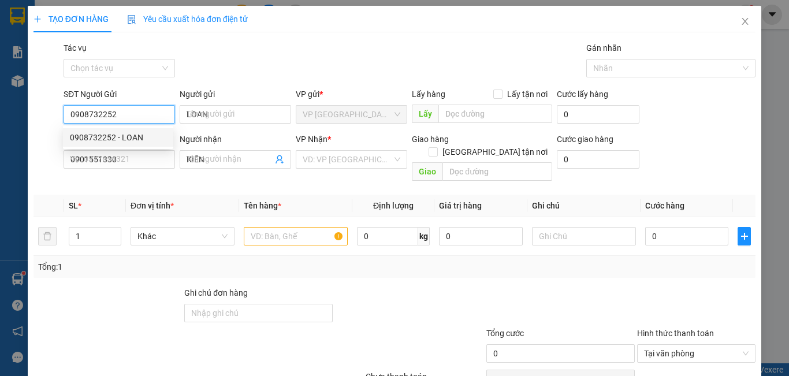
type input "20.000"
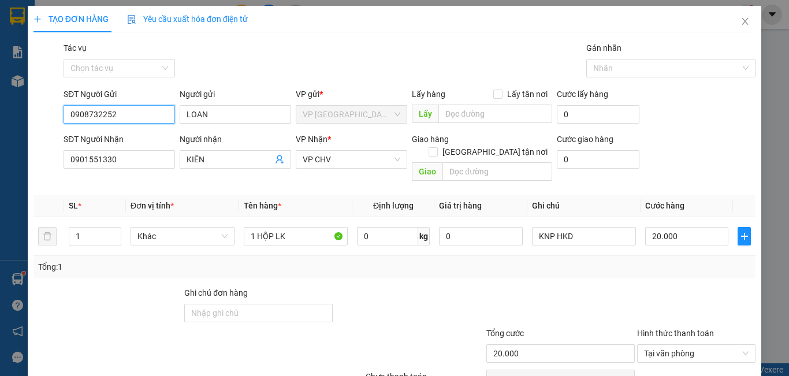
type input "0908732252"
drag, startPoint x: 103, startPoint y: 155, endPoint x: 0, endPoint y: 157, distance: 103.5
click at [0, 156] on div "TẠO ĐƠN HÀNG Yêu cầu xuất hóa đơn điện tử Transit Pickup Surcharge Ids Transit …" at bounding box center [394, 188] width 789 height 376
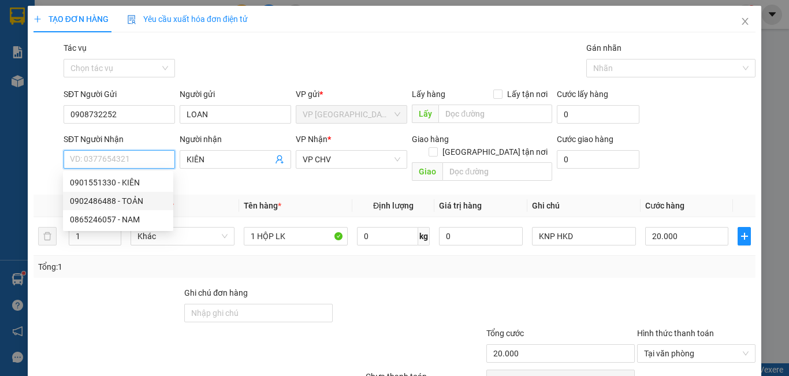
click at [123, 202] on div "0902486488 - TOẢN" at bounding box center [118, 201] width 97 height 13
type input "0902486488"
type input "TOẢN"
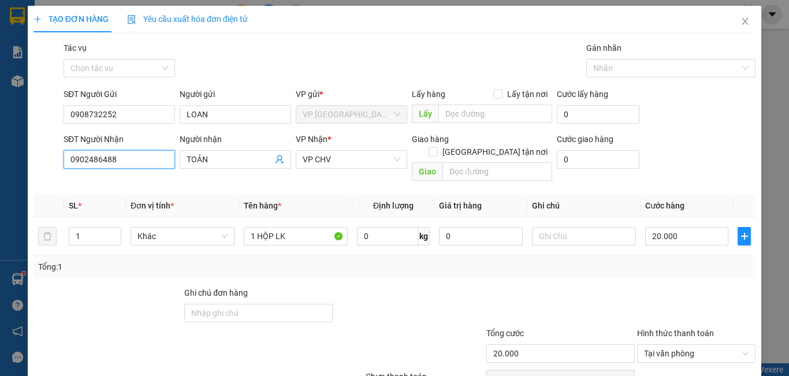
scroll to position [51, 0]
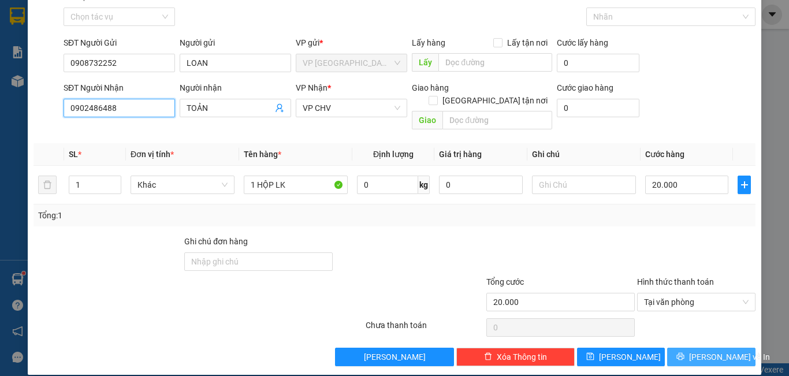
type input "0902486488"
click at [683, 348] on button "[PERSON_NAME] và In" at bounding box center [712, 357] width 88 height 18
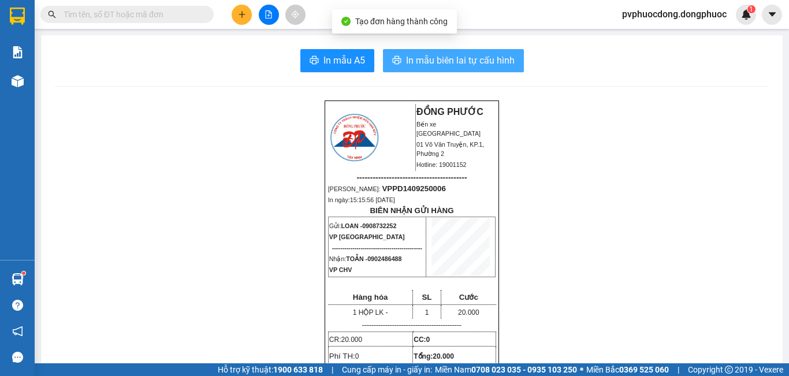
click at [444, 55] on span "In mẫu biên lai tự cấu hình" at bounding box center [460, 60] width 109 height 14
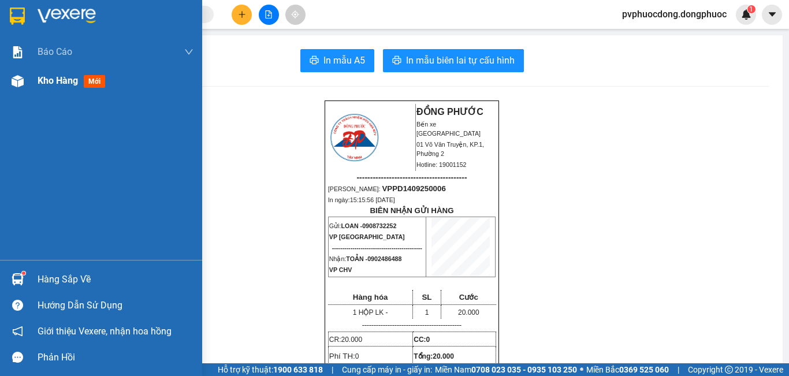
click at [17, 83] on img at bounding box center [18, 81] width 12 height 12
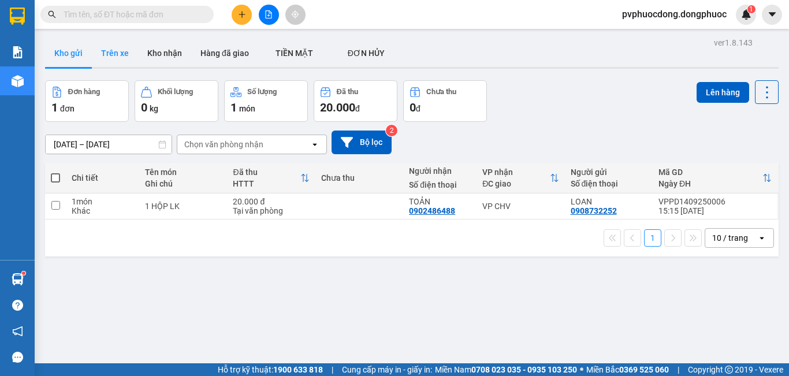
click at [119, 62] on button "Trên xe" at bounding box center [115, 53] width 46 height 28
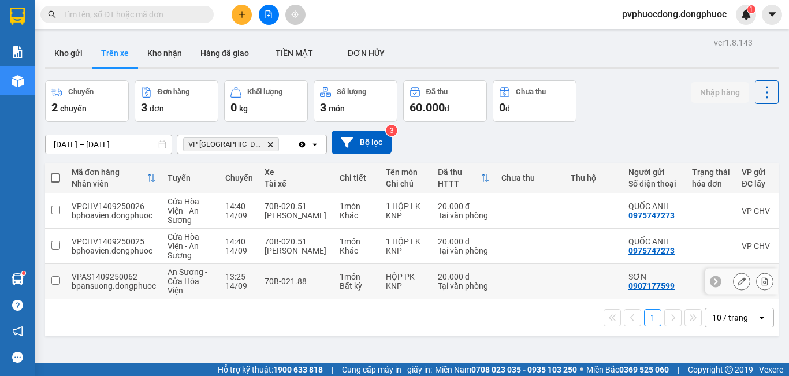
click at [284, 272] on td "70B-021.88" at bounding box center [296, 281] width 75 height 35
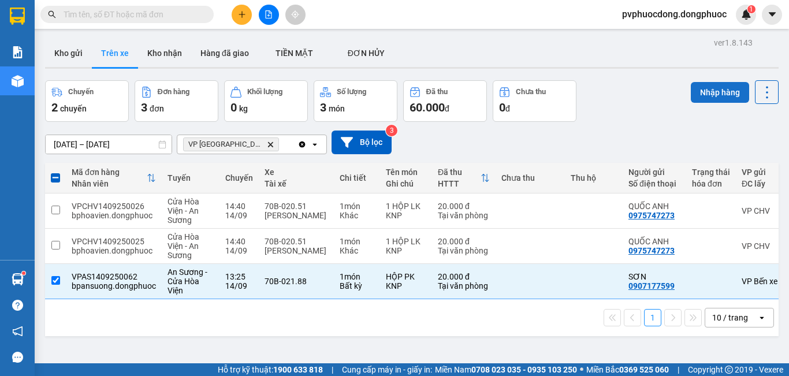
click at [721, 101] on button "Nhập hàng" at bounding box center [720, 92] width 58 height 21
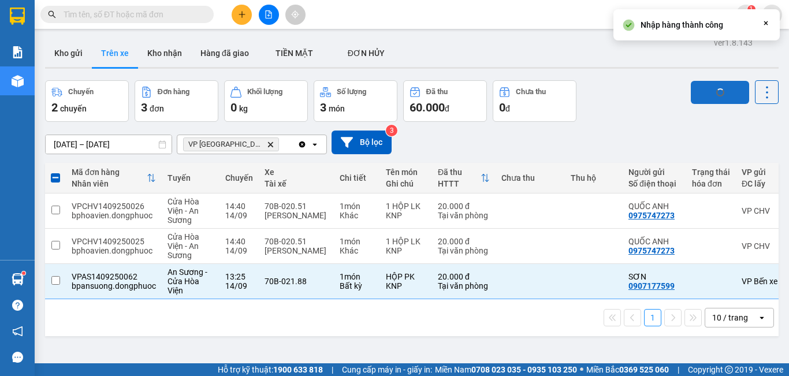
checkbox input "false"
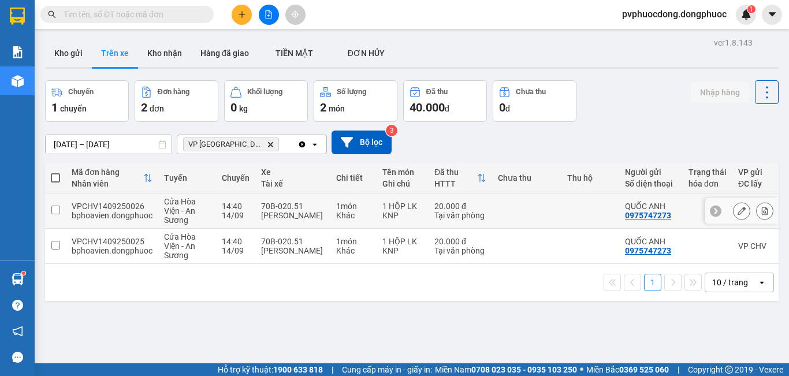
click at [273, 211] on div "[PERSON_NAME]" at bounding box center [293, 215] width 64 height 9
checkbox input "true"
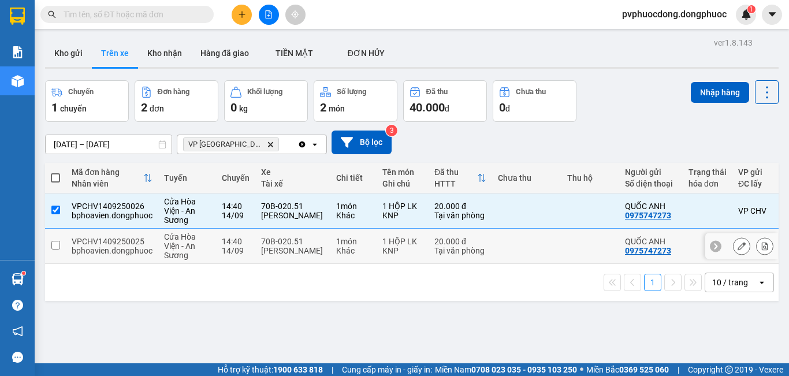
click at [277, 250] on div "[PERSON_NAME]" at bounding box center [293, 250] width 64 height 9
checkbox input "true"
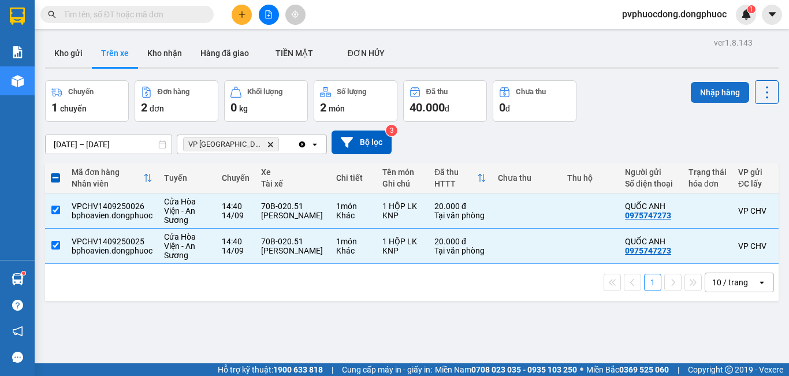
click at [702, 97] on button "Nhập hàng" at bounding box center [720, 92] width 58 height 21
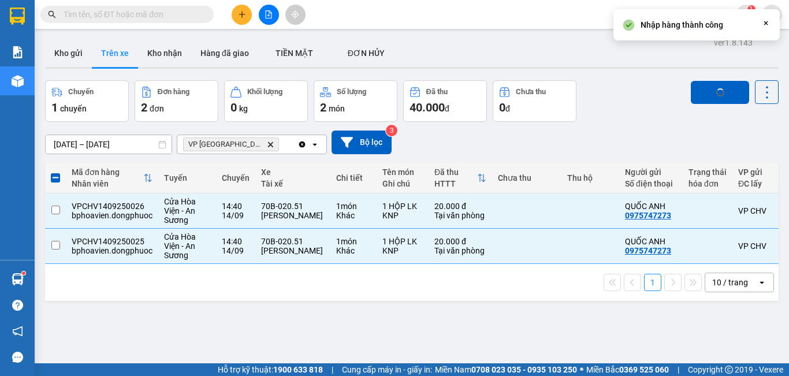
checkbox input "false"
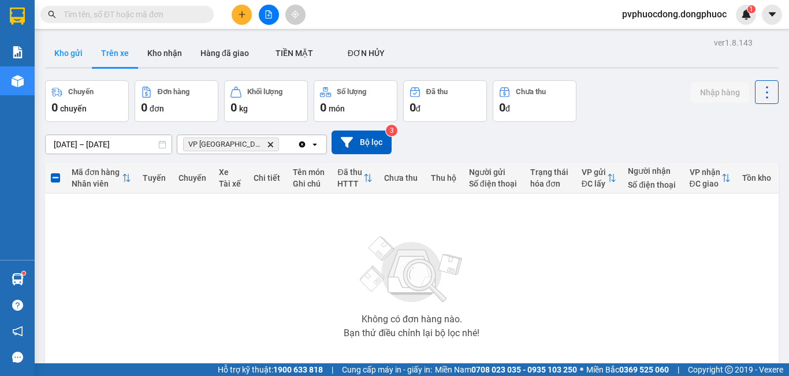
click at [83, 51] on button "Kho gửi" at bounding box center [68, 53] width 47 height 28
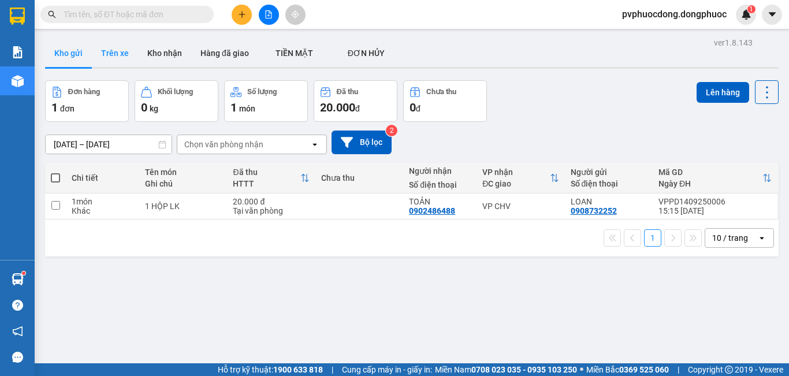
click at [119, 55] on button "Trên xe" at bounding box center [115, 53] width 46 height 28
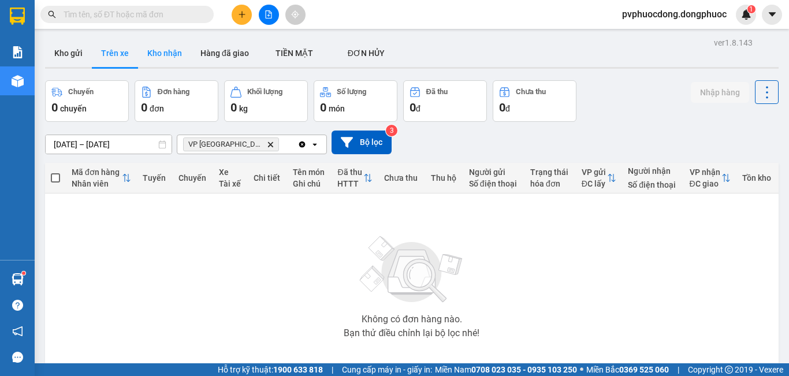
click at [172, 54] on button "Kho nhận" at bounding box center [164, 53] width 53 height 28
type input "[DATE] – [DATE]"
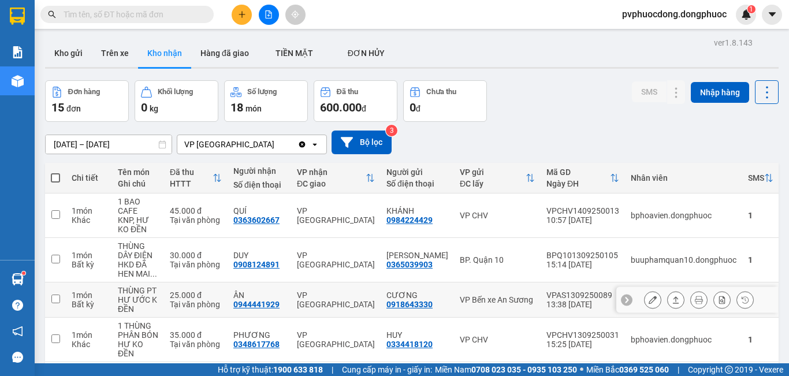
scroll to position [58, 0]
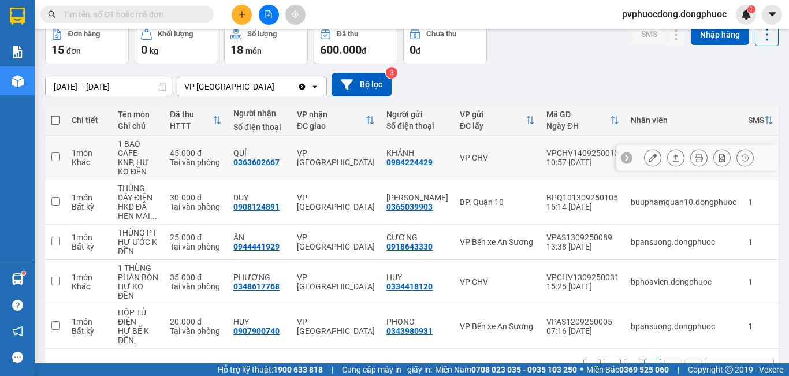
click at [672, 154] on icon at bounding box center [676, 158] width 8 height 8
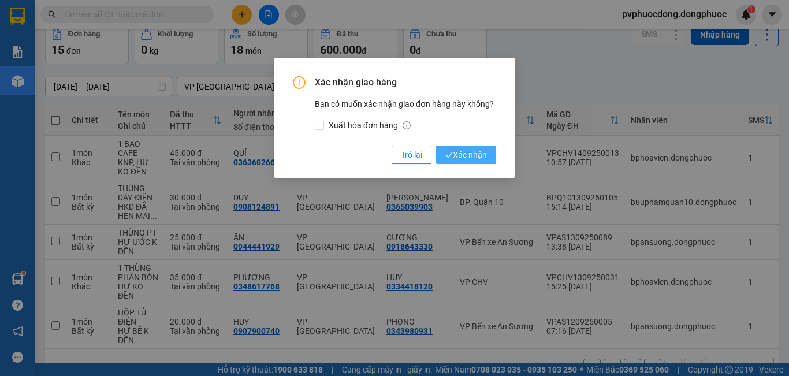
click at [483, 153] on span "Xác nhận" at bounding box center [467, 155] width 42 height 13
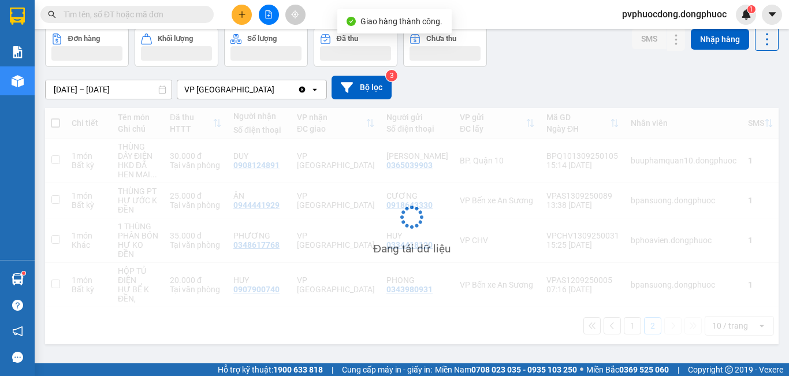
scroll to position [53, 0]
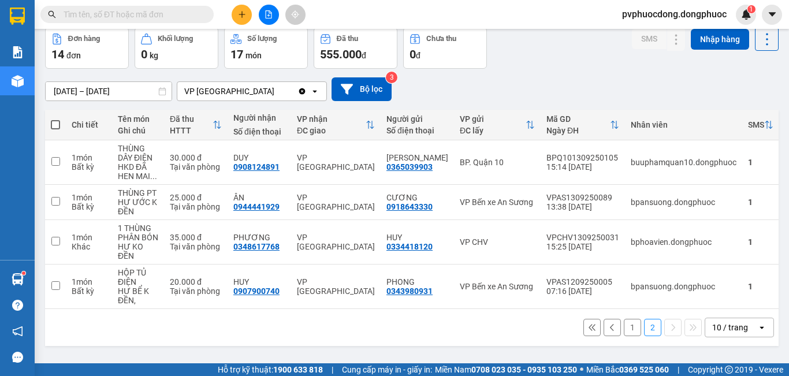
click at [624, 325] on button "1" at bounding box center [632, 327] width 17 height 17
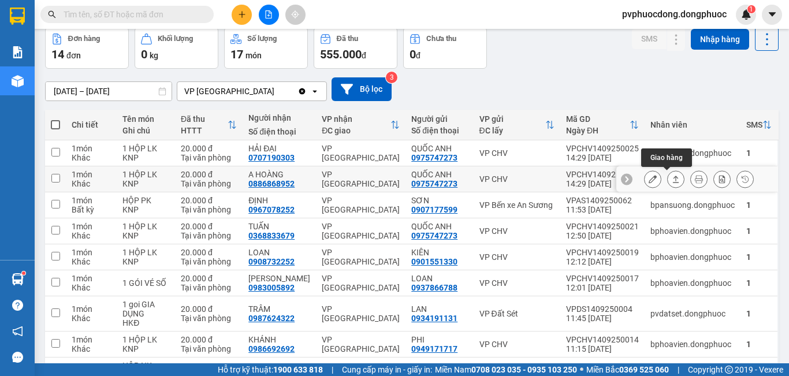
click at [672, 178] on icon at bounding box center [676, 179] width 8 height 8
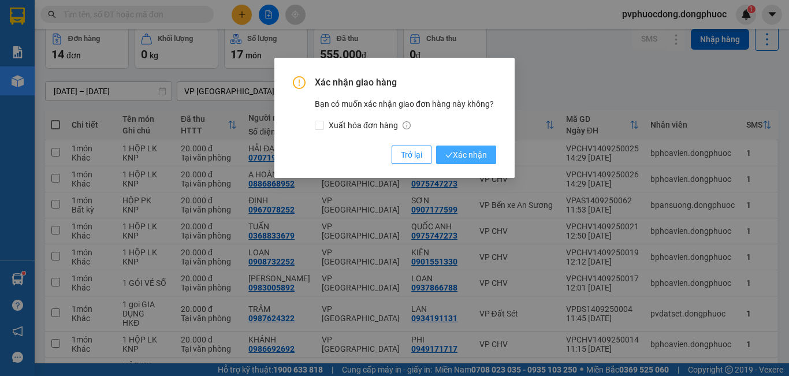
click at [458, 154] on span "Xác nhận" at bounding box center [467, 155] width 42 height 13
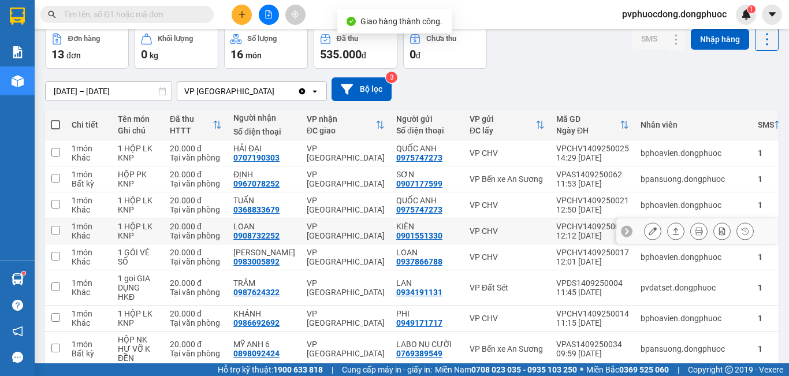
click at [672, 228] on icon at bounding box center [676, 231] width 8 height 8
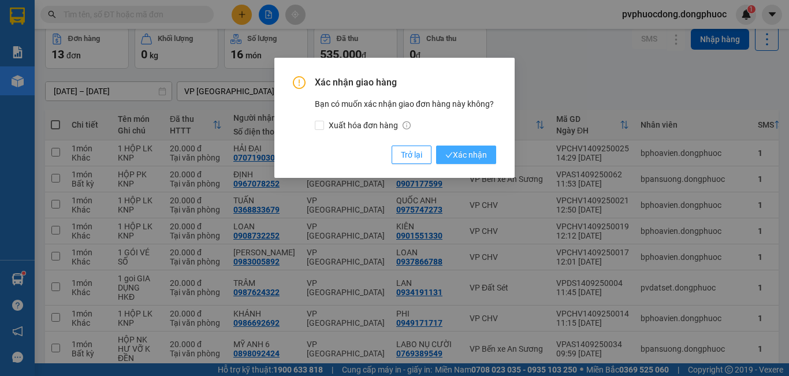
click at [474, 150] on span "Xác nhận" at bounding box center [467, 155] width 42 height 13
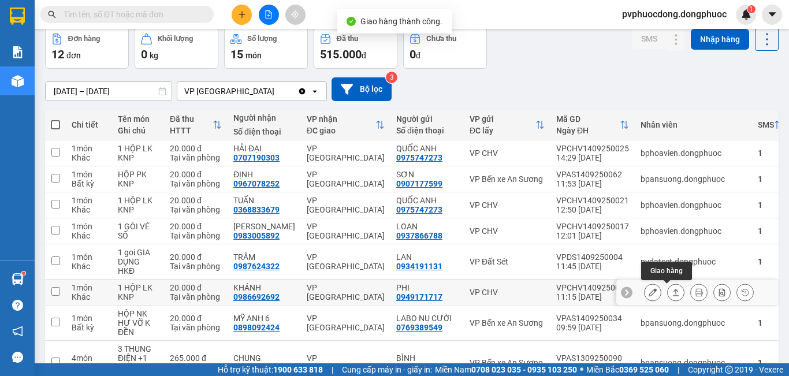
click at [672, 292] on icon at bounding box center [676, 292] width 8 height 8
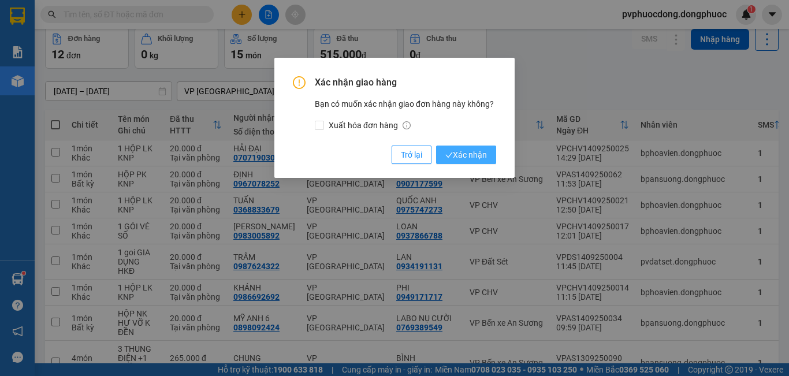
click at [488, 160] on button "Xác nhận" at bounding box center [466, 155] width 60 height 18
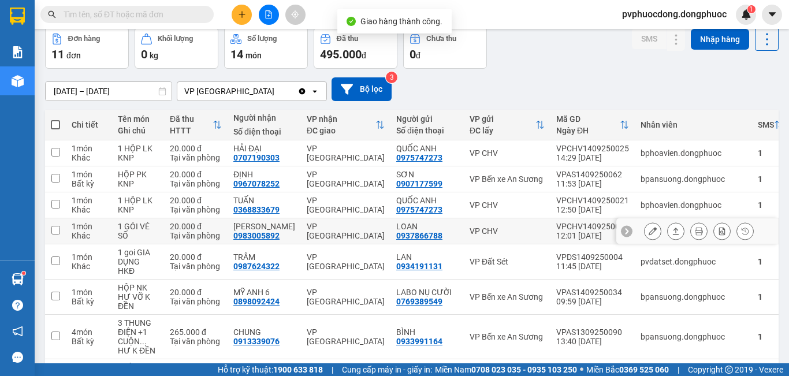
scroll to position [111, 0]
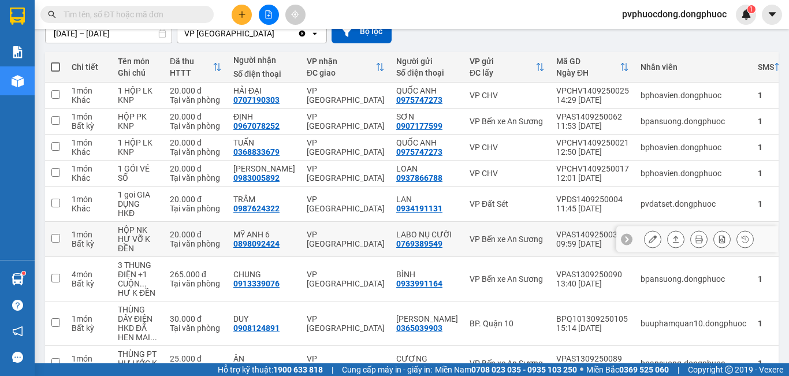
click at [672, 239] on icon at bounding box center [676, 239] width 8 height 8
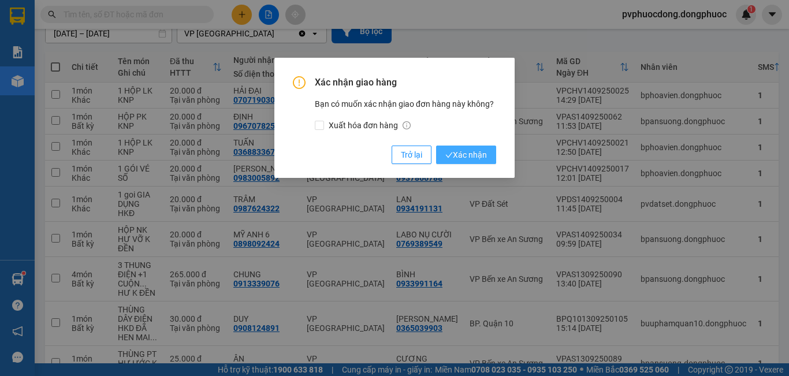
click at [452, 155] on icon "check" at bounding box center [450, 155] width 8 height 8
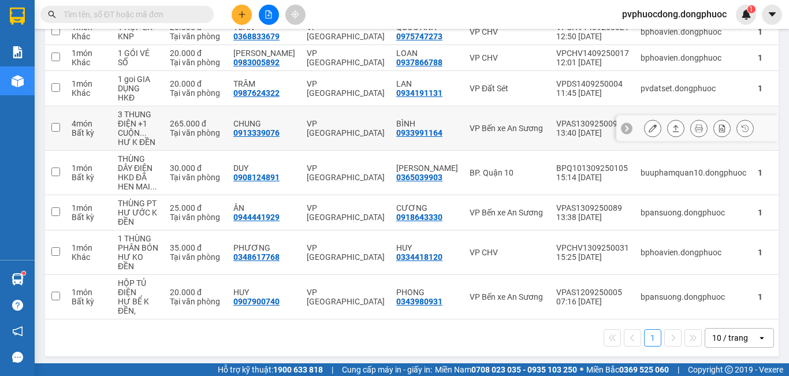
scroll to position [169, 0]
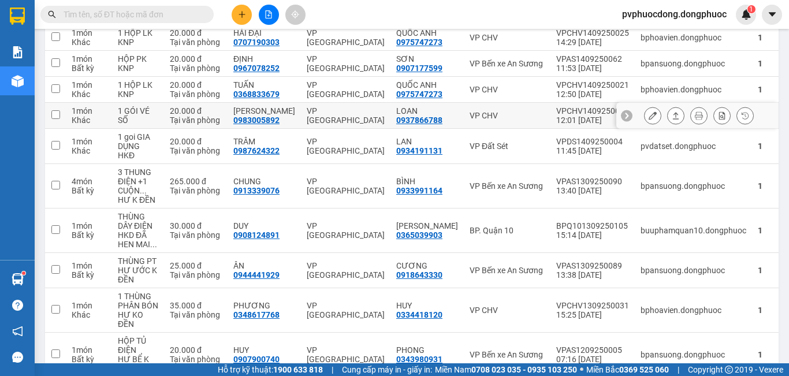
click at [668, 114] on button at bounding box center [676, 116] width 16 height 20
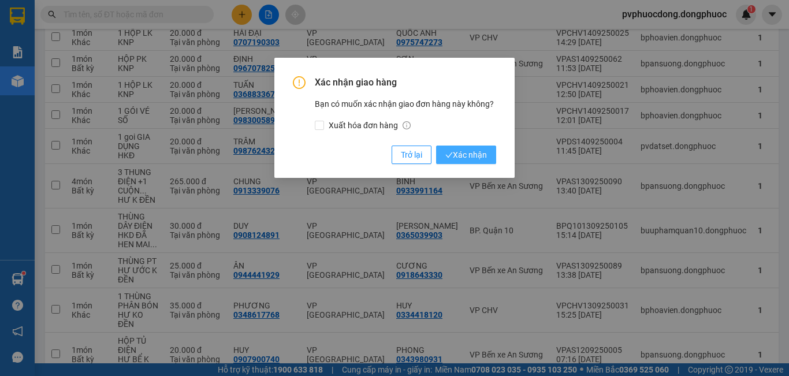
click at [474, 154] on span "Xác nhận" at bounding box center [467, 155] width 42 height 13
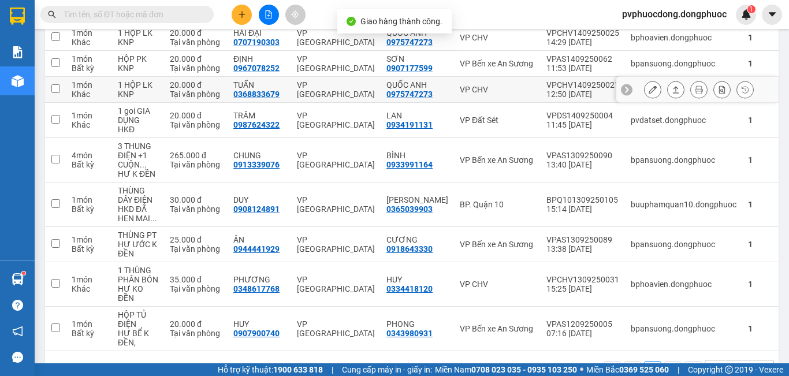
click at [672, 90] on icon at bounding box center [676, 90] width 8 height 8
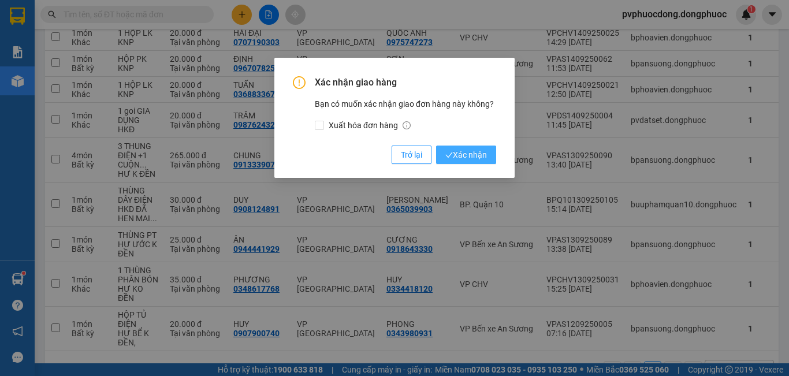
click at [470, 151] on span "Xác nhận" at bounding box center [467, 155] width 42 height 13
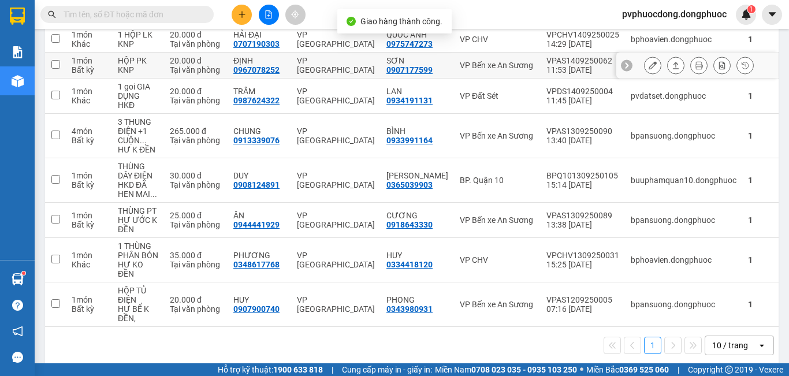
scroll to position [53, 0]
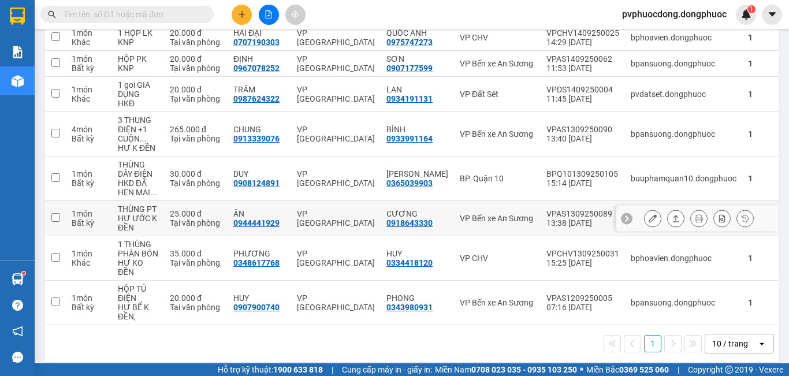
scroll to position [53, 0]
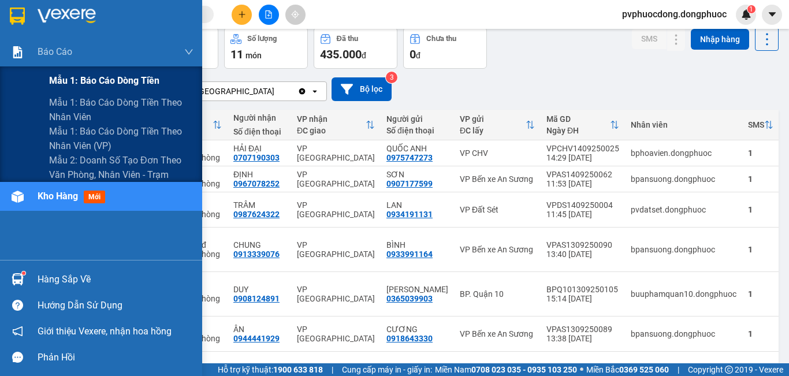
click at [61, 73] on div "Mẫu 1: Báo cáo dòng tiền" at bounding box center [121, 80] width 144 height 29
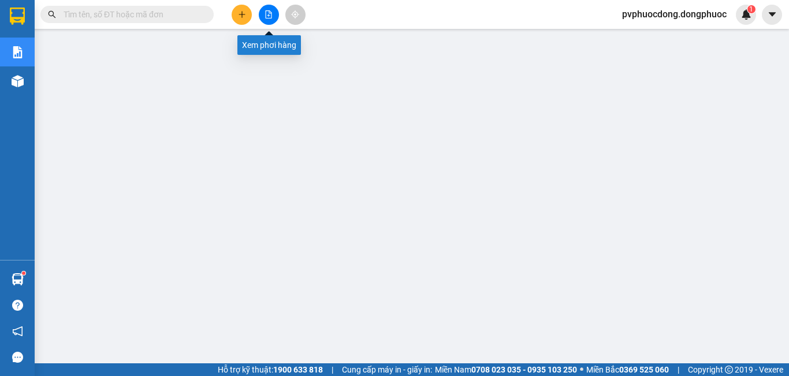
click at [268, 15] on icon "file-add" at bounding box center [269, 14] width 8 height 8
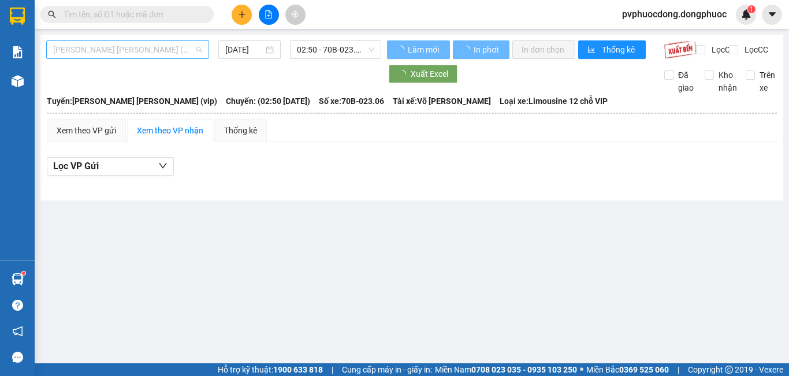
click at [188, 50] on span "Tây Ninh - [PERSON_NAME] (vip)" at bounding box center [127, 49] width 149 height 17
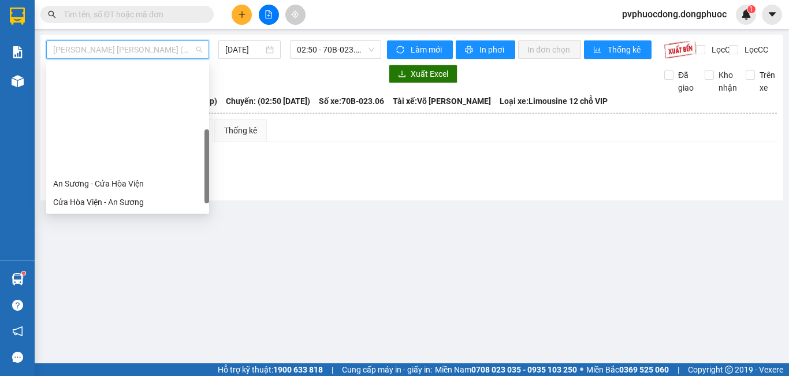
scroll to position [116, 0]
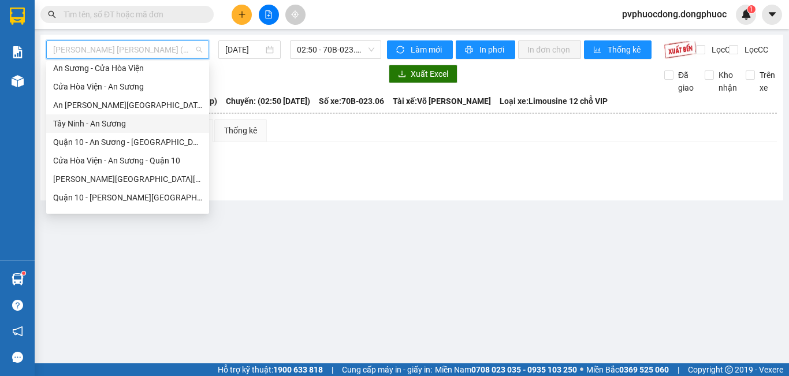
click at [123, 124] on div "Tây Ninh - An Sương" at bounding box center [127, 123] width 149 height 13
type input "[DATE]"
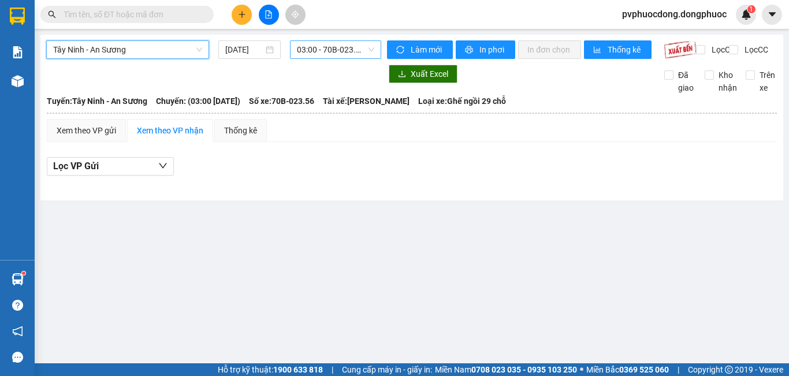
click at [346, 44] on span "03:00 - 70B-023.56" at bounding box center [335, 49] width 77 height 17
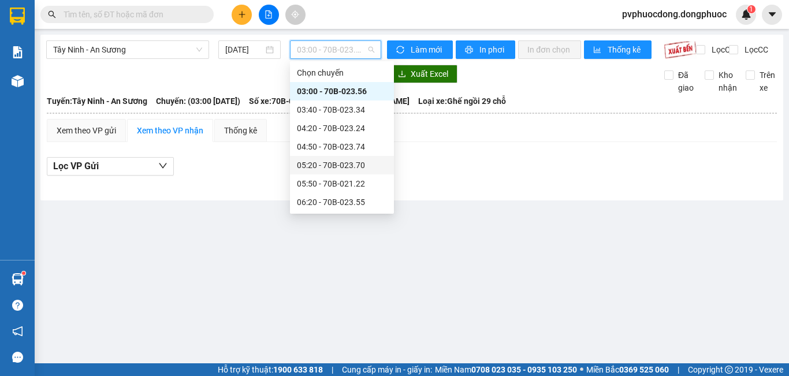
scroll to position [58, 0]
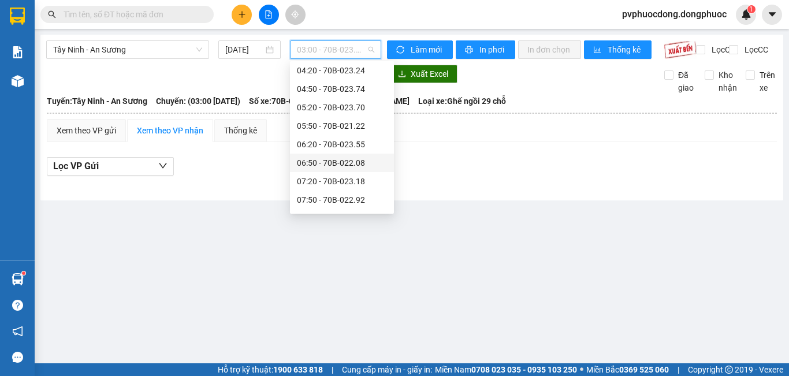
click at [383, 160] on div "06:50 - 70B-022.08" at bounding box center [342, 163] width 90 height 13
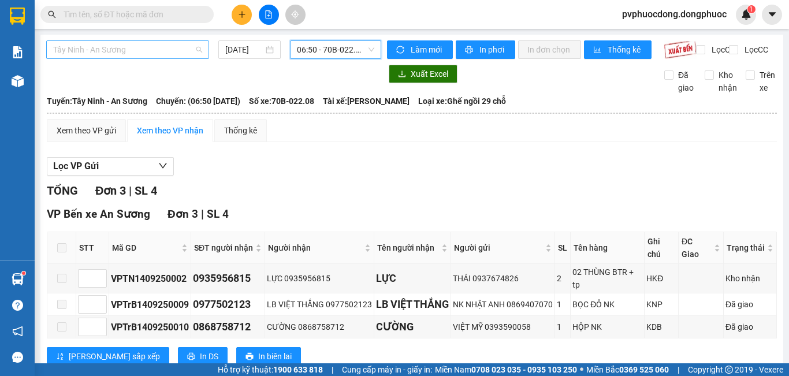
click at [166, 47] on span "Tây Ninh - An Sương" at bounding box center [127, 49] width 149 height 17
click at [289, 168] on div "Lọc VP Gửi" at bounding box center [412, 166] width 731 height 19
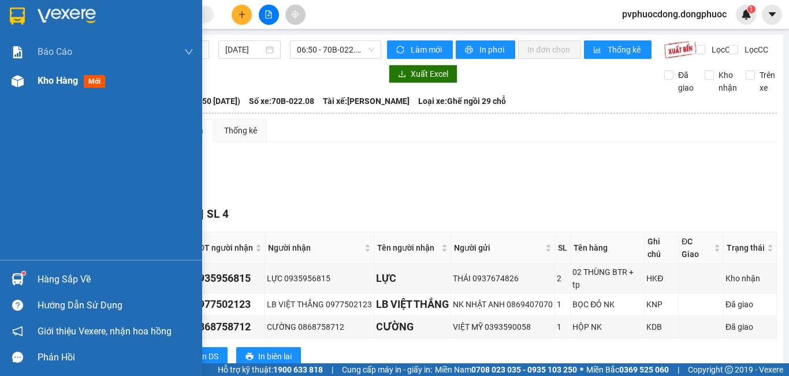
click at [5, 81] on div "Kho hàng mới" at bounding box center [101, 80] width 202 height 29
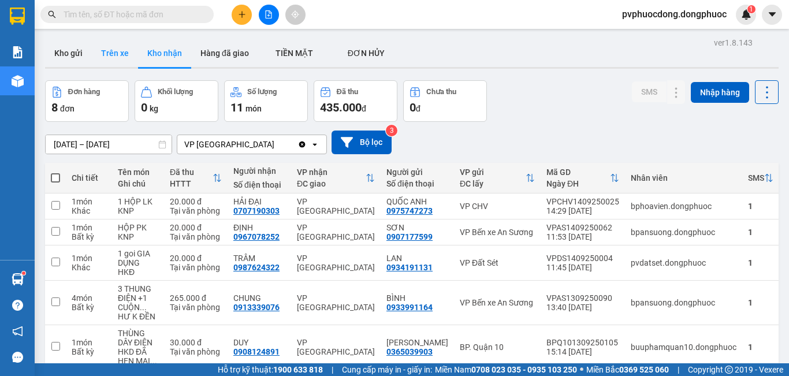
click at [131, 56] on button "Trên xe" at bounding box center [115, 53] width 46 height 28
type input "[DATE] – [DATE]"
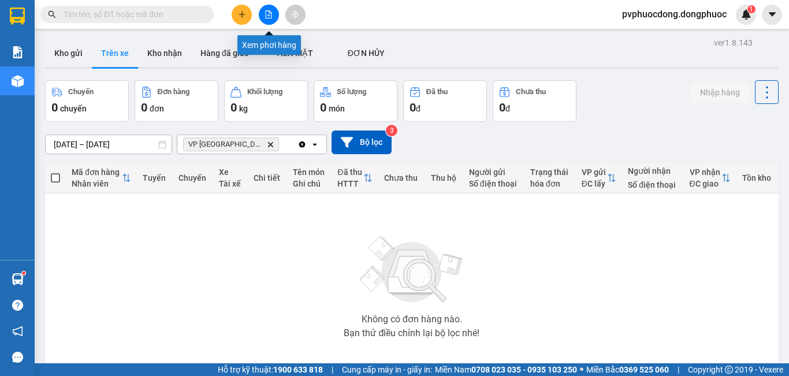
click at [268, 14] on icon "file-add" at bounding box center [269, 14] width 8 height 8
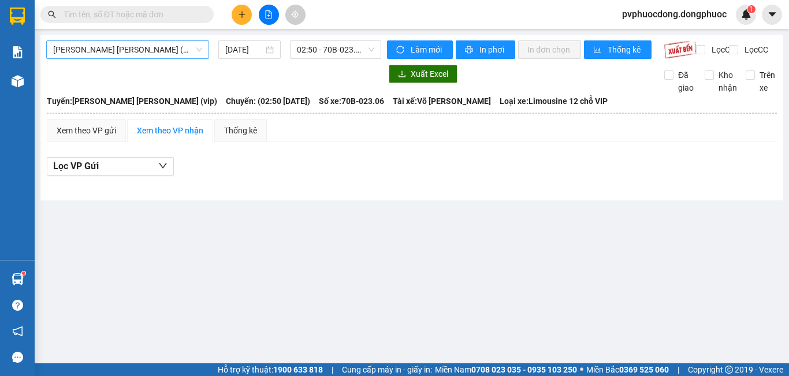
click at [186, 54] on span "Tây Ninh - [PERSON_NAME] (vip)" at bounding box center [127, 49] width 149 height 17
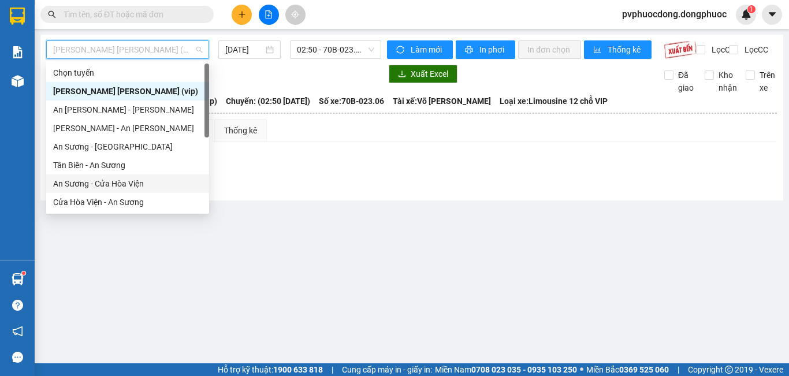
click at [140, 186] on div "An Sương - Cửa Hòa Viện" at bounding box center [127, 183] width 149 height 13
type input "[DATE]"
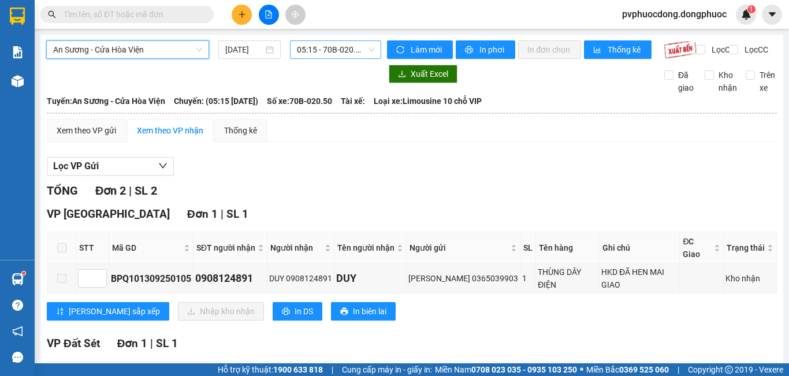
click at [322, 49] on span "05:15 - 70B-020.50" at bounding box center [335, 49] width 77 height 17
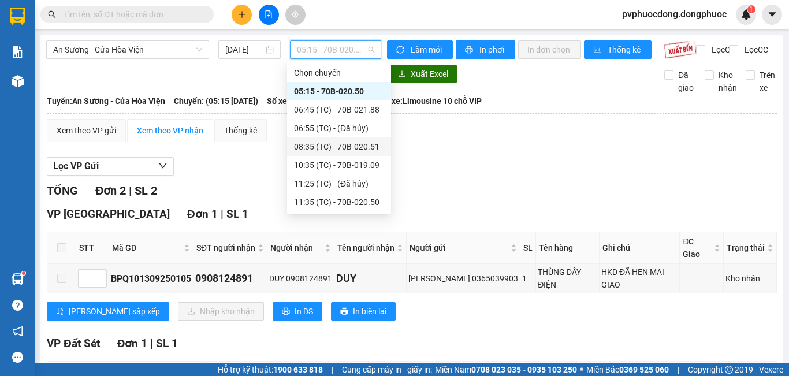
scroll to position [166, 0]
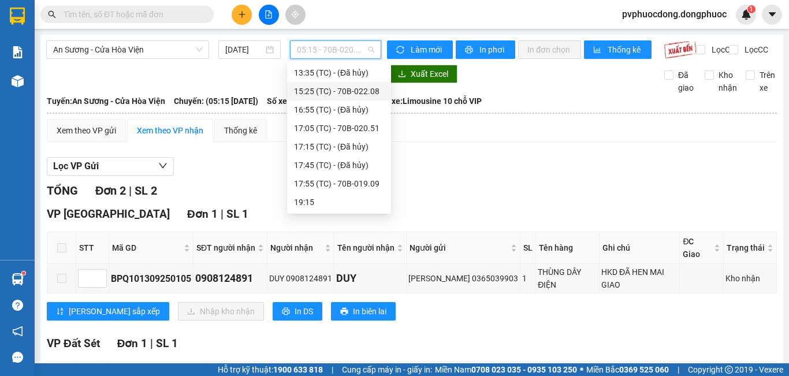
click at [376, 88] on div "15:25 (TC) - 70B-022.08" at bounding box center [339, 91] width 90 height 13
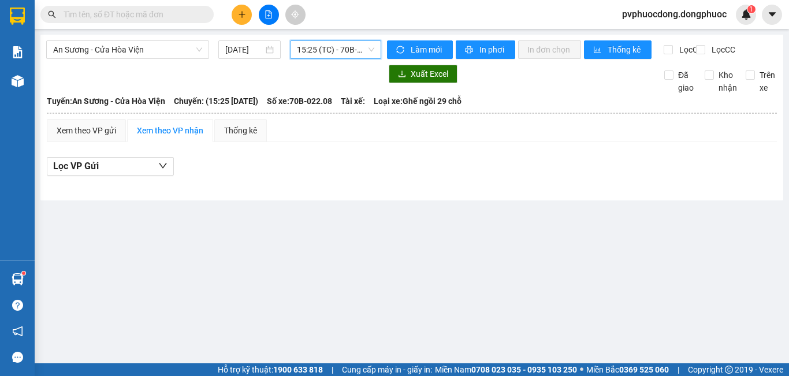
click at [201, 18] on span at bounding box center [126, 14] width 173 height 17
click at [200, 14] on span at bounding box center [126, 14] width 173 height 17
click at [195, 12] on input "text" at bounding box center [132, 14] width 136 height 13
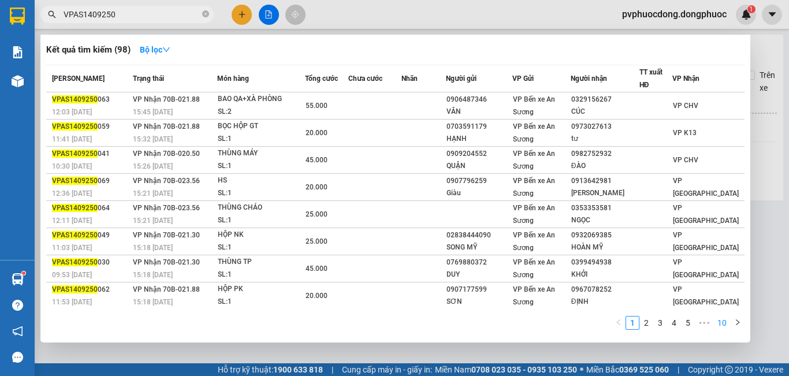
type input "VPAS1409250"
click at [721, 322] on link "10" at bounding box center [722, 323] width 16 height 13
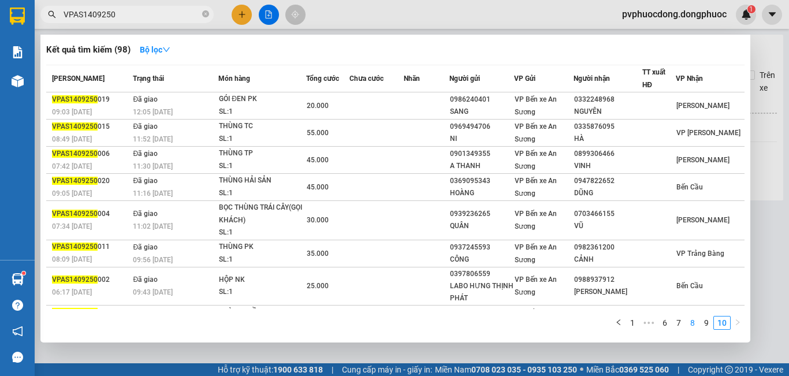
click at [691, 323] on link "8" at bounding box center [693, 323] width 13 height 13
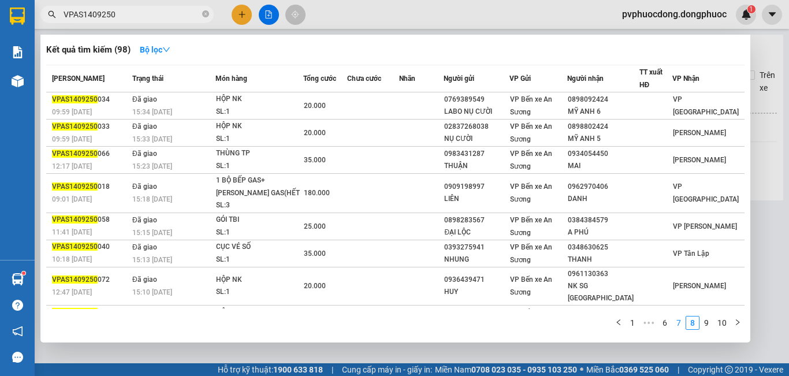
click at [677, 324] on link "7" at bounding box center [679, 323] width 13 height 13
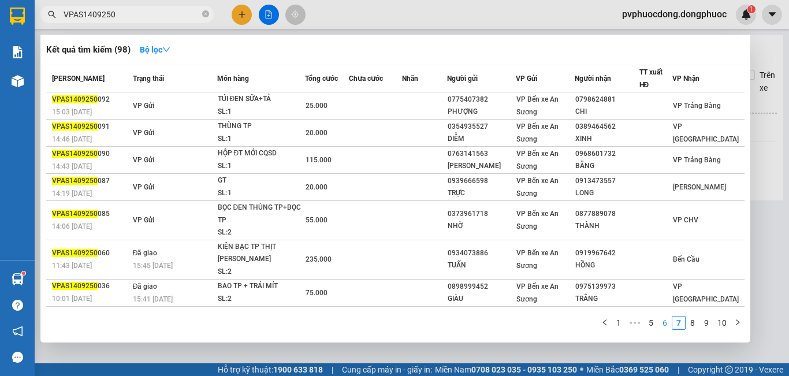
click at [662, 323] on link "6" at bounding box center [665, 323] width 13 height 13
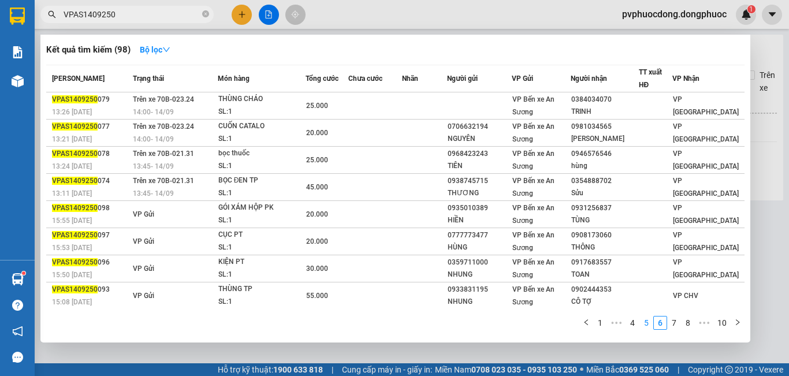
click at [647, 325] on link "5" at bounding box center [646, 323] width 13 height 13
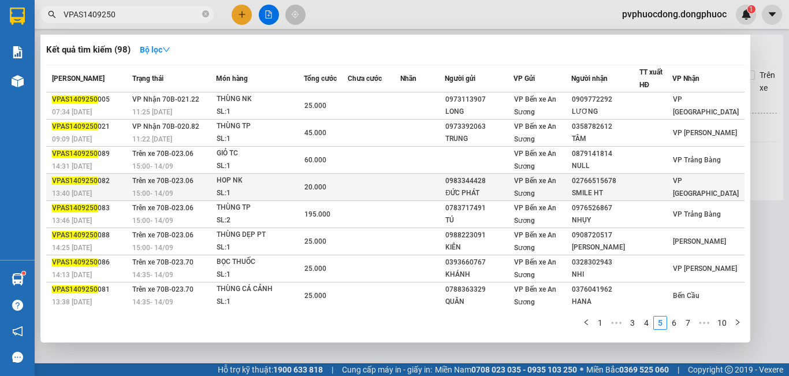
scroll to position [55, 0]
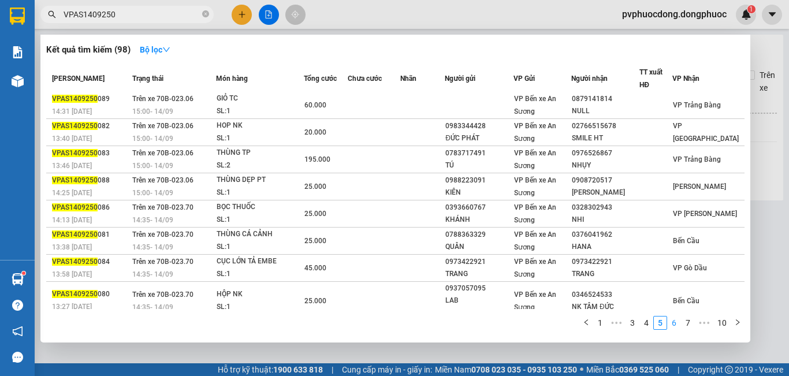
click at [672, 322] on link "6" at bounding box center [674, 323] width 13 height 13
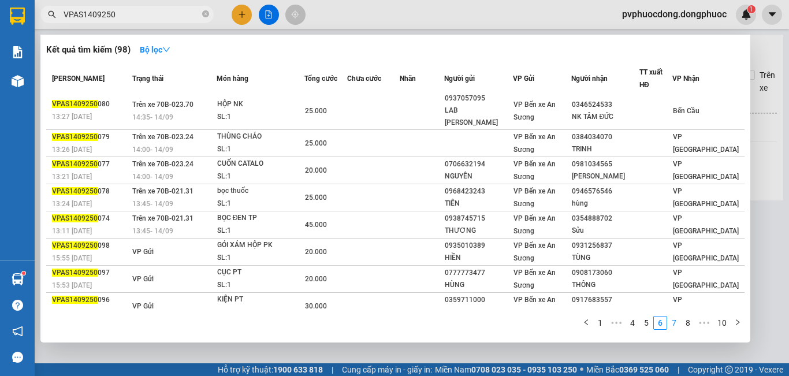
click at [673, 323] on link "7" at bounding box center [674, 323] width 13 height 13
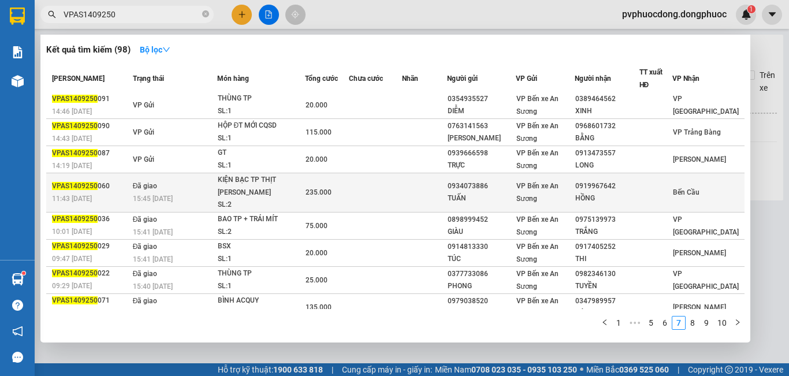
scroll to position [0, 0]
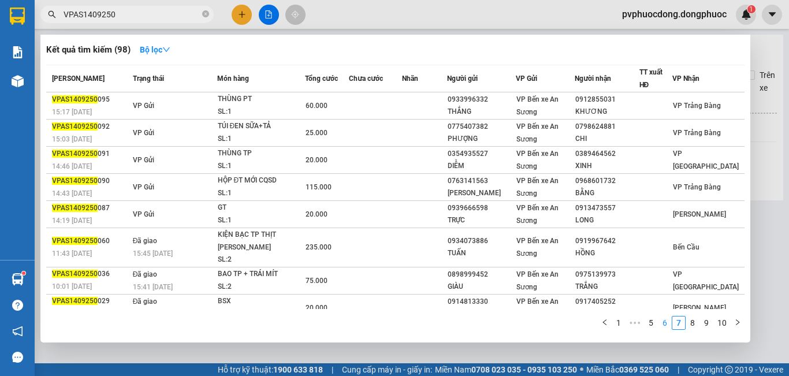
click at [662, 324] on link "6" at bounding box center [665, 323] width 13 height 13
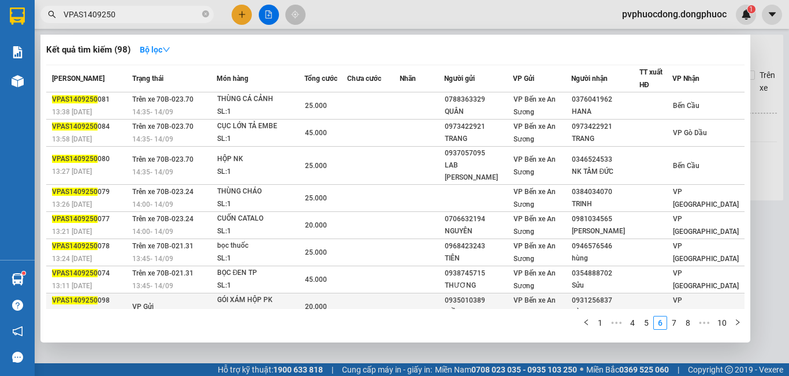
scroll to position [55, 0]
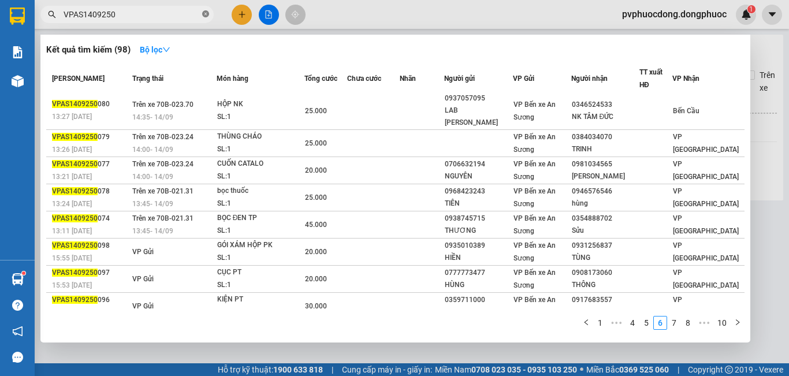
click at [202, 14] on icon "close-circle" at bounding box center [205, 13] width 7 height 7
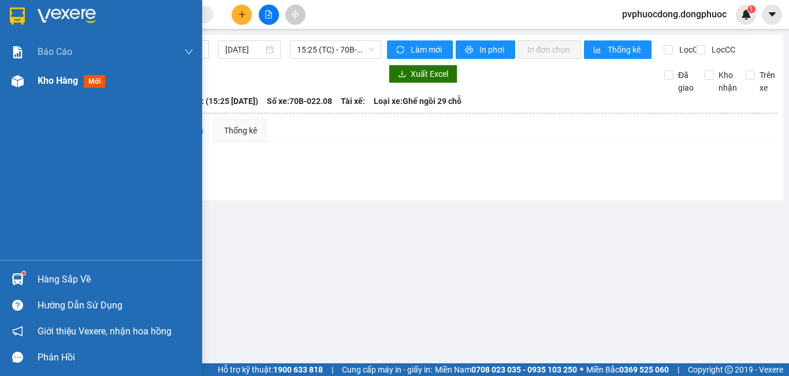
click at [29, 82] on div "Kho hàng mới" at bounding box center [101, 80] width 202 height 29
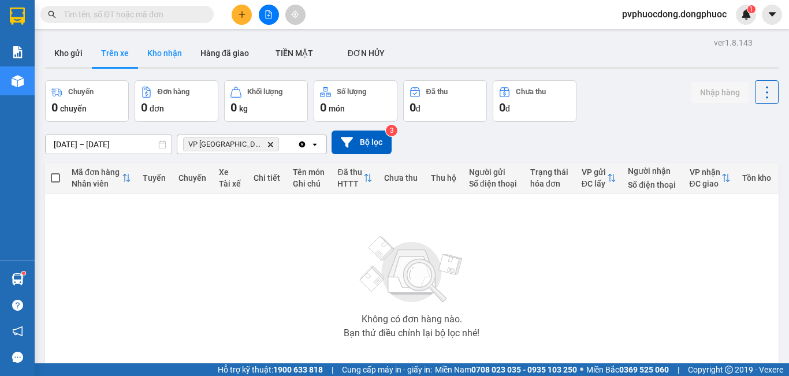
click at [166, 58] on button "Kho nhận" at bounding box center [164, 53] width 53 height 28
type input "[DATE] – [DATE]"
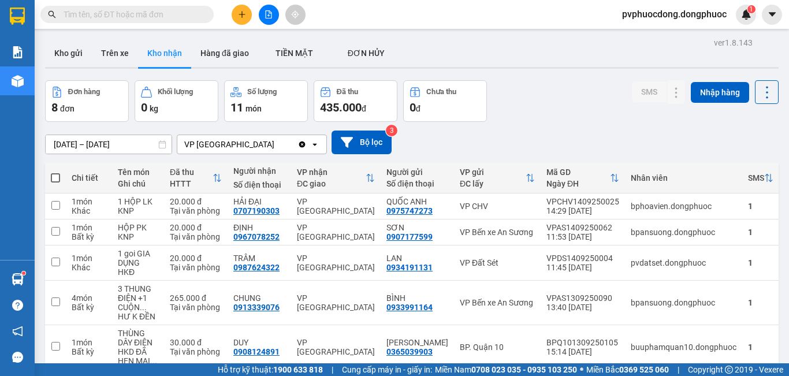
click at [242, 18] on button at bounding box center [242, 15] width 20 height 20
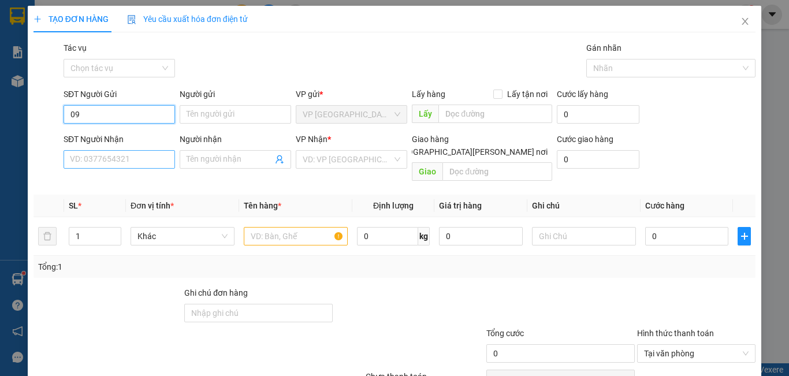
type input "0"
click at [144, 166] on input "SĐT Người Nhận" at bounding box center [120, 159] width 112 height 18
type input "0"
drag, startPoint x: 113, startPoint y: 113, endPoint x: 150, endPoint y: 121, distance: 37.7
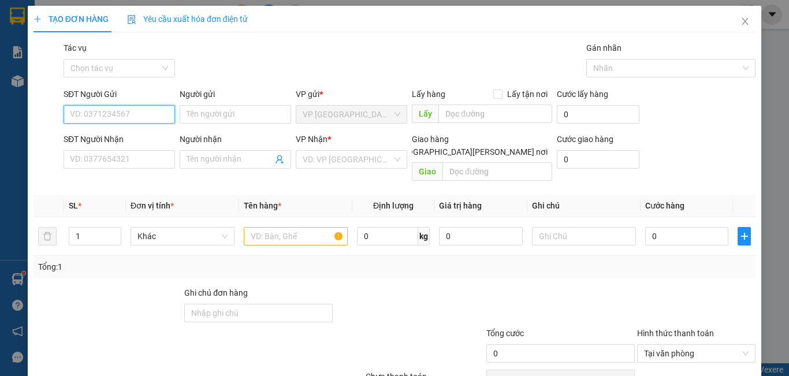
click at [113, 113] on input "SĐT Người Gửi" at bounding box center [120, 114] width 112 height 18
type input "0866868952"
click at [152, 138] on div "0866868952 - HỮU THỌ" at bounding box center [127, 137] width 114 height 13
type input "HỮU THỌ"
type input "0934452452"
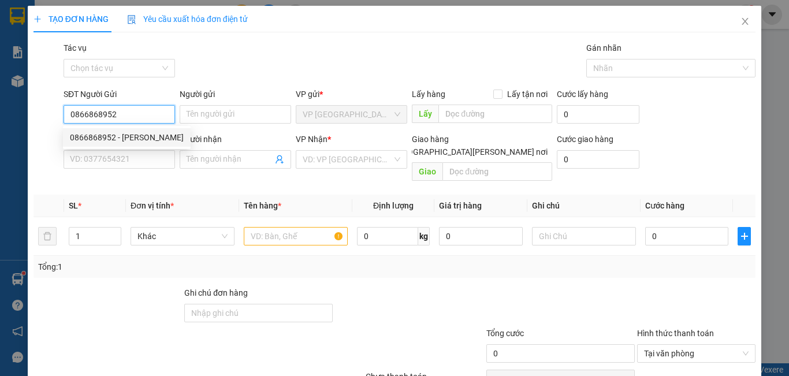
type input "NGỌC"
type input "20.000"
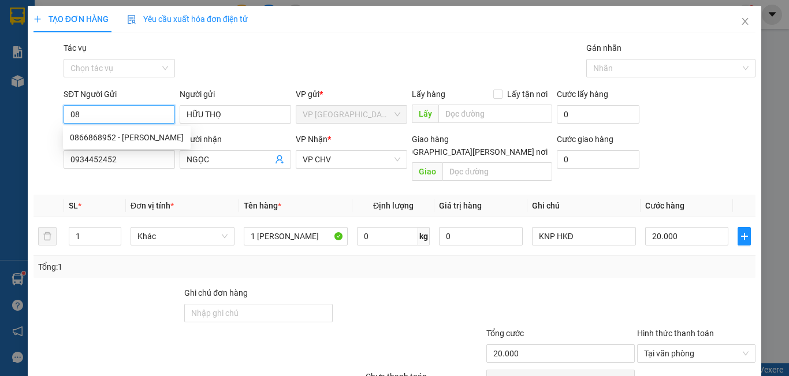
type input "0"
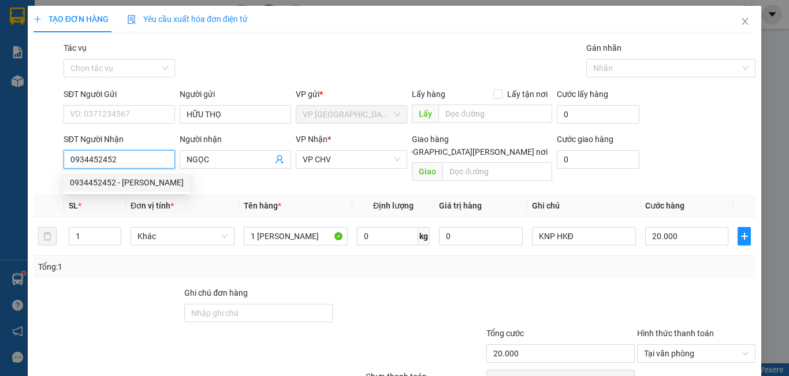
drag, startPoint x: 134, startPoint y: 153, endPoint x: 58, endPoint y: 169, distance: 77.3
click at [58, 169] on div "SĐT Người Nhận 0934452452 Người nhận NGỌC VP Nhận * VP CHV Giao hàng Giao tận n…" at bounding box center [394, 159] width 725 height 53
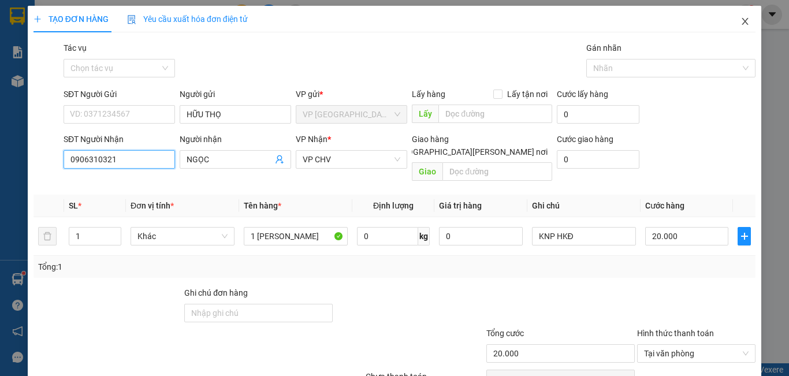
type input "0906310321"
click at [743, 23] on icon "close" at bounding box center [746, 21] width 6 height 7
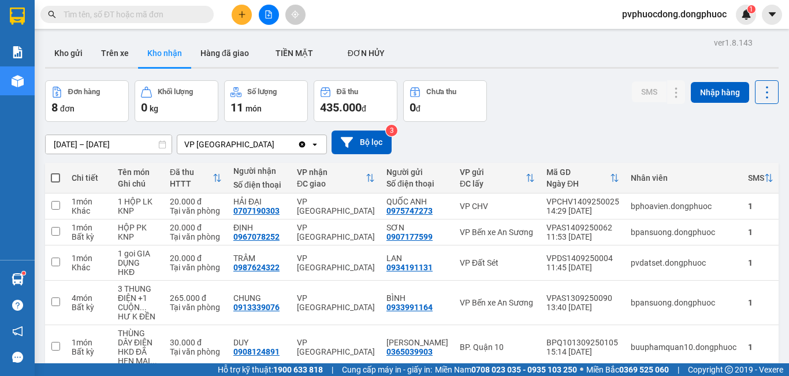
click at [173, 14] on input "text" at bounding box center [132, 14] width 136 height 13
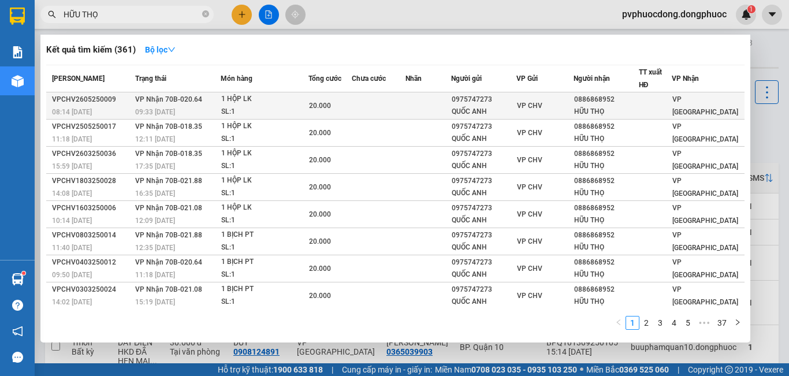
type input "HỮU THỌ"
click at [668, 101] on div at bounding box center [656, 106] width 32 height 12
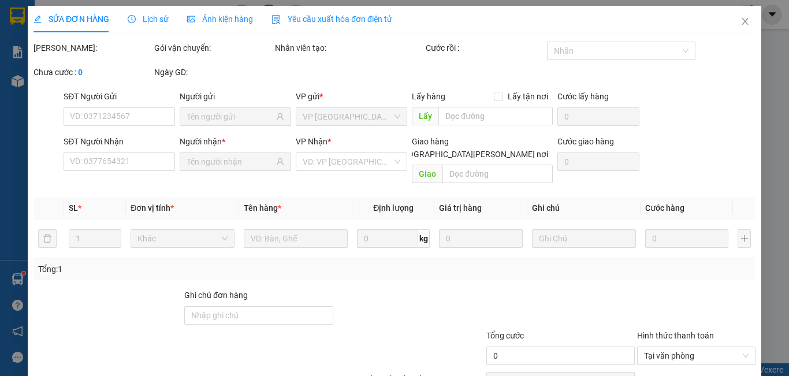
type input "0975747273"
type input "QUỐC ANH"
type input "0886868952"
type input "HỮU THỌ"
type input "20.000"
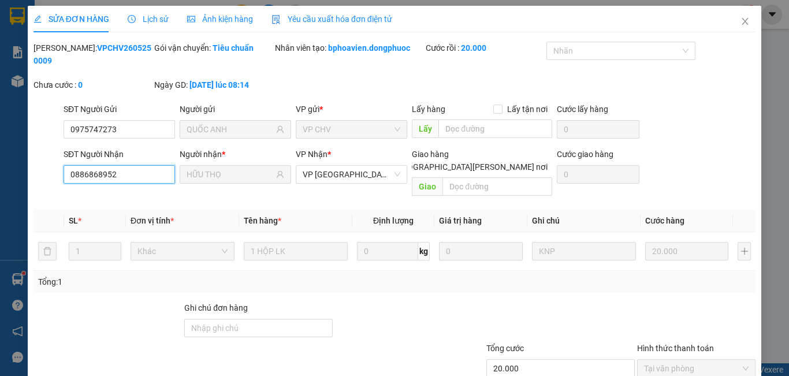
drag, startPoint x: 132, startPoint y: 164, endPoint x: 0, endPoint y: 149, distance: 132.7
click at [0, 149] on div "SỬA ĐƠN HÀNG Lịch sử Ảnh kiện hàng Yêu cầu xuất hóa đơn điện tử Total Paid Fee …" at bounding box center [394, 188] width 789 height 376
click at [741, 25] on icon "close" at bounding box center [745, 21] width 9 height 9
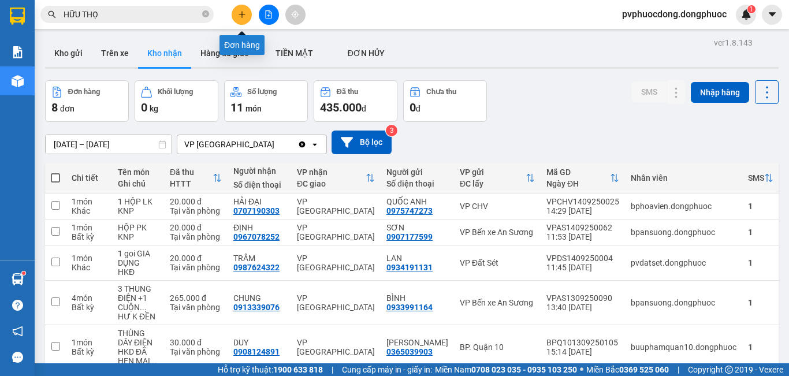
click at [243, 8] on button at bounding box center [242, 15] width 20 height 20
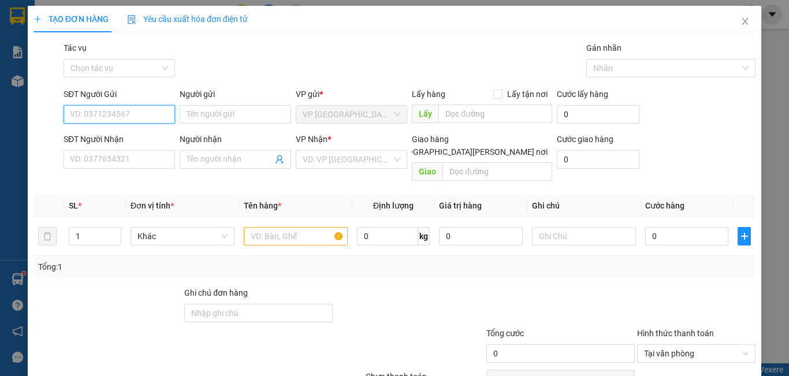
paste input "0886868952"
type input "0886868952"
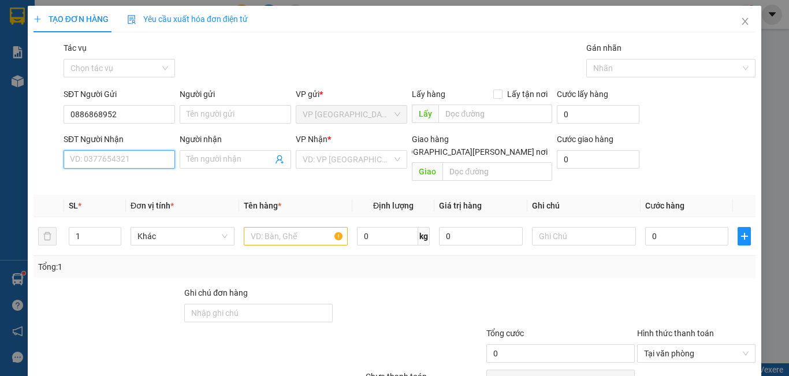
click at [152, 163] on input "SĐT Người Nhận" at bounding box center [120, 159] width 112 height 18
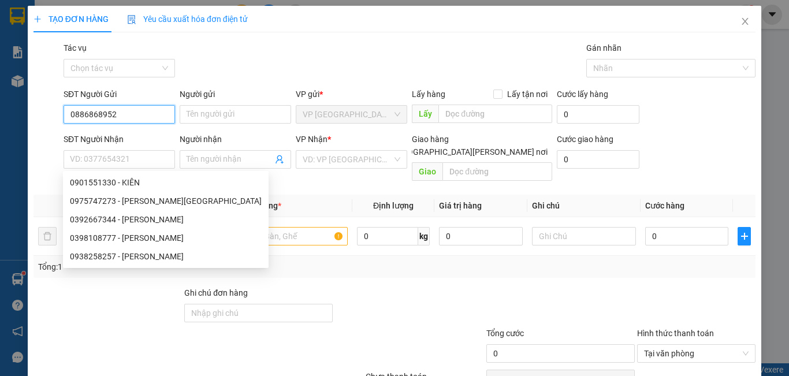
click at [144, 115] on input "0886868952" at bounding box center [120, 114] width 112 height 18
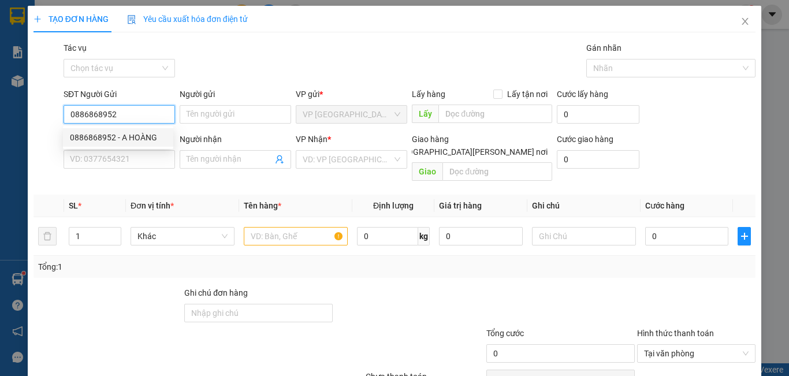
click at [144, 139] on div "0886868952 - A HOÀNG" at bounding box center [118, 137] width 97 height 13
type input "A HOÀNG"
type input "0901551330"
type input "KIÊN"
type input "20.000"
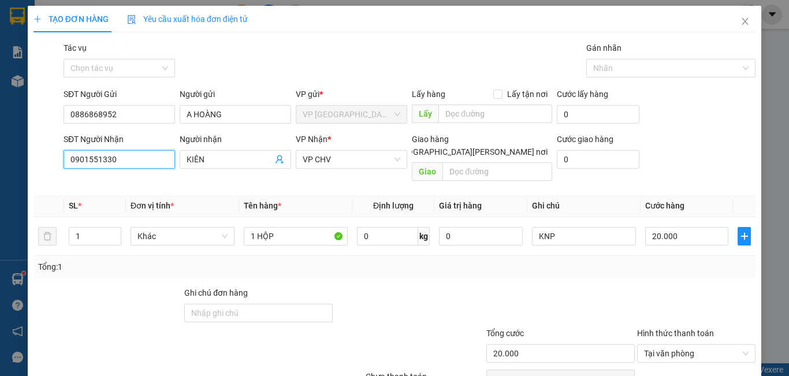
drag, startPoint x: 143, startPoint y: 168, endPoint x: 66, endPoint y: 181, distance: 77.9
click at [66, 181] on body "Kết quả tìm kiếm ( 361 ) Bộ lọc Mã ĐH Trạng thái Món hàng Tổng cước Chưa cước N…" at bounding box center [394, 188] width 789 height 376
type input "0906310321"
drag, startPoint x: 207, startPoint y: 162, endPoint x: 182, endPoint y: 161, distance: 24.9
click at [182, 161] on span "KIÊN" at bounding box center [236, 159] width 112 height 18
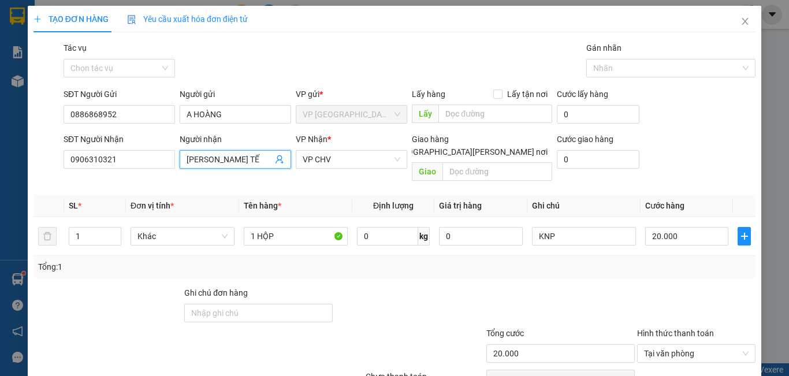
type input "CAO QUỐC TẾ"
click at [374, 162] on span "VP CHV" at bounding box center [352, 159] width 98 height 17
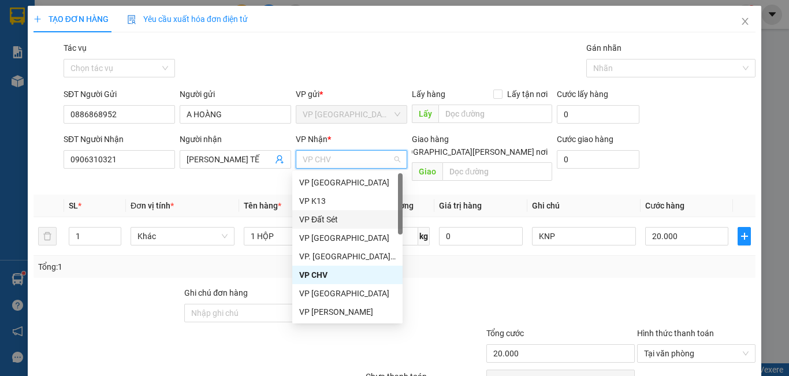
click at [343, 217] on div "VP Đất Sét" at bounding box center [347, 219] width 97 height 13
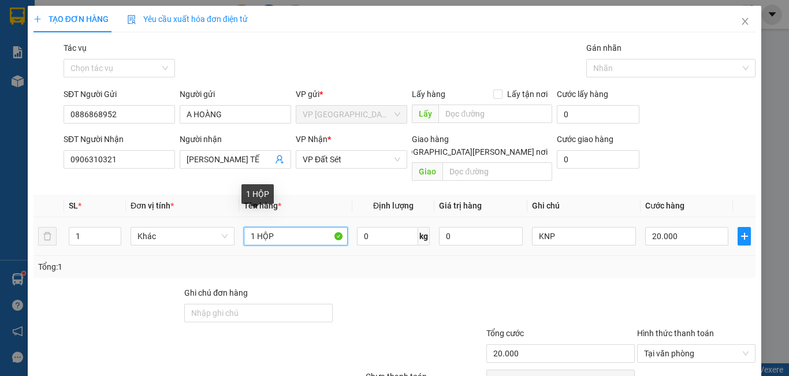
click at [303, 227] on input "1 HỘP" at bounding box center [296, 236] width 104 height 18
type input "1 HỘP LK"
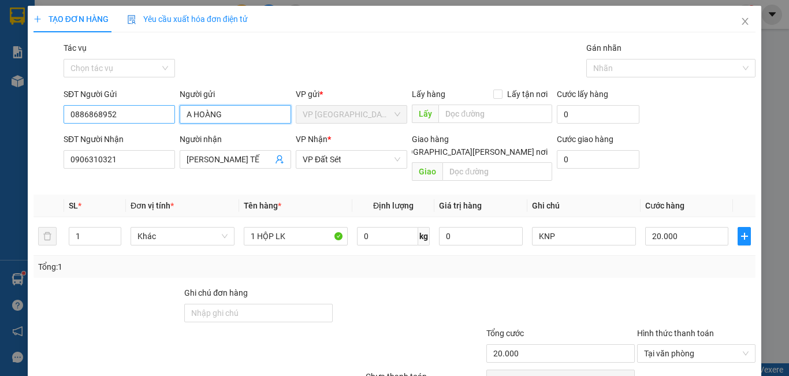
drag, startPoint x: 228, startPoint y: 114, endPoint x: 134, endPoint y: 113, distance: 94.2
click at [134, 113] on div "SĐT Người Gửi 0886868952 Người gửi A HOÀNG A HOÀNG VP gửi * VP Phước Đông Lấy h…" at bounding box center [409, 108] width 697 height 40
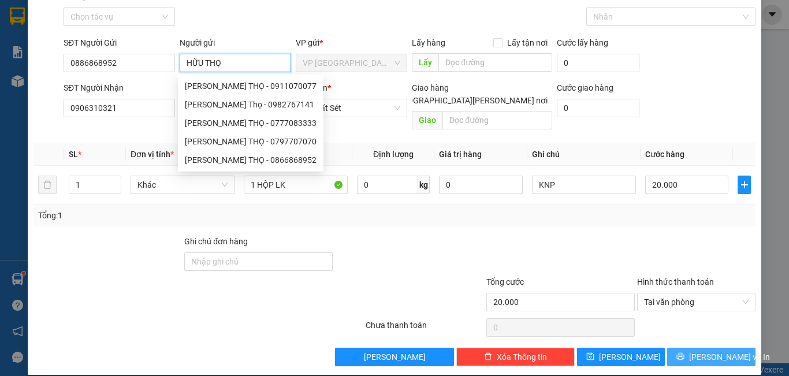
type input "HỮU THỌ"
click at [704, 351] on span "[PERSON_NAME] và In" at bounding box center [729, 357] width 81 height 13
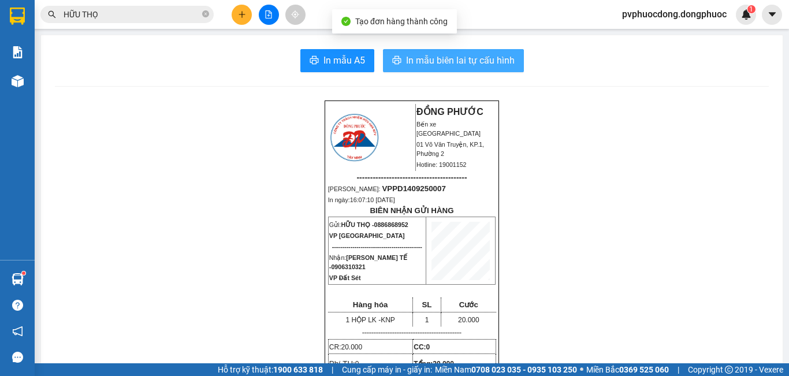
click at [496, 59] on span "In mẫu biên lai tự cấu hình" at bounding box center [460, 60] width 109 height 14
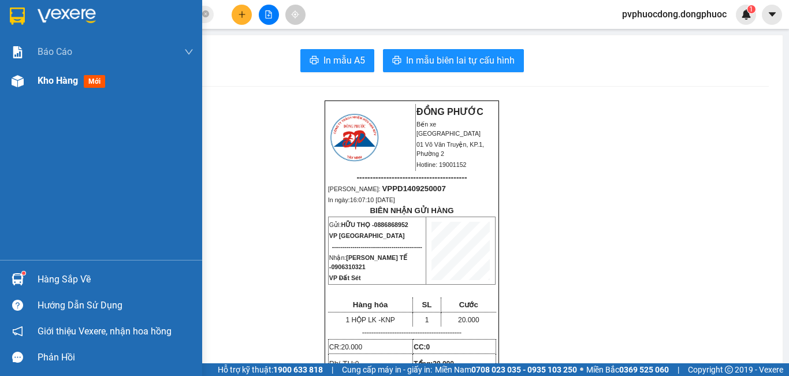
click at [29, 91] on div "Kho hàng mới" at bounding box center [101, 80] width 202 height 29
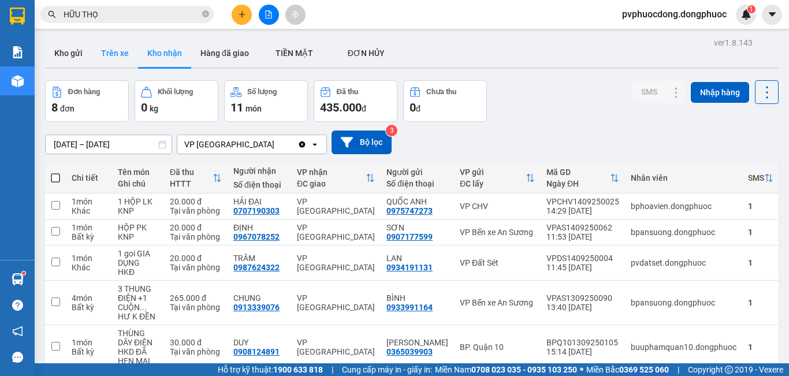
click at [114, 58] on button "Trên xe" at bounding box center [115, 53] width 46 height 28
type input "[DATE] – [DATE]"
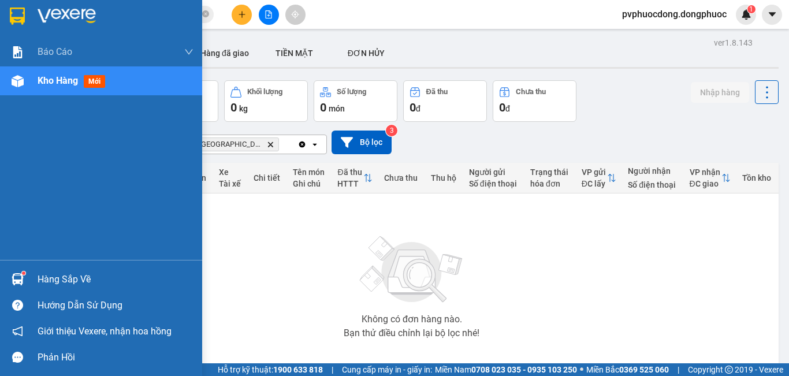
click at [19, 282] on img at bounding box center [18, 279] width 12 height 12
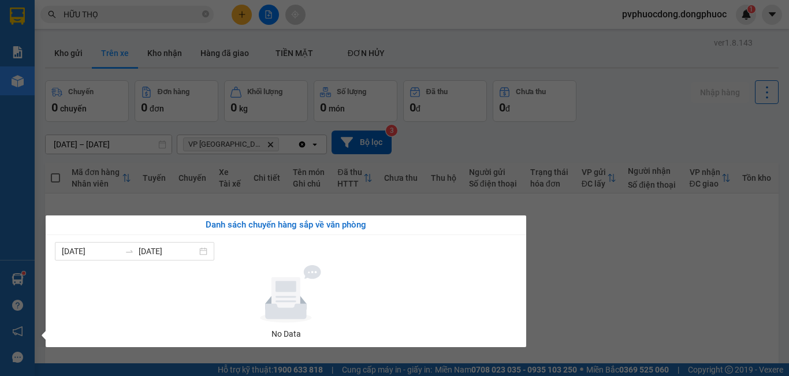
click at [317, 202] on section "Kết quả tìm kiếm ( 361 ) Bộ lọc Mã ĐH Trạng thái Món hàng Tổng cước Chưa cước N…" at bounding box center [394, 188] width 789 height 376
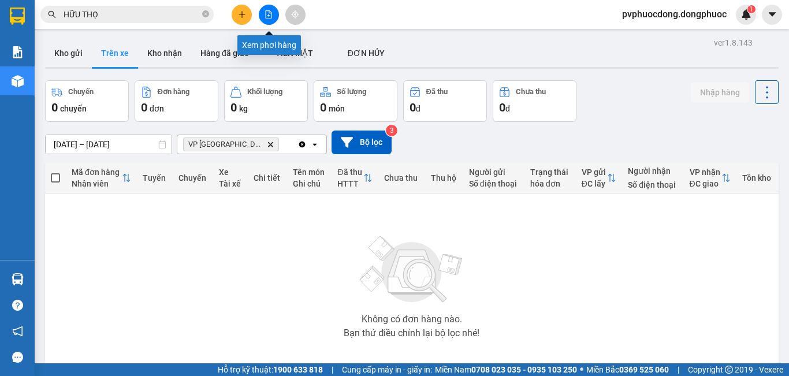
click at [264, 12] on button at bounding box center [269, 15] width 20 height 20
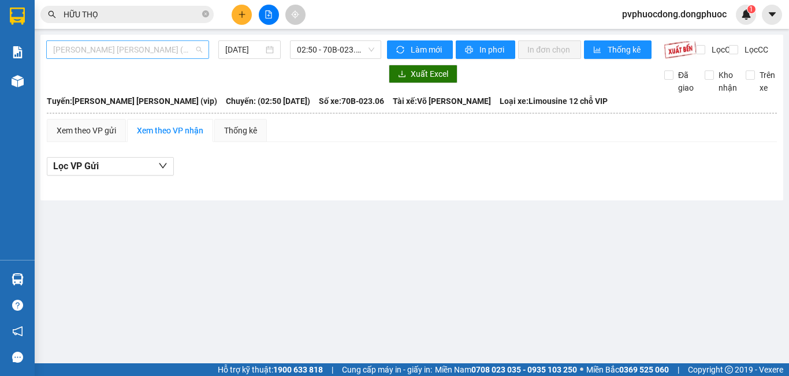
click at [185, 53] on span "Tây Ninh - [PERSON_NAME] (vip)" at bounding box center [127, 49] width 149 height 17
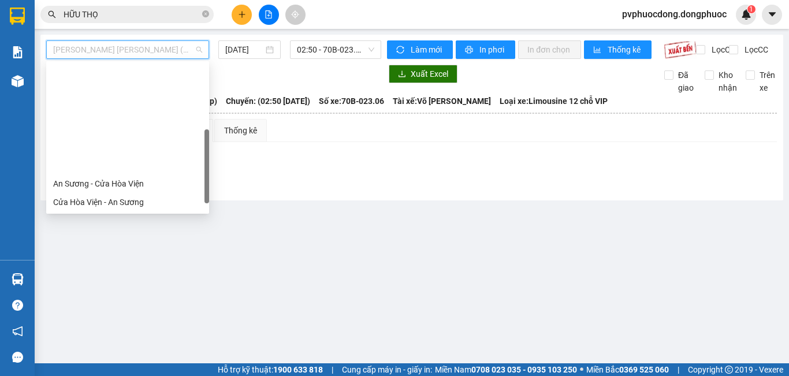
scroll to position [116, 0]
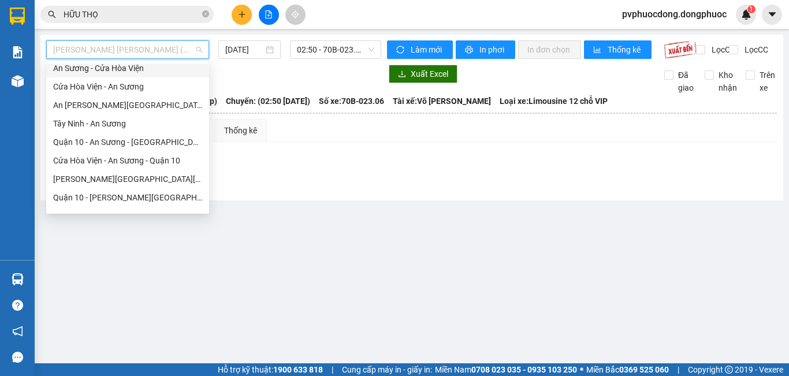
click at [136, 66] on div "An Sương - Cửa Hòa Viện" at bounding box center [127, 68] width 149 height 13
type input "[DATE]"
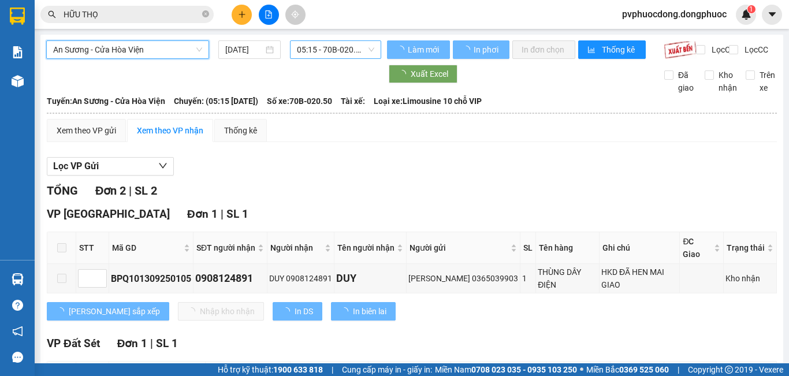
click at [299, 45] on span "05:15 - 70B-020.50" at bounding box center [335, 49] width 77 height 17
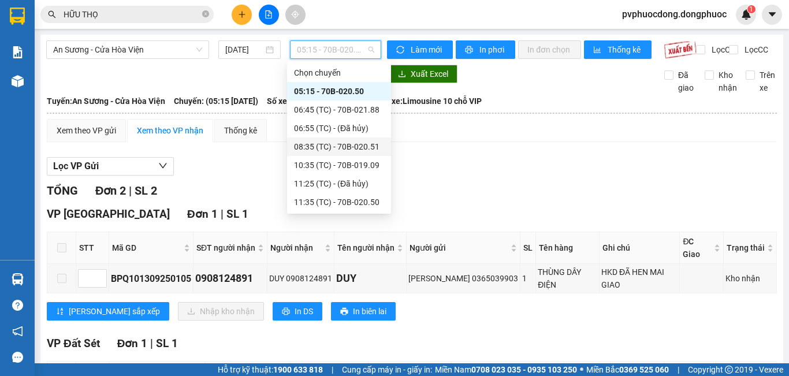
scroll to position [166, 0]
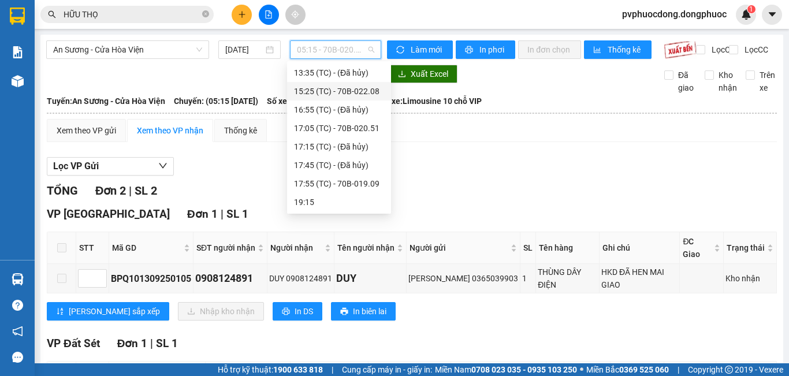
click at [376, 92] on div "15:25 (TC) - 70B-022.08" at bounding box center [339, 91] width 90 height 13
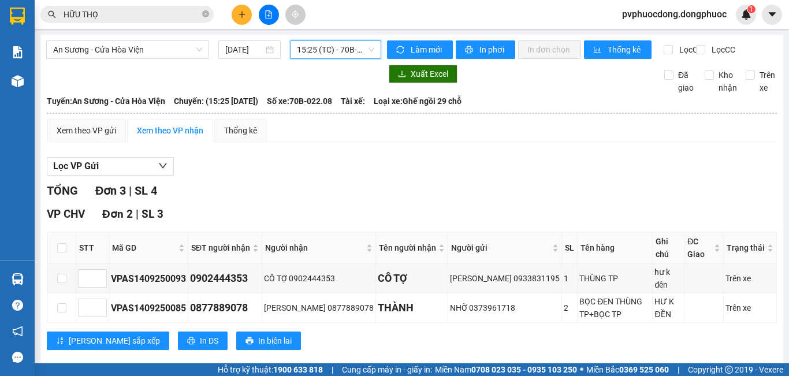
scroll to position [112, 0]
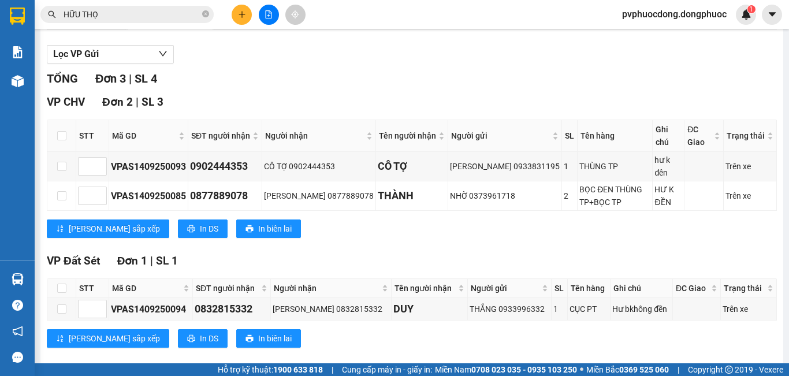
click at [242, 14] on icon "plus" at bounding box center [242, 14] width 1 height 6
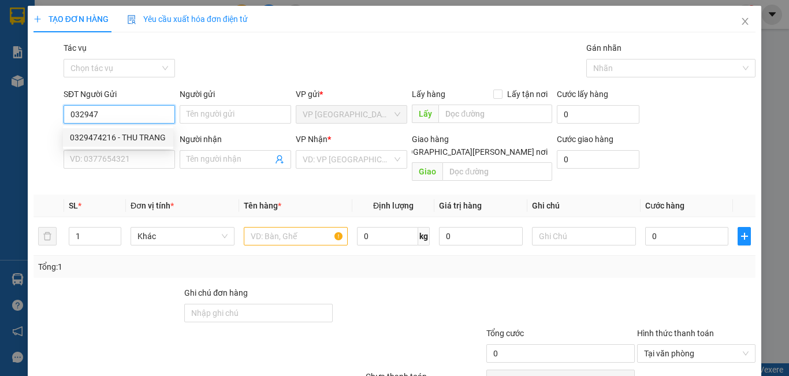
click at [137, 132] on div "0329474216 - THU TRANG" at bounding box center [118, 137] width 97 height 13
type input "0329474216"
type input "THU TRANG"
type input "0963339452"
type input "ÂN"
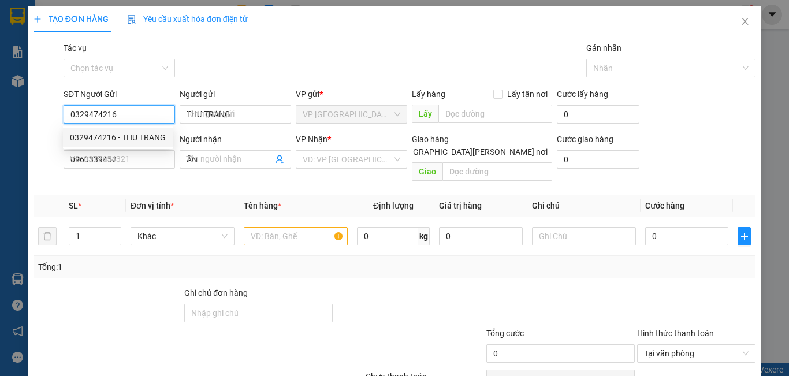
type input "50.000"
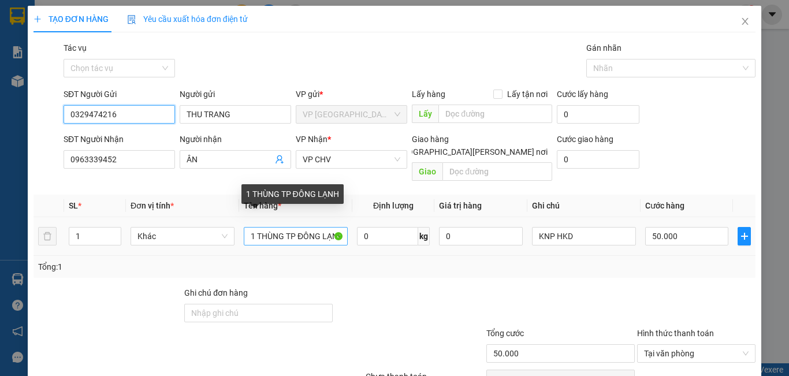
type input "0329474216"
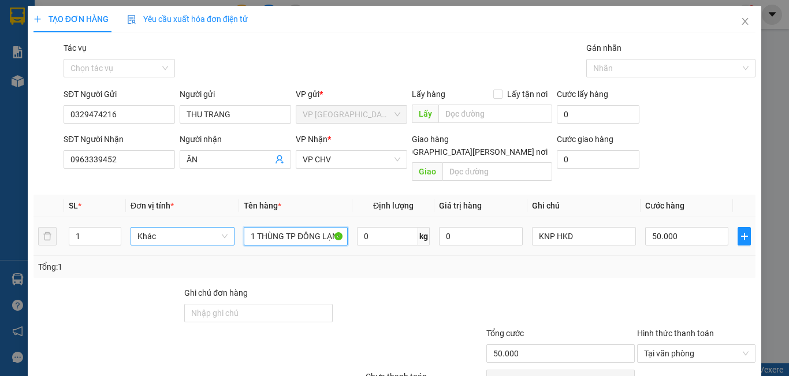
drag, startPoint x: 339, startPoint y: 221, endPoint x: 224, endPoint y: 232, distance: 115.0
click at [224, 232] on tr "1 Khác 1 THÙNG TP ĐÔNG LẠNH 0 kg 0 KNP HKD 50.000" at bounding box center [395, 236] width 722 height 39
type input "1 HỘP CHÌA KHÓA"
click at [698, 227] on input "50.000" at bounding box center [687, 236] width 83 height 18
type input "2"
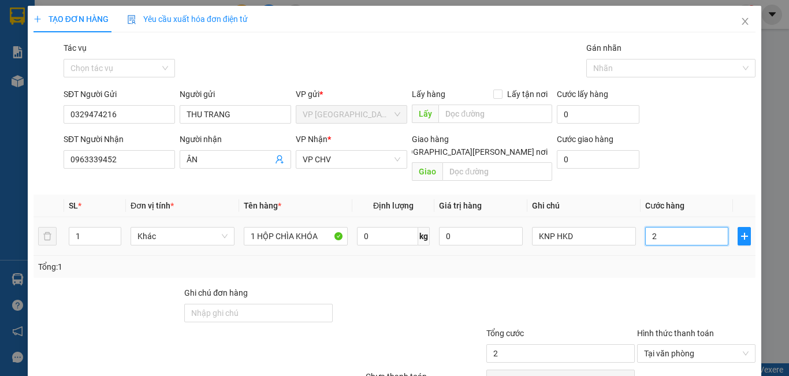
type input "20"
type input "20.000"
click at [566, 287] on div at bounding box center [560, 307] width 151 height 40
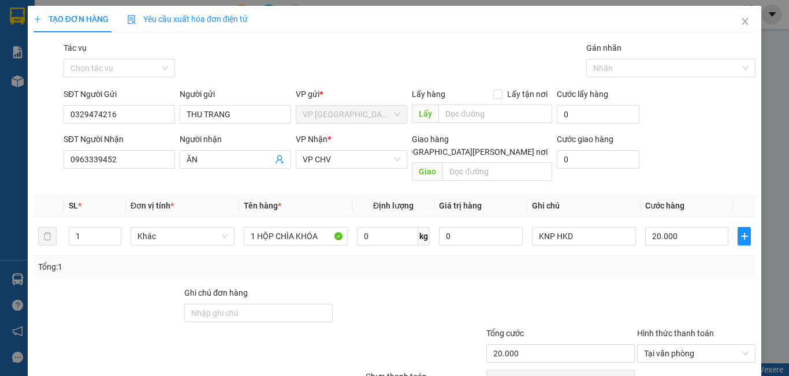
scroll to position [51, 0]
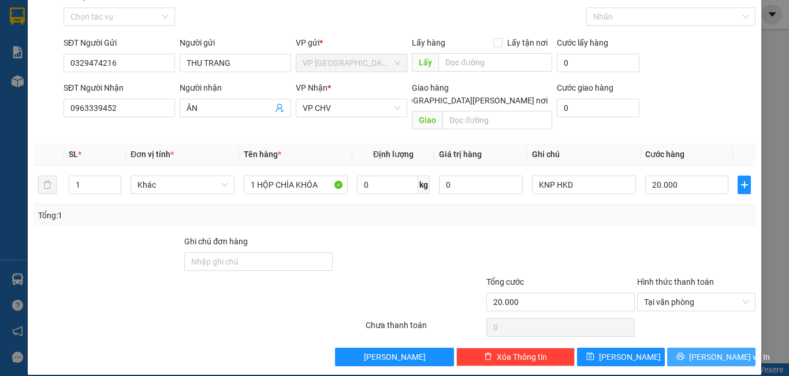
click at [721, 351] on span "[PERSON_NAME] và In" at bounding box center [729, 357] width 81 height 13
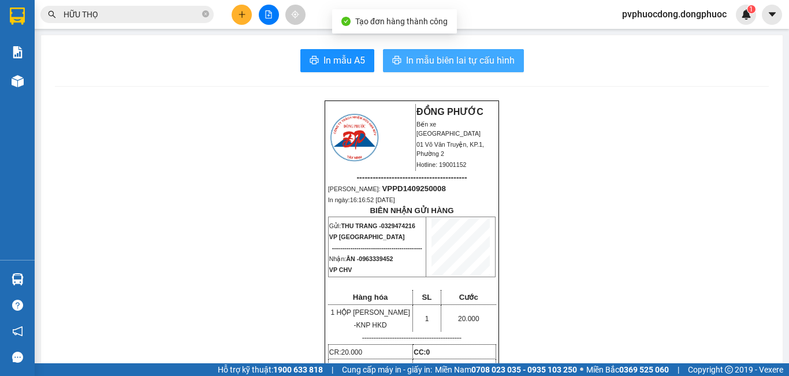
click at [416, 64] on span "In mẫu biên lai tự cấu hình" at bounding box center [460, 60] width 109 height 14
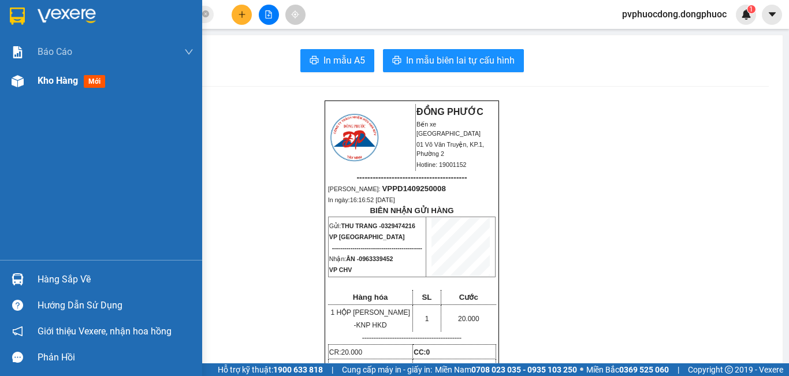
click at [25, 85] on div at bounding box center [18, 81] width 20 height 20
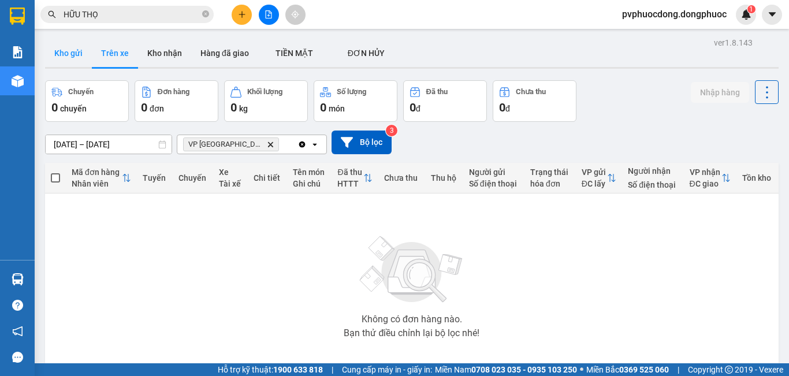
click at [86, 55] on button "Kho gửi" at bounding box center [68, 53] width 47 height 28
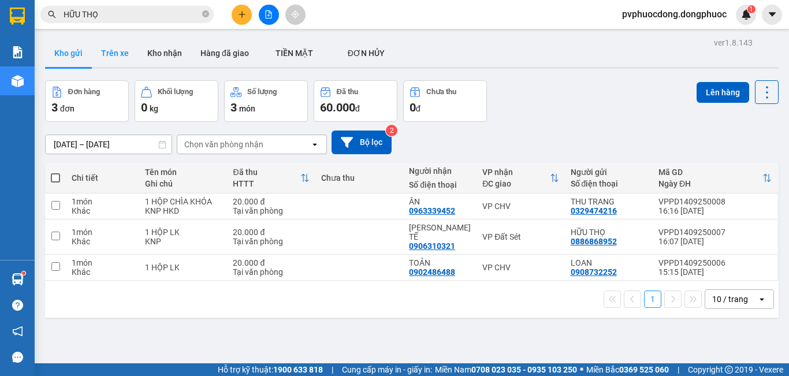
click at [115, 51] on button "Trên xe" at bounding box center [115, 53] width 46 height 28
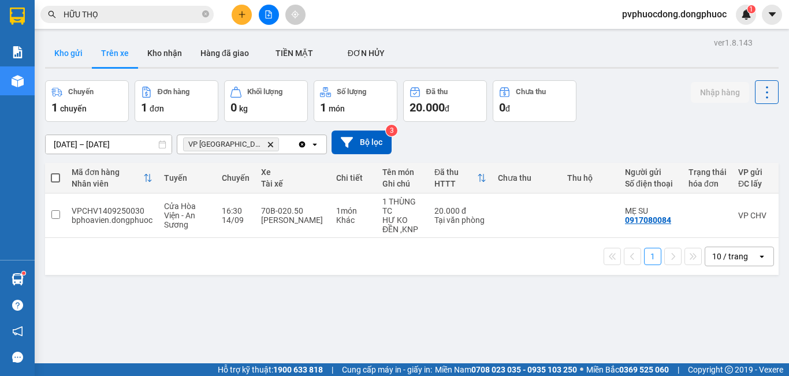
click at [77, 49] on button "Kho gửi" at bounding box center [68, 53] width 47 height 28
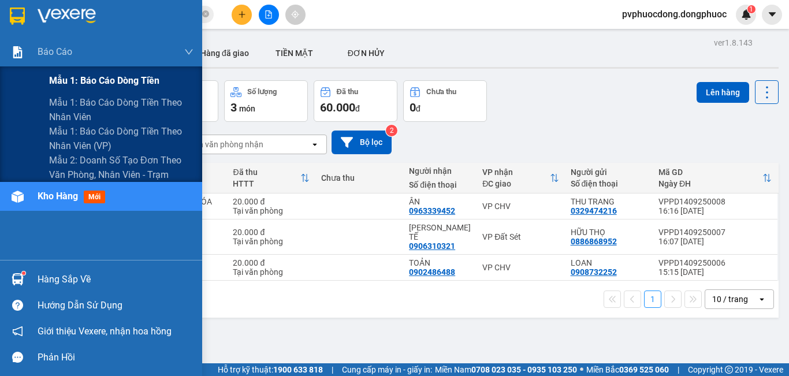
click at [58, 75] on span "Mẫu 1: Báo cáo dòng tiền" at bounding box center [104, 80] width 110 height 14
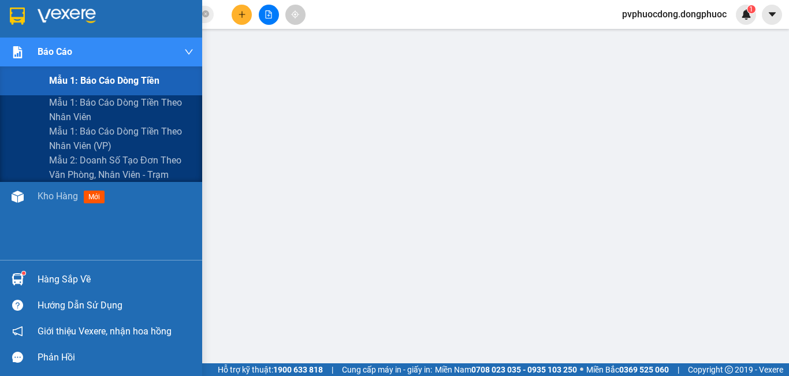
click at [16, 66] on div "Báo cáo" at bounding box center [101, 52] width 202 height 29
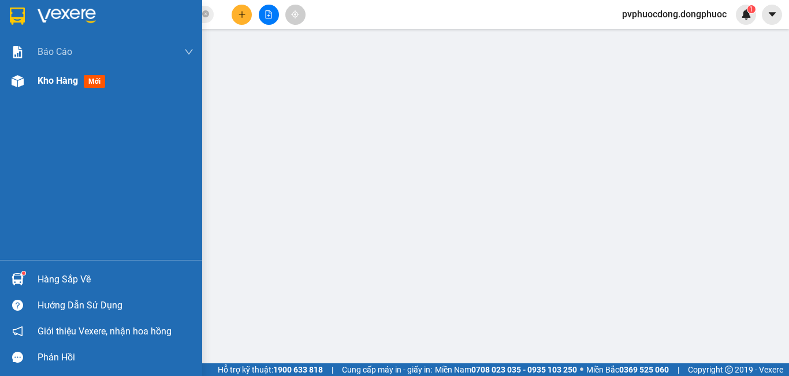
click at [69, 76] on span "Kho hàng" at bounding box center [58, 80] width 40 height 11
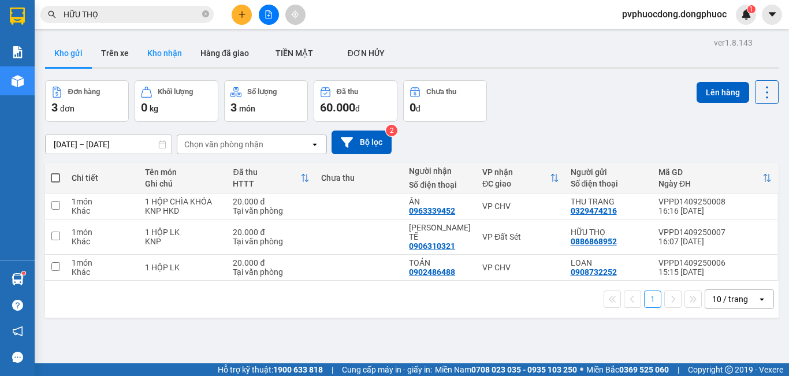
click at [168, 57] on button "Kho nhận" at bounding box center [164, 53] width 53 height 28
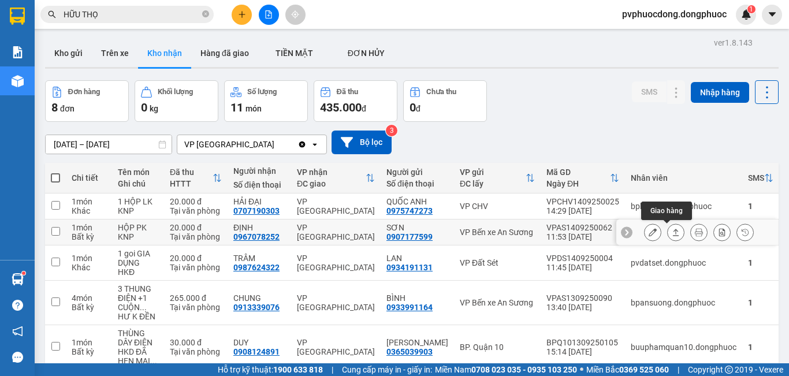
click at [672, 232] on icon at bounding box center [676, 232] width 8 height 8
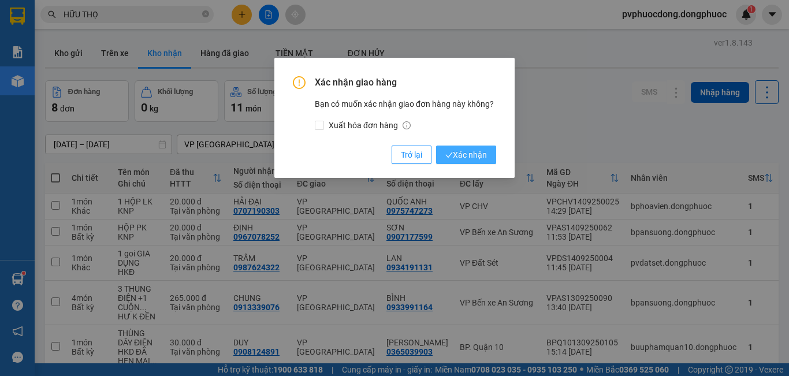
click at [476, 158] on span "Xác nhận" at bounding box center [467, 155] width 42 height 13
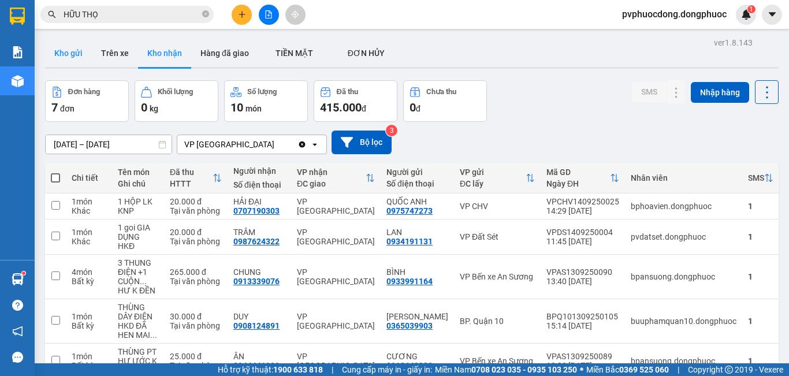
click at [76, 46] on button "Kho gửi" at bounding box center [68, 53] width 47 height 28
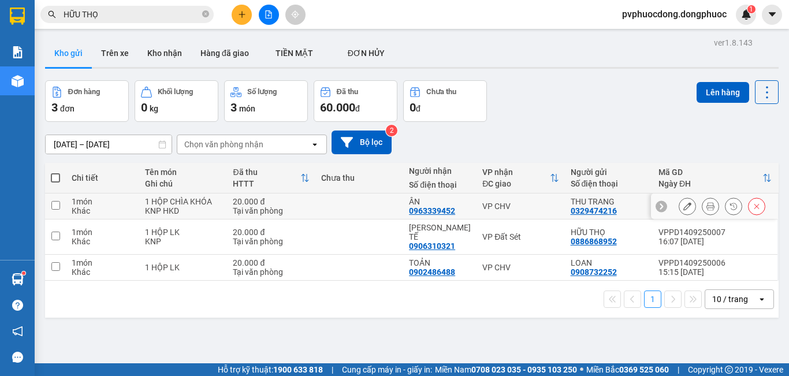
click at [163, 198] on div "1 HỘP CHÌA KHÓA" at bounding box center [183, 201] width 76 height 9
checkbox input "true"
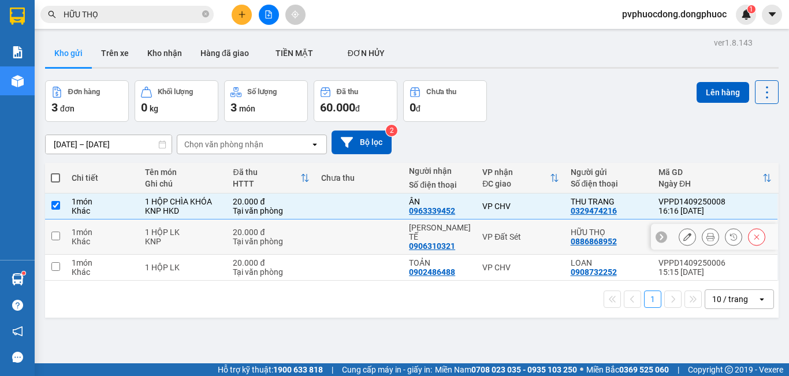
click at [161, 232] on div "1 HỘP LK" at bounding box center [183, 232] width 76 height 9
checkbox input "true"
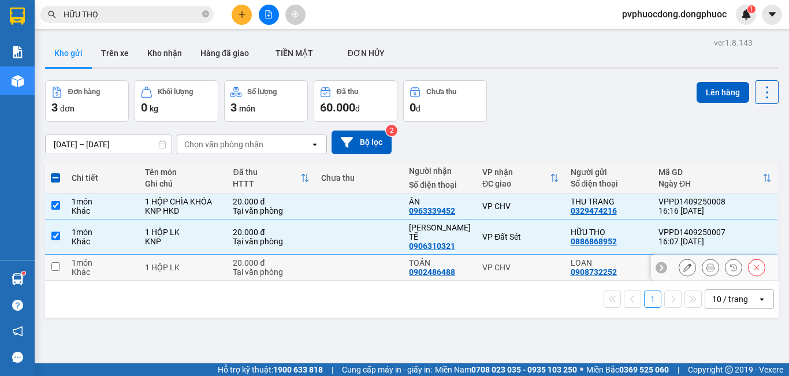
click at [159, 263] on div "1 HỘP LK" at bounding box center [183, 267] width 76 height 9
checkbox input "true"
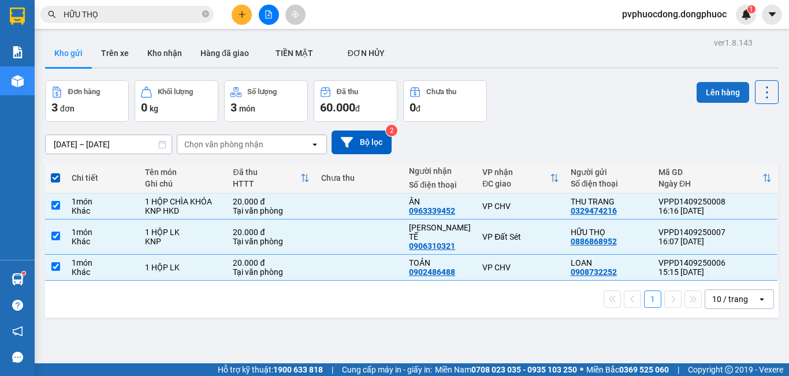
click at [720, 95] on button "Lên hàng" at bounding box center [723, 92] width 53 height 21
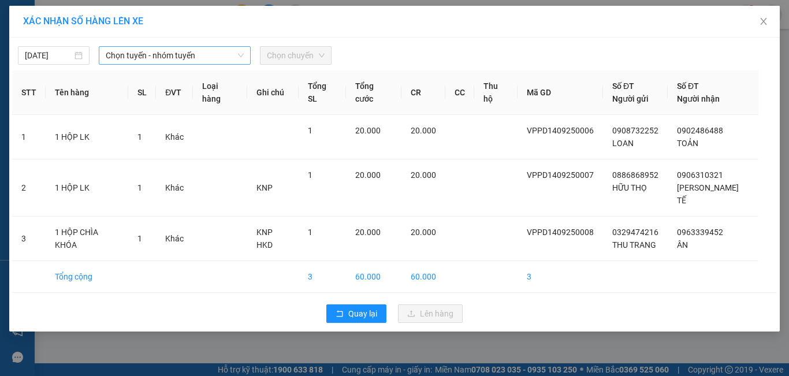
click at [243, 53] on icon "down" at bounding box center [241, 55] width 7 height 7
click at [223, 54] on span "Chọn tuyến - nhóm tuyến" at bounding box center [175, 55] width 138 height 17
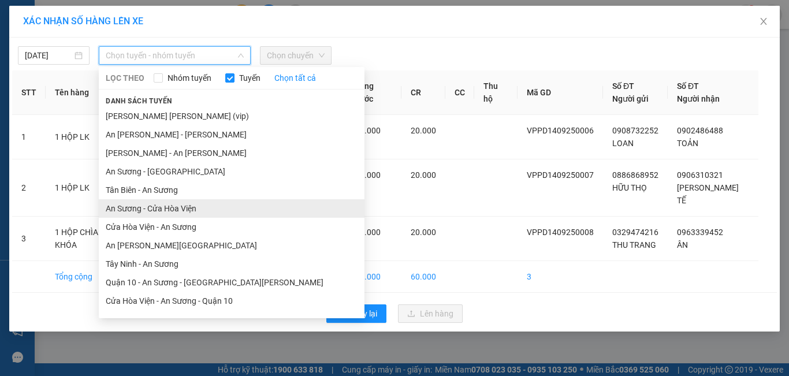
scroll to position [52, 0]
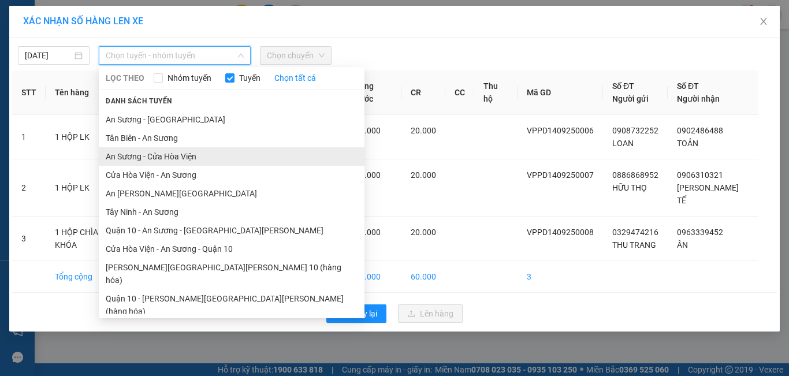
click at [170, 156] on li "An Sương - Cửa Hòa Viện" at bounding box center [232, 156] width 266 height 18
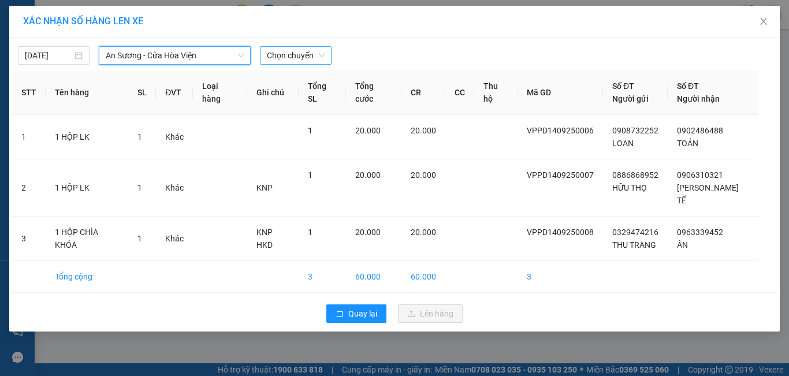
click at [295, 59] on span "Chọn chuyến" at bounding box center [296, 55] width 58 height 17
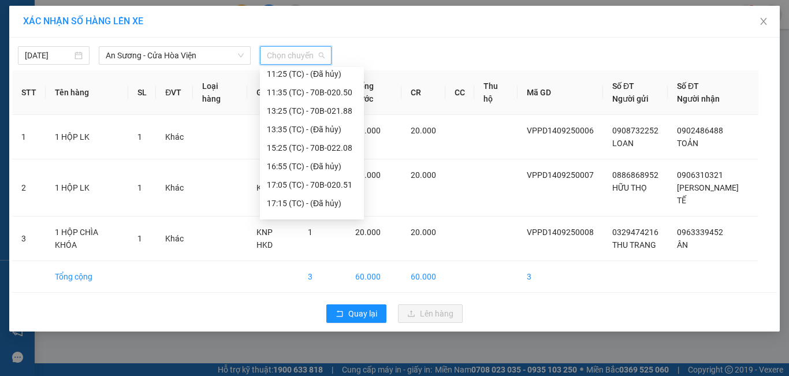
scroll to position [173, 0]
click at [344, 83] on div "15:25 (TC) - 70B-022.08" at bounding box center [312, 90] width 104 height 18
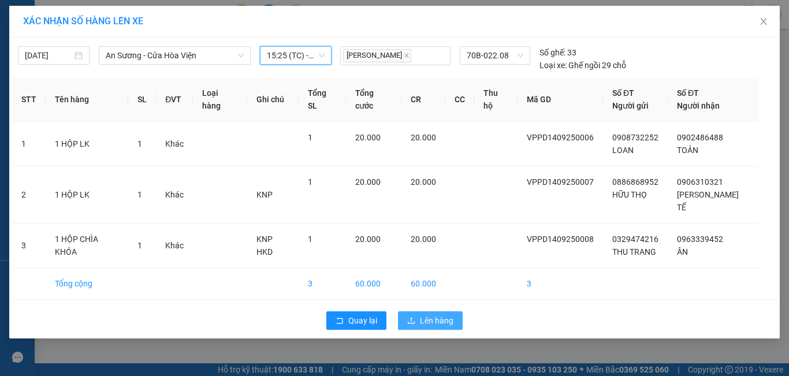
click at [431, 314] on span "Lên hàng" at bounding box center [437, 320] width 34 height 13
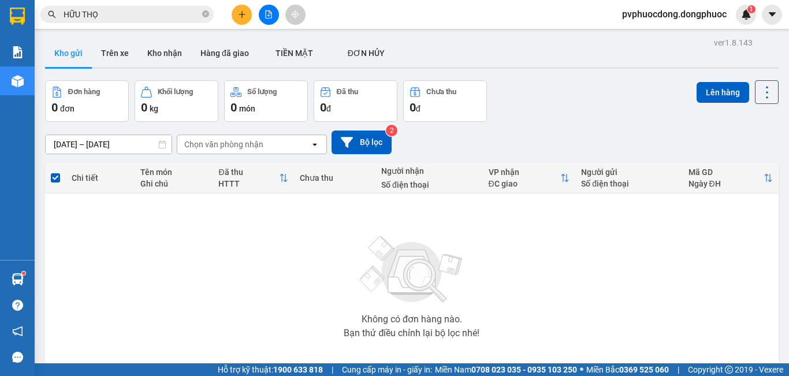
click at [225, 272] on div "Không có đơn hàng nào. Bạn thử điều chỉnh lại bộ lọc nhé!" at bounding box center [412, 283] width 722 height 173
click at [255, 251] on div "Không có đơn hàng nào. Bạn thử điều chỉnh lại bộ lọc nhé!" at bounding box center [412, 283] width 722 height 173
click at [116, 51] on button "Trên xe" at bounding box center [115, 53] width 46 height 28
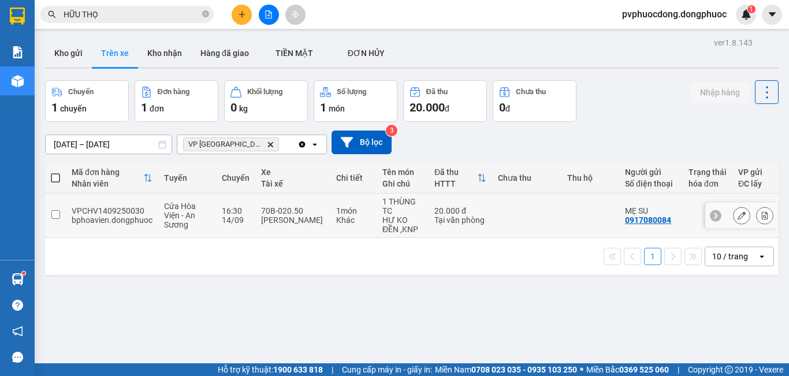
click at [313, 210] on div "70B-020.50" at bounding box center [293, 210] width 64 height 9
checkbox input "true"
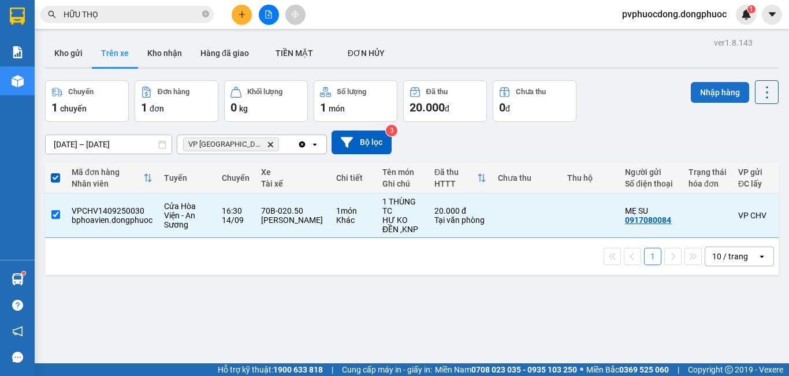
click at [701, 92] on button "Nhập hàng" at bounding box center [720, 92] width 58 height 21
